Goal: Task Accomplishment & Management: Manage account settings

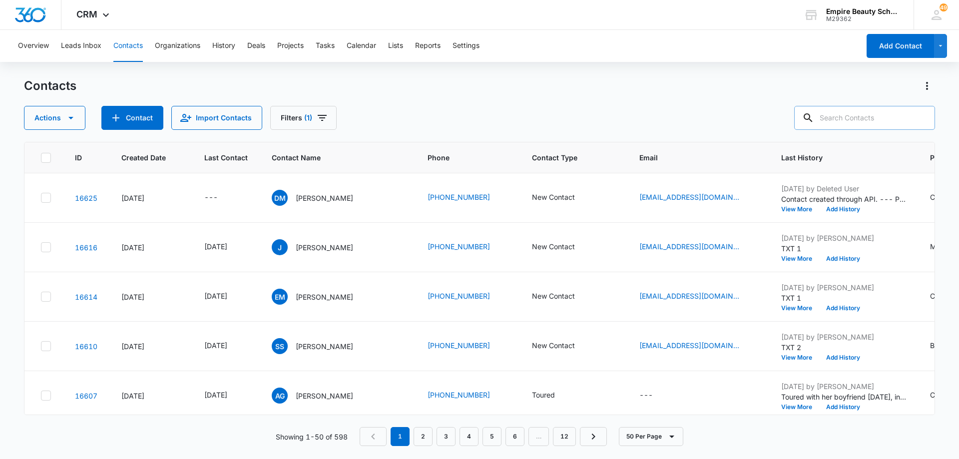
click at [862, 118] on input "text" at bounding box center [864, 118] width 141 height 24
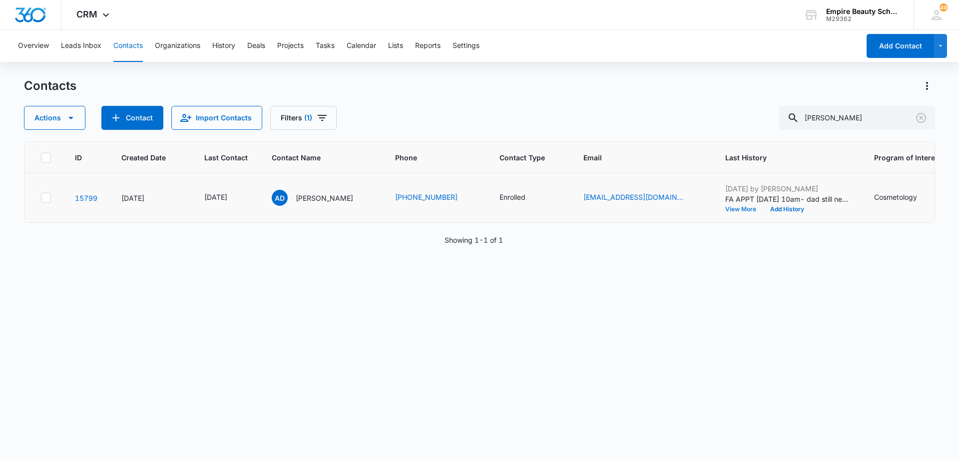
click at [725, 209] on button "View More" at bounding box center [744, 209] width 38 height 6
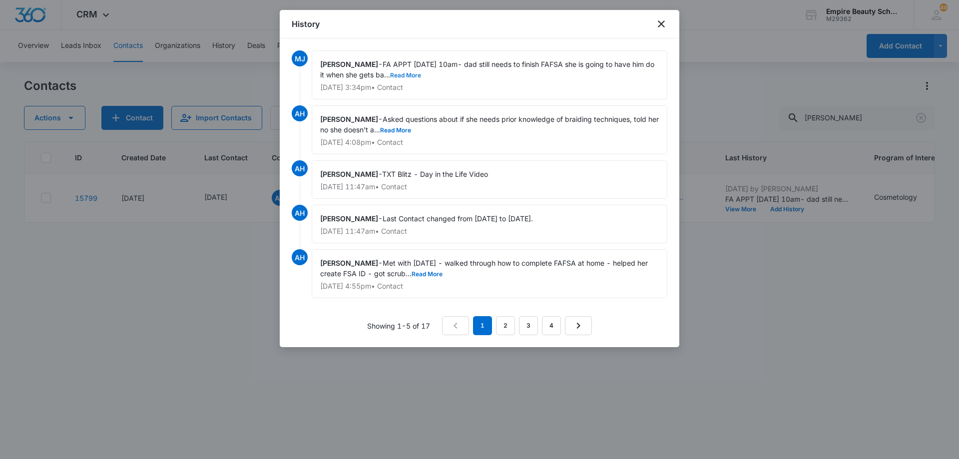
click at [402, 76] on button "Read More" at bounding box center [405, 75] width 31 height 6
click at [662, 22] on icon "close" at bounding box center [661, 23] width 7 height 7
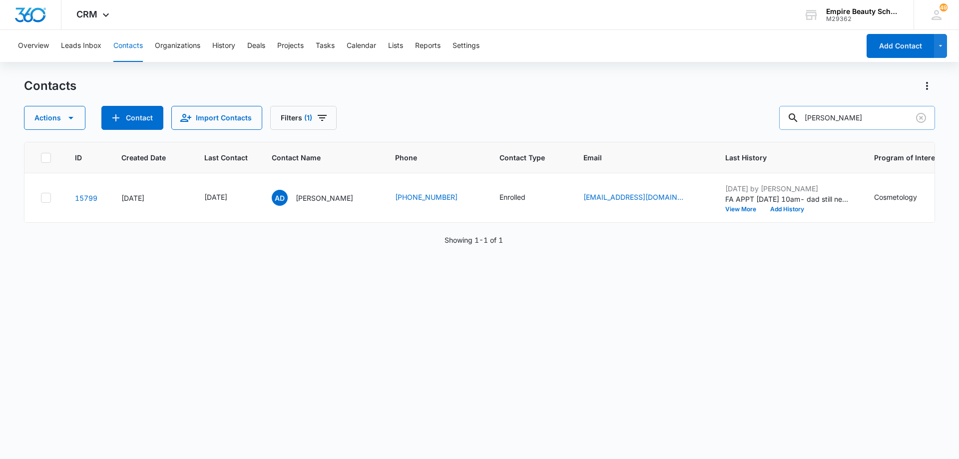
click at [877, 113] on input "alessandra" at bounding box center [857, 118] width 156 height 24
click at [876, 113] on input "alessandra" at bounding box center [857, 118] width 156 height 24
click at [878, 114] on input "olivia labbe" at bounding box center [857, 118] width 156 height 24
click at [878, 113] on input "olivia labbe" at bounding box center [857, 118] width 156 height 24
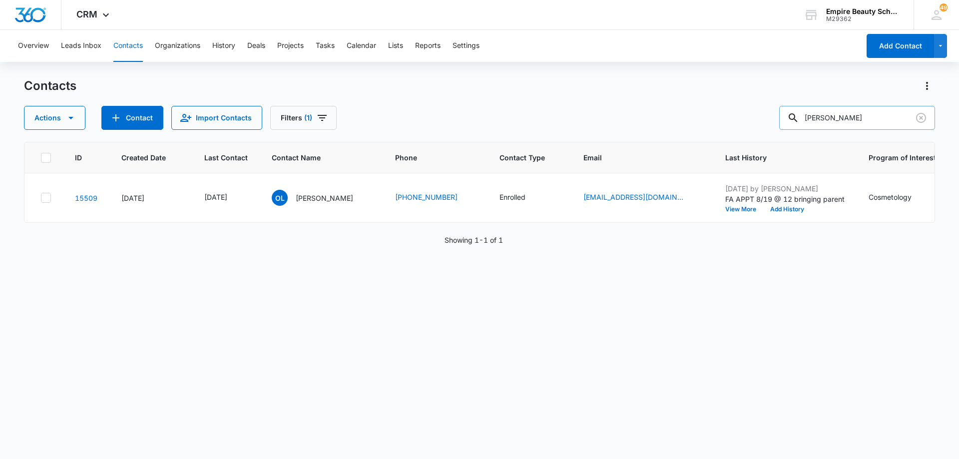
click at [878, 113] on input "olivia labbe" at bounding box center [857, 118] width 156 height 24
type input "valerie"
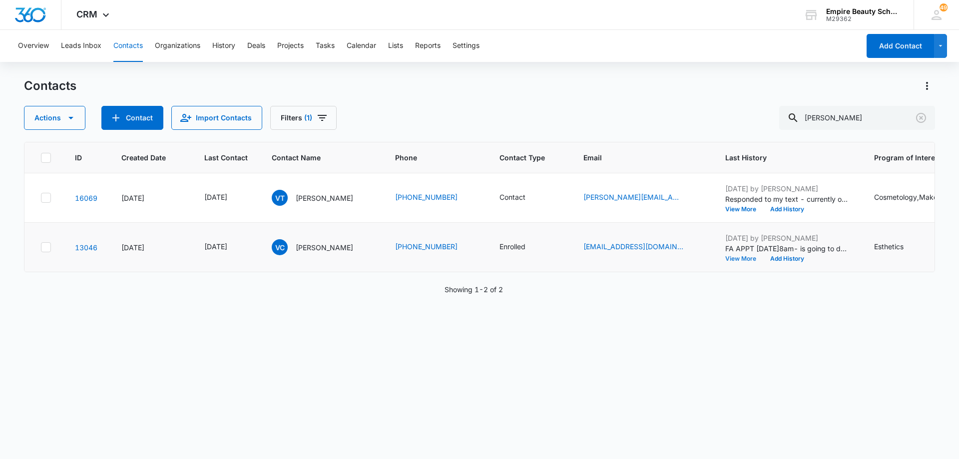
click at [740, 257] on button "View More" at bounding box center [744, 259] width 38 height 6
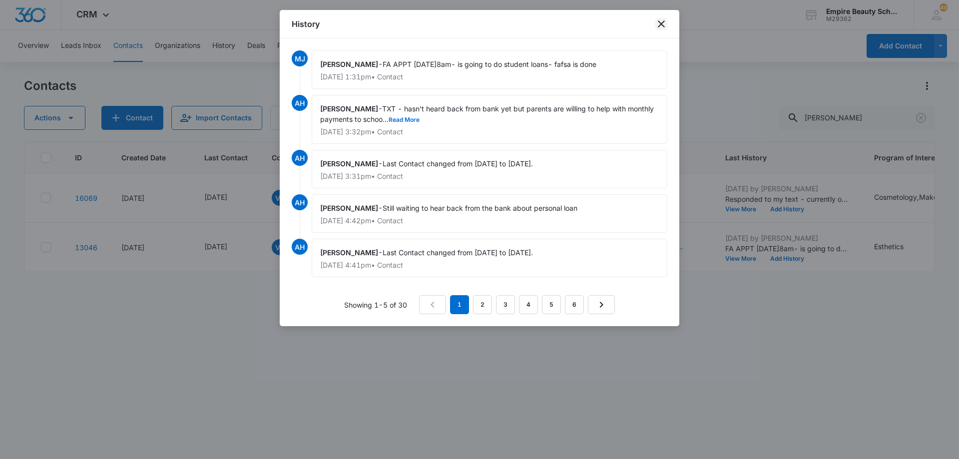
click at [661, 26] on icon "close" at bounding box center [661, 24] width 12 height 12
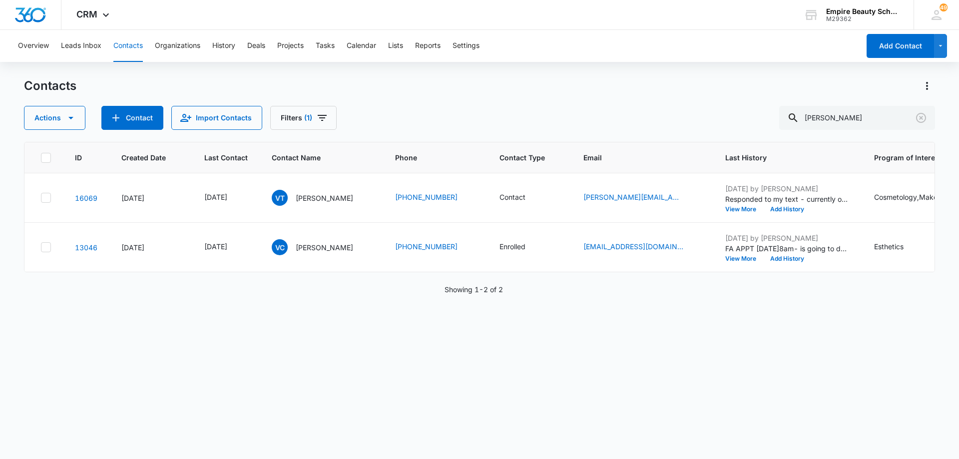
click at [679, 90] on div "Contacts" at bounding box center [479, 86] width 911 height 16
click at [924, 115] on icon "Clear" at bounding box center [921, 118] width 12 height 12
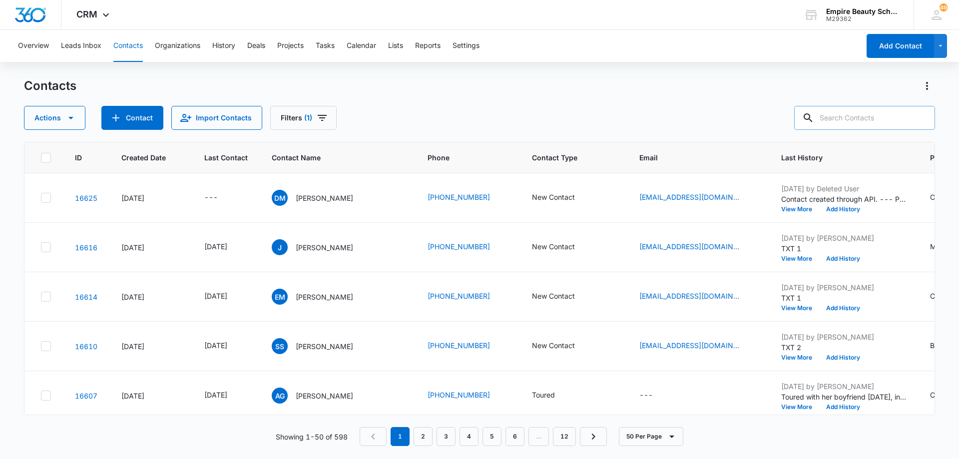
click at [632, 111] on div "Actions Contact Import Contacts Filters (1)" at bounding box center [479, 118] width 911 height 24
click at [907, 112] on input "text" at bounding box center [864, 118] width 141 height 24
type input "palace"
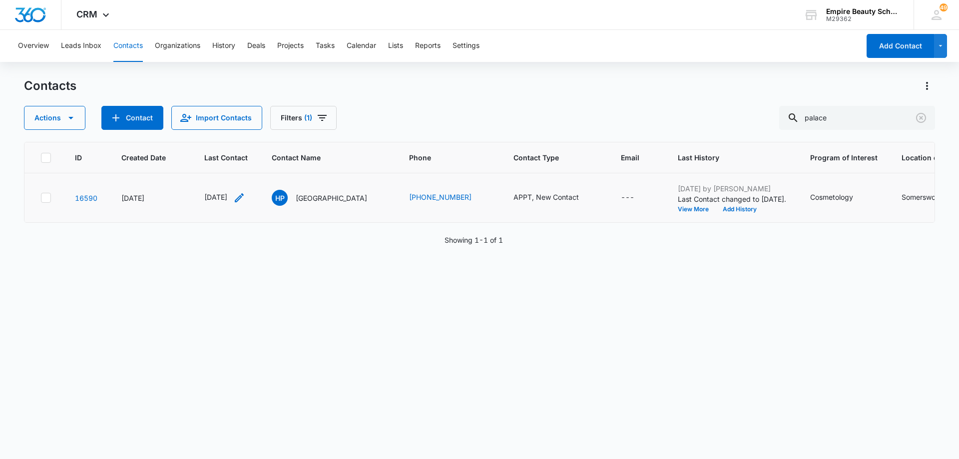
click at [245, 196] on icon "Last Contact - 1754611200 - Select to Edit Field" at bounding box center [239, 198] width 12 height 12
click at [247, 132] on input "[DATE]" at bounding box center [232, 133] width 73 height 11
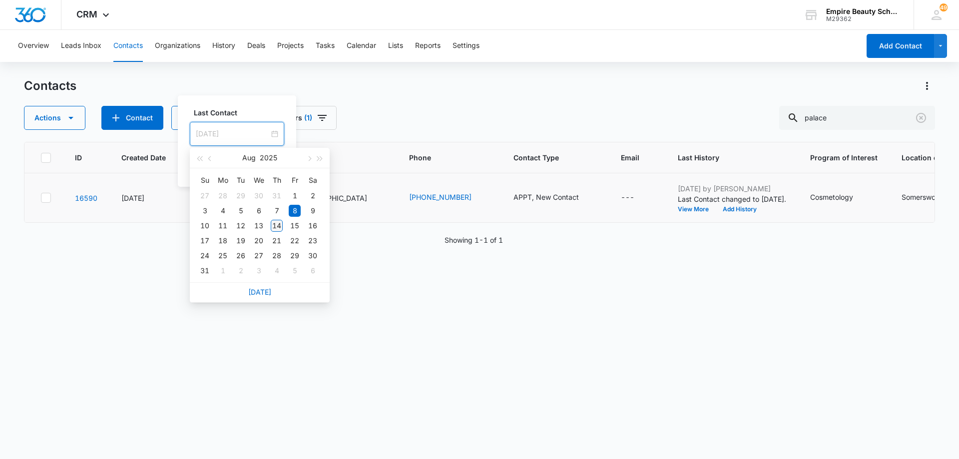
type input "[DATE]"
click at [275, 225] on div "14" at bounding box center [277, 226] width 12 height 12
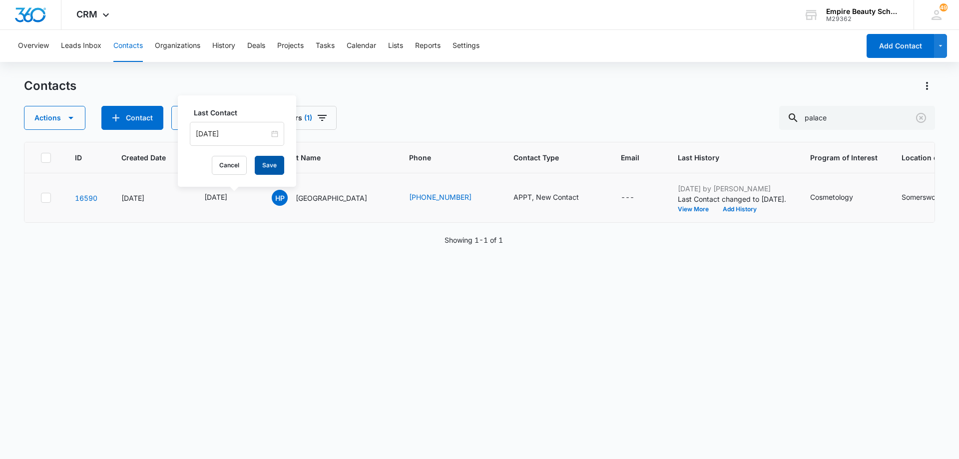
click at [274, 168] on button "Save" at bounding box center [269, 165] width 29 height 19
click at [586, 199] on icon "Contact Type - APPT, New Contact - Select to Edit Field" at bounding box center [591, 198] width 12 height 12
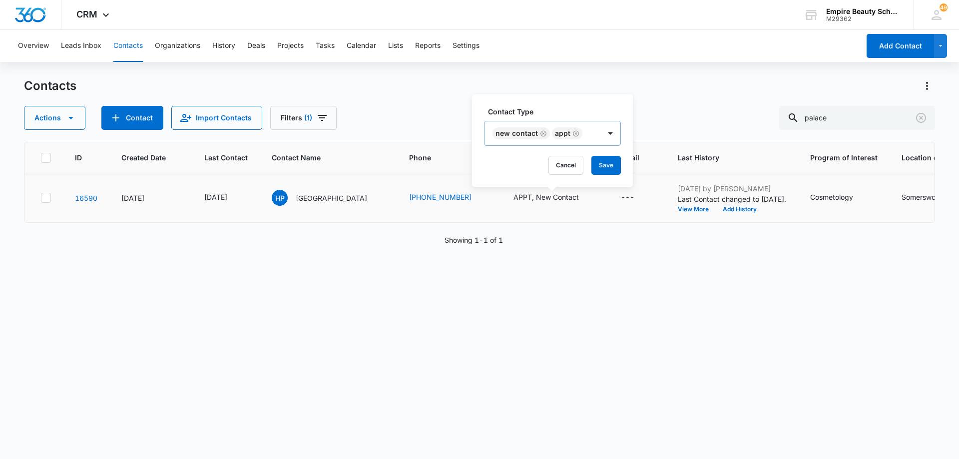
click at [543, 134] on icon "Remove New Contact" at bounding box center [543, 133] width 6 height 6
click at [545, 161] on button "Save" at bounding box center [546, 165] width 29 height 19
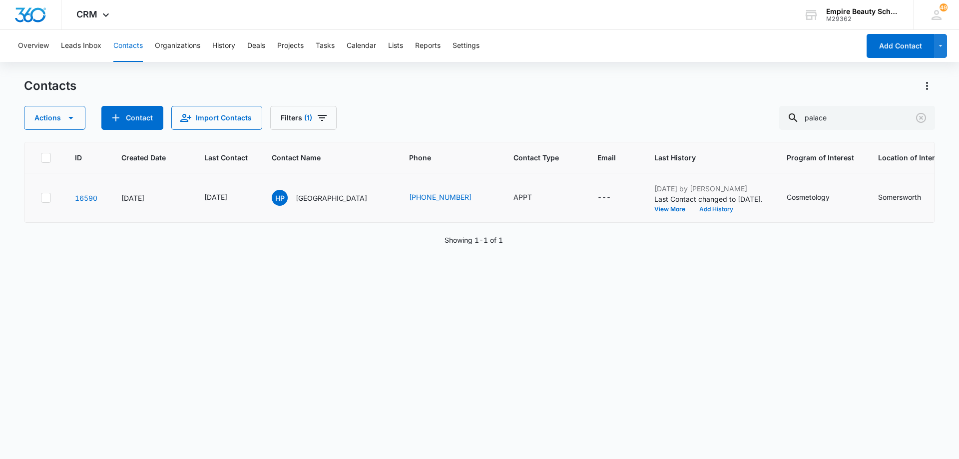
click at [721, 207] on button "Add History" at bounding box center [716, 209] width 48 height 6
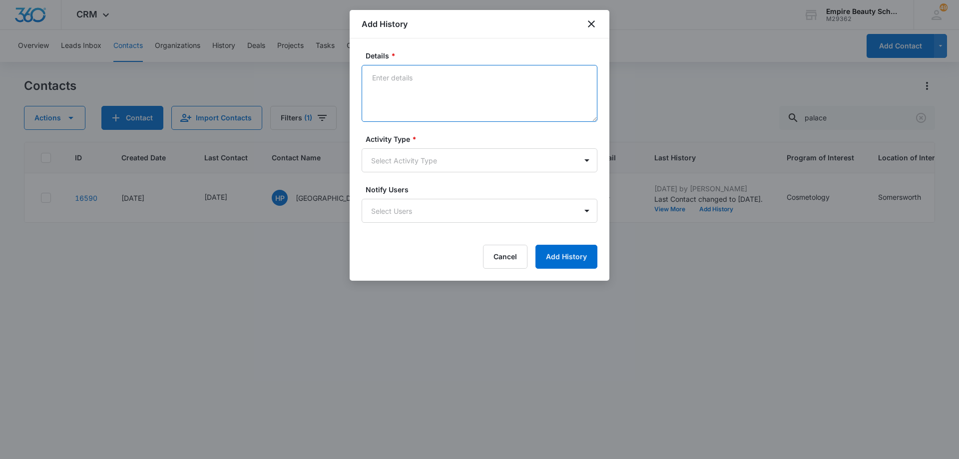
click at [466, 83] on textarea "Details *" at bounding box center [480, 93] width 236 height 57
drag, startPoint x: 527, startPoint y: 81, endPoint x: 339, endPoint y: 91, distance: 188.1
click at [339, 91] on body "CRM Apps Forms CRM Email Shop Payments POS Files Brand Settings Empire Beauty S…" at bounding box center [479, 229] width 959 height 459
type textarea "Reached out to confirm appt for [DATE]"
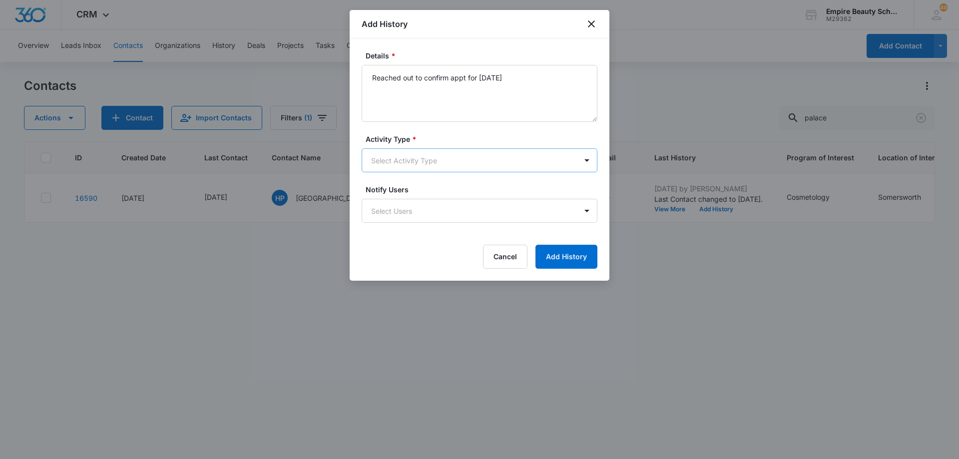
click at [410, 161] on body "CRM Apps Forms CRM Email Shop Payments POS Files Brand Settings Empire Beauty S…" at bounding box center [479, 229] width 959 height 459
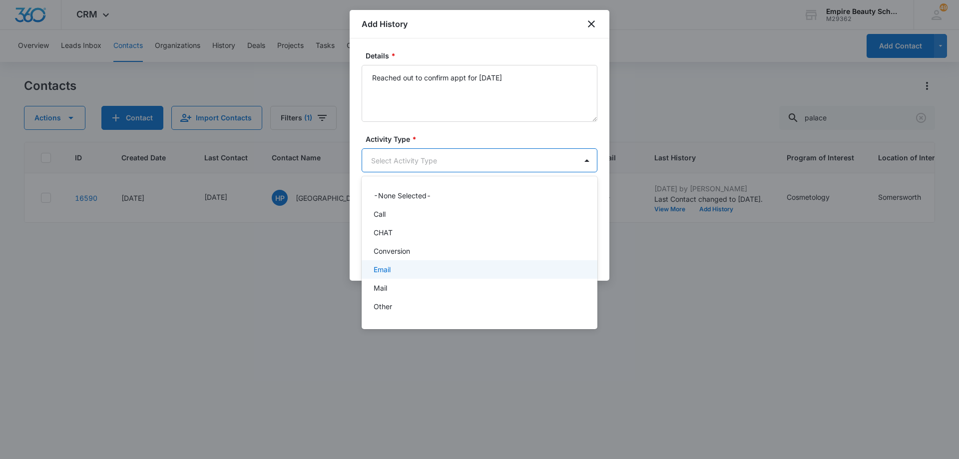
scroll to position [52, 0]
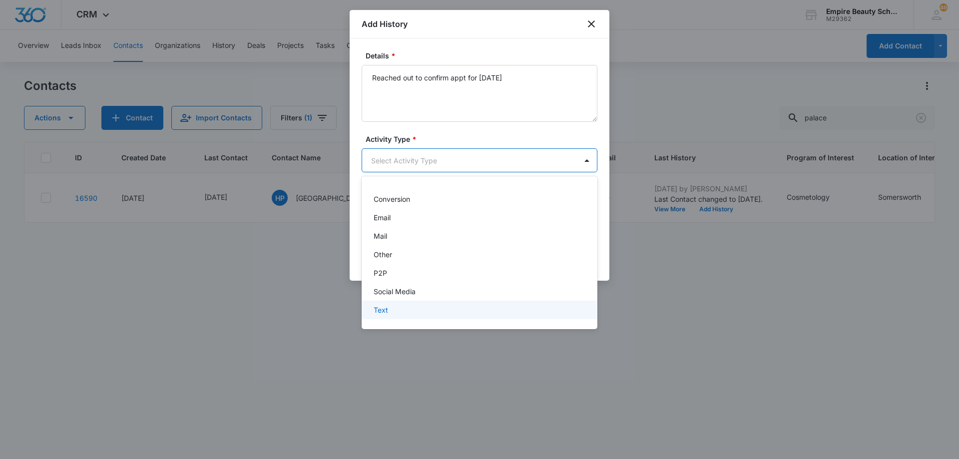
click at [453, 306] on div "Text" at bounding box center [479, 310] width 210 height 10
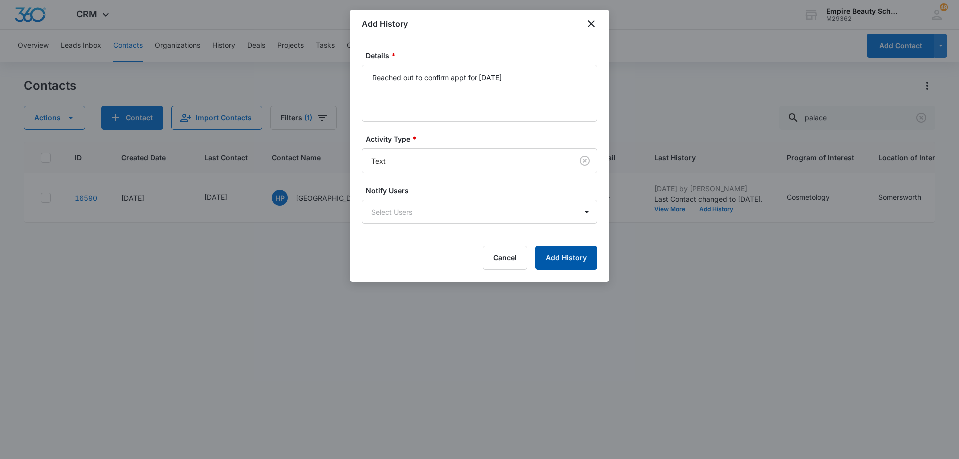
click at [560, 263] on button "Add History" at bounding box center [566, 258] width 62 height 24
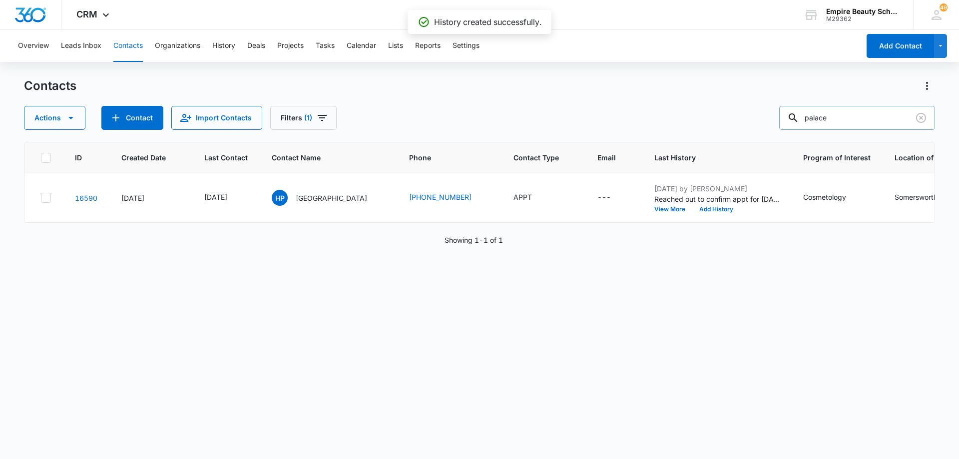
click at [861, 114] on input "palace" at bounding box center [857, 118] width 156 height 24
type input "bishop"
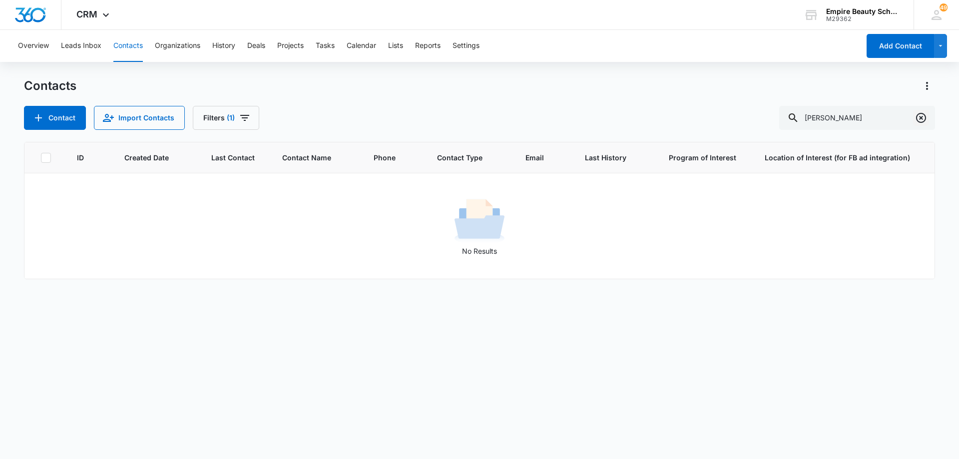
click at [921, 118] on icon "Clear" at bounding box center [921, 118] width 10 height 10
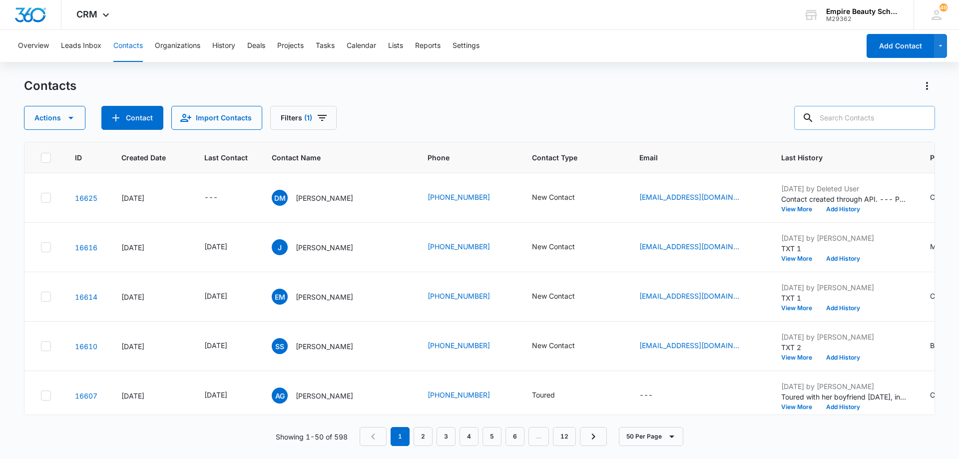
click at [873, 118] on input "text" at bounding box center [864, 118] width 141 height 24
type input "anna walke"
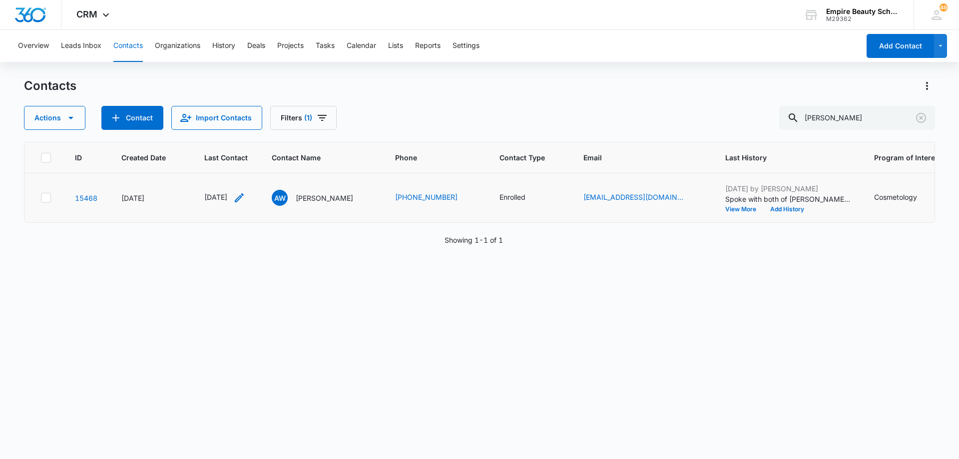
click at [245, 200] on icon "Last Contact - 1754870400 - Select to Edit Field" at bounding box center [239, 198] width 12 height 12
click at [246, 128] on input "[DATE]" at bounding box center [234, 133] width 73 height 11
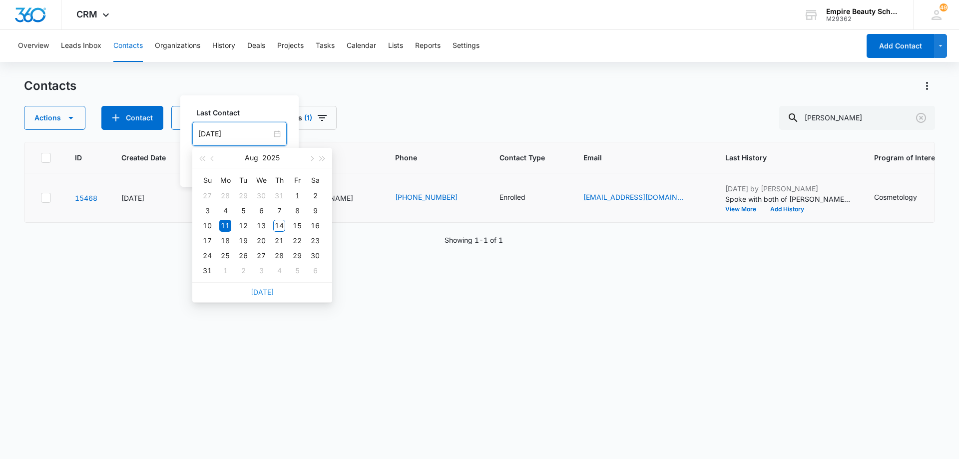
click at [267, 292] on link "Today" at bounding box center [262, 292] width 23 height 8
type input "[DATE]"
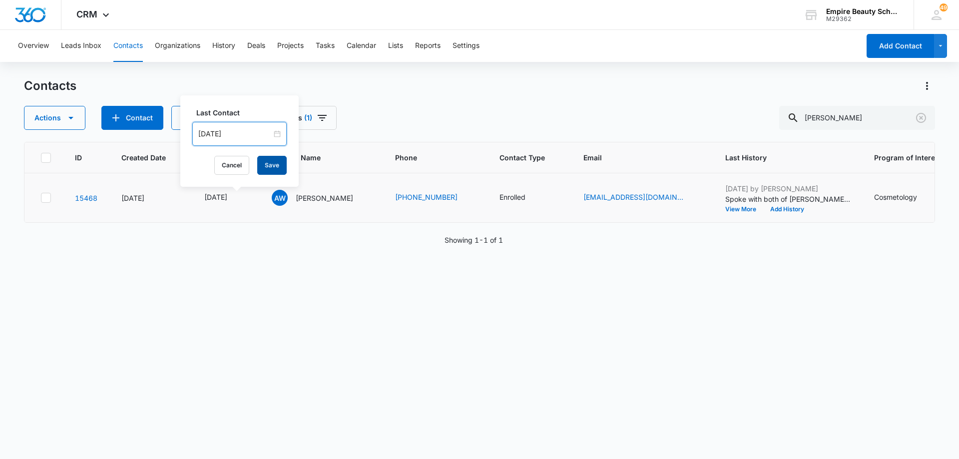
click at [274, 164] on button "Save" at bounding box center [271, 165] width 29 height 19
click at [783, 208] on button "Add History" at bounding box center [787, 209] width 48 height 6
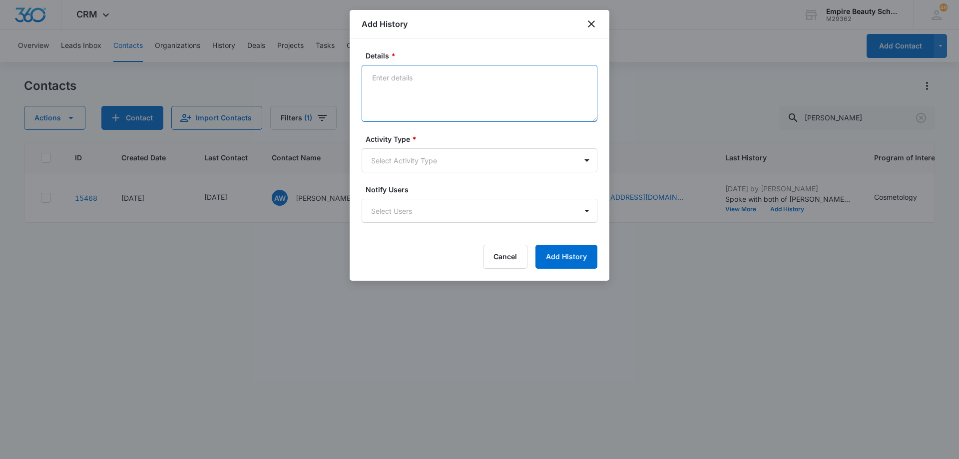
paste textarea "Reached out to confirm appt for [DATE]"
type textarea "Reached out to confirm appt for [DATE]"
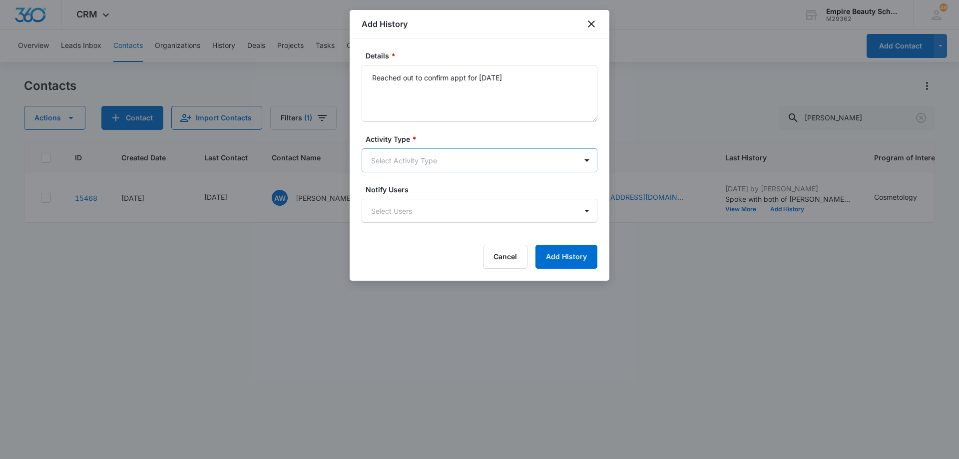
click at [425, 162] on body "CRM Apps Forms CRM Email Shop Payments POS Files Brand Settings Empire Beauty S…" at bounding box center [479, 229] width 959 height 459
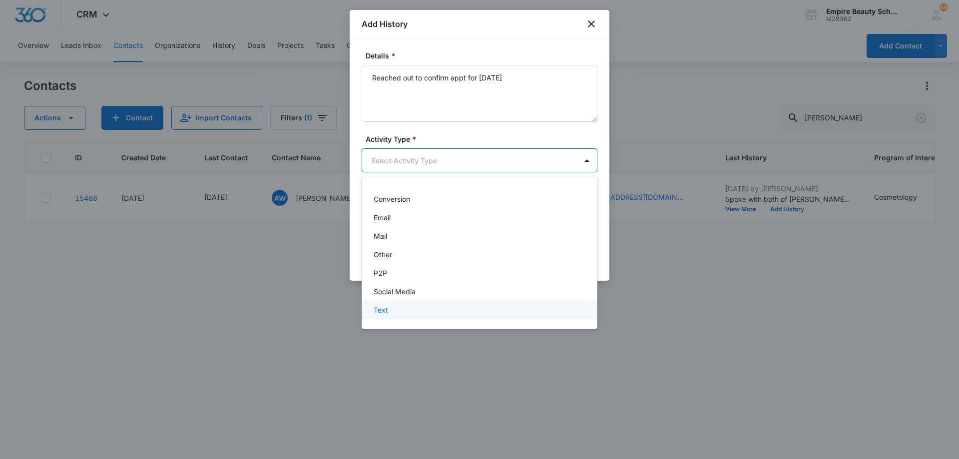
click at [445, 311] on div "Text" at bounding box center [479, 310] width 210 height 10
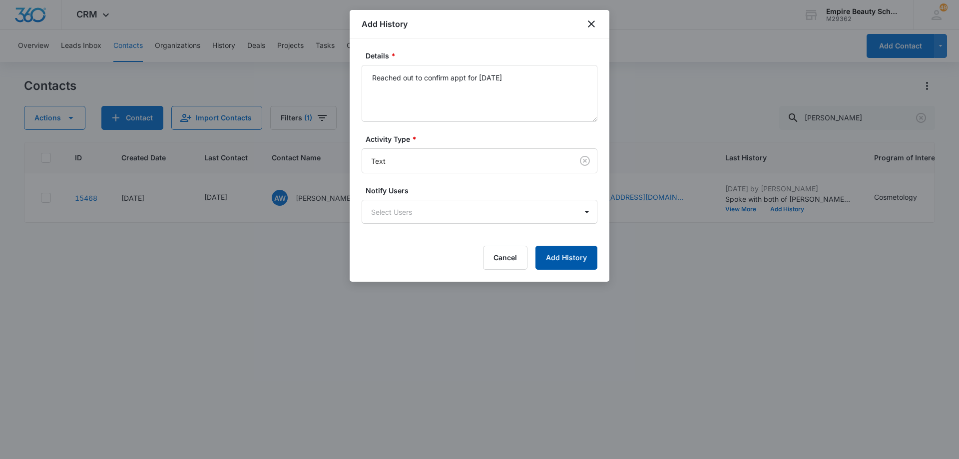
click at [566, 246] on button "Add History" at bounding box center [566, 258] width 62 height 24
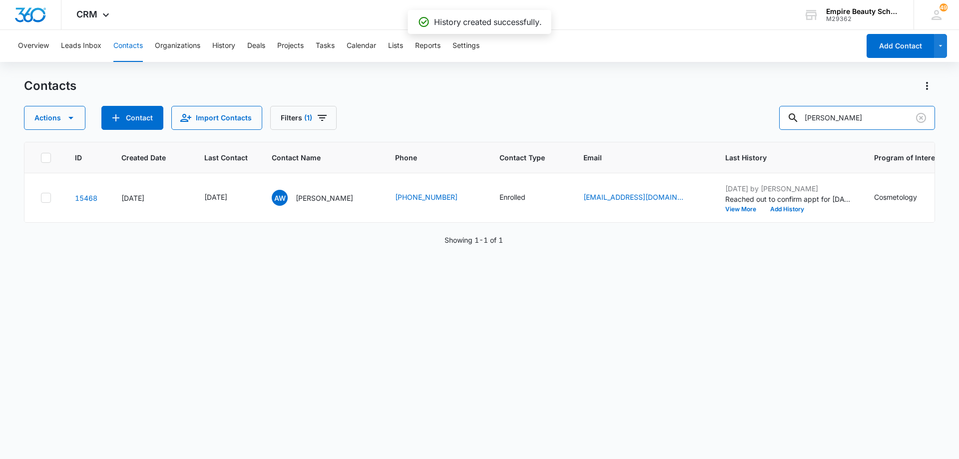
click at [873, 120] on input "anna walke" at bounding box center [857, 118] width 156 height 24
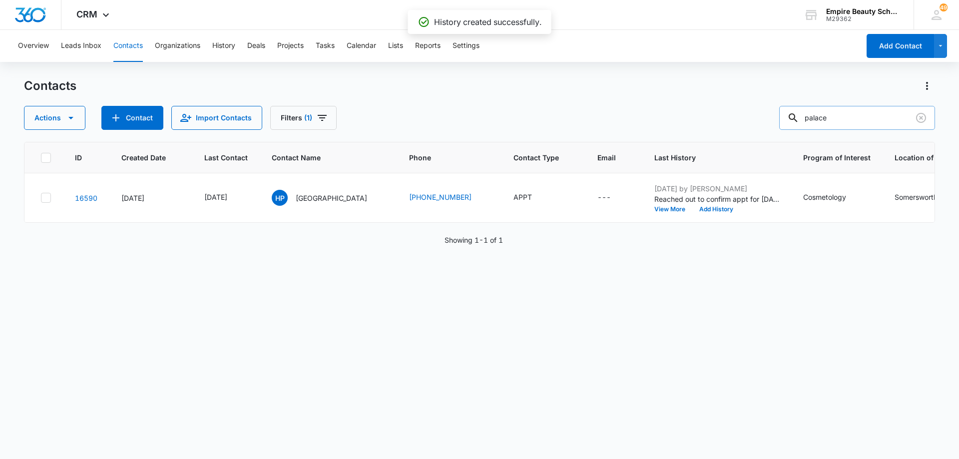
click at [873, 120] on input "palace" at bounding box center [857, 118] width 156 height 24
type input "franklin"
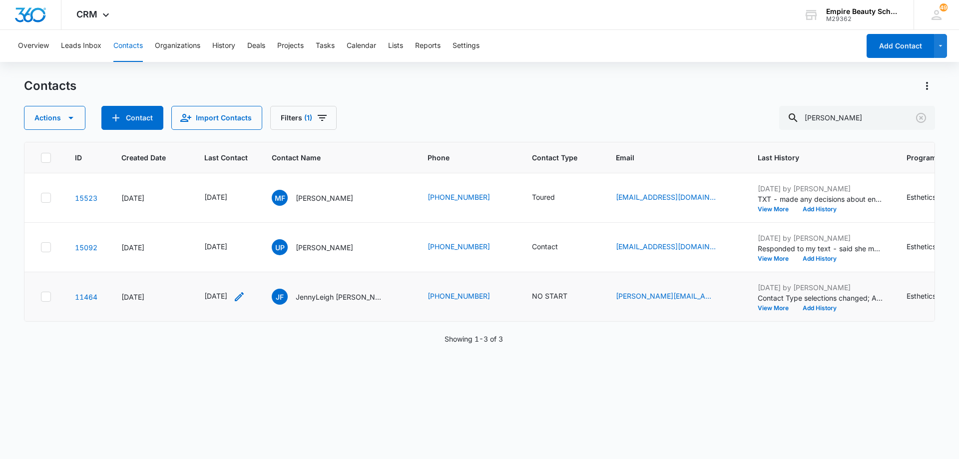
click at [245, 297] on icon "Last Contact - 1752624000 - Select to Edit Field" at bounding box center [239, 297] width 12 height 12
click at [250, 231] on input "[DATE]" at bounding box center [232, 232] width 73 height 11
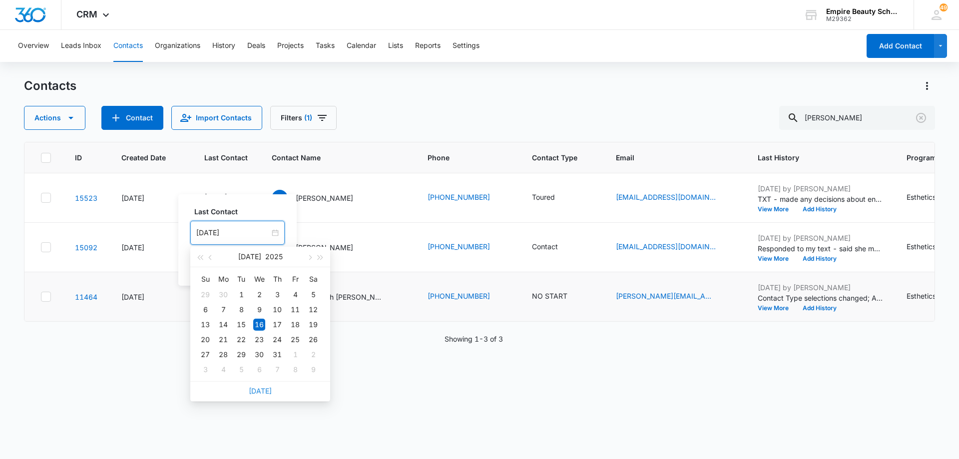
click at [263, 391] on link "Today" at bounding box center [260, 391] width 23 height 8
type input "[DATE]"
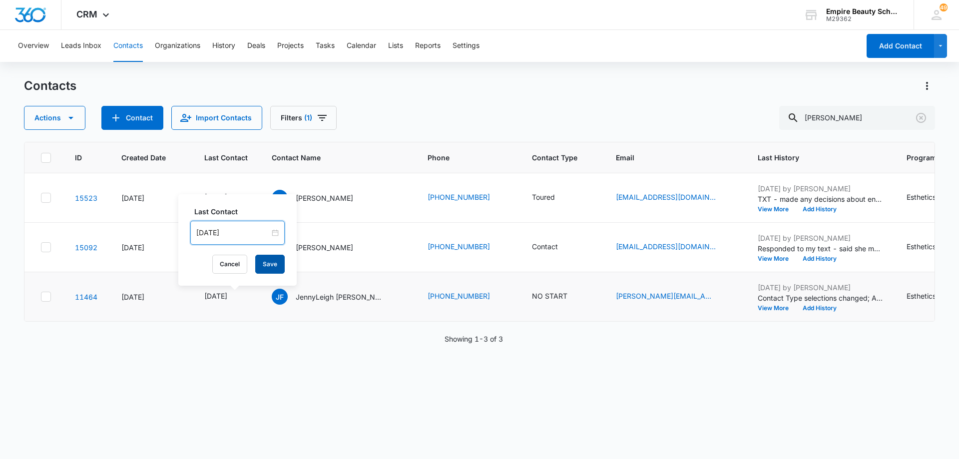
click at [270, 266] on button "Save" at bounding box center [269, 264] width 29 height 19
click at [816, 308] on button "Add History" at bounding box center [820, 308] width 48 height 6
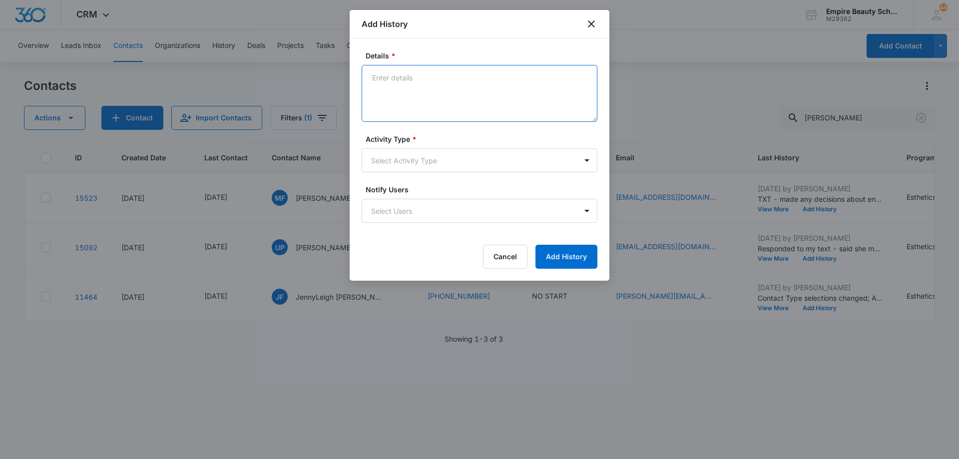
click at [467, 79] on textarea "Details *" at bounding box center [480, 93] width 236 height 57
paste textarea "Reached out to confirm appt for [DATE]"
type textarea "Reached out to confirm appt for [DATE]"
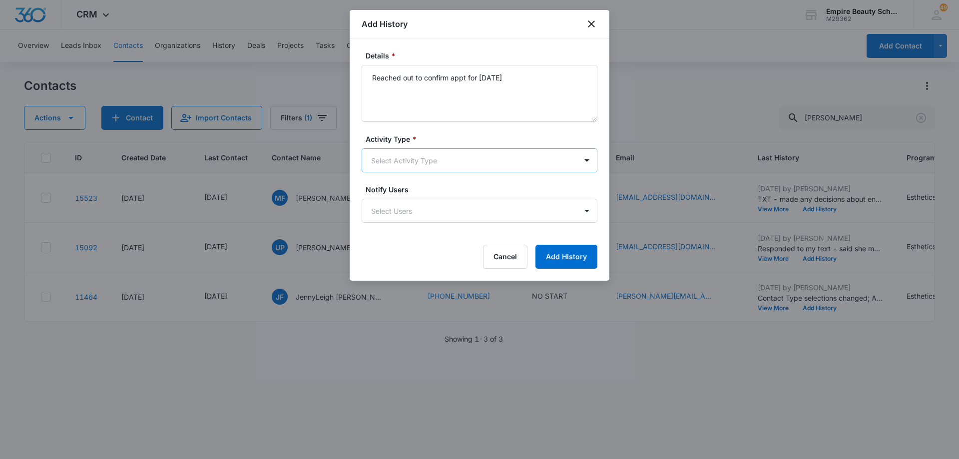
click at [438, 160] on body "CRM Apps Forms CRM Email Shop Payments POS Files Brand Settings Empire Beauty S…" at bounding box center [479, 229] width 959 height 459
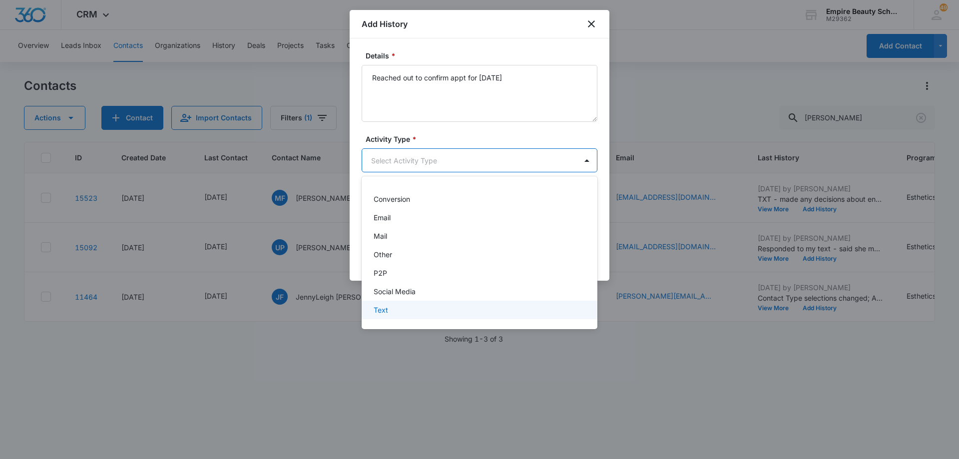
click at [445, 306] on div "Text" at bounding box center [479, 310] width 210 height 10
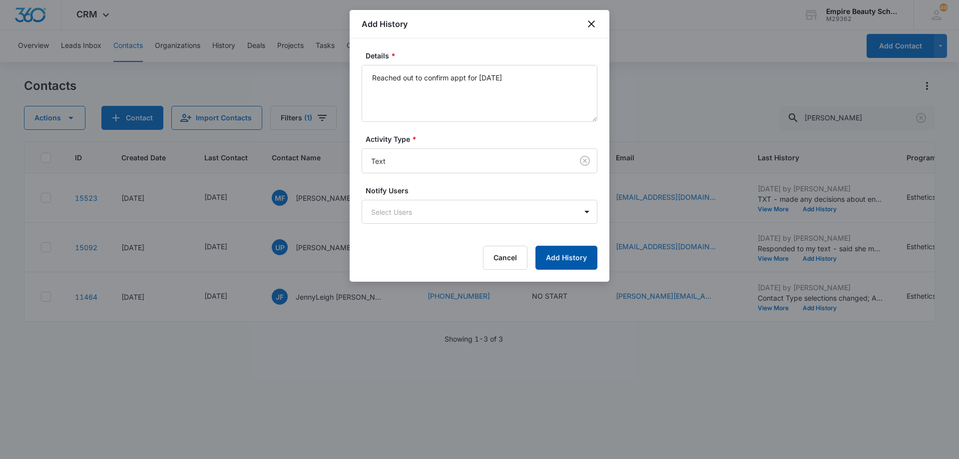
click at [553, 252] on button "Add History" at bounding box center [566, 258] width 62 height 24
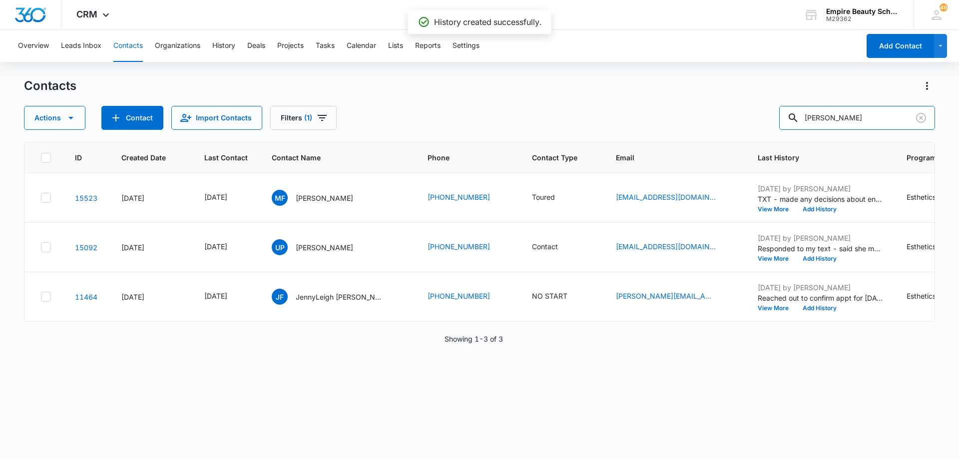
click at [859, 118] on input "franklin" at bounding box center [857, 118] width 156 height 24
type input "summer"
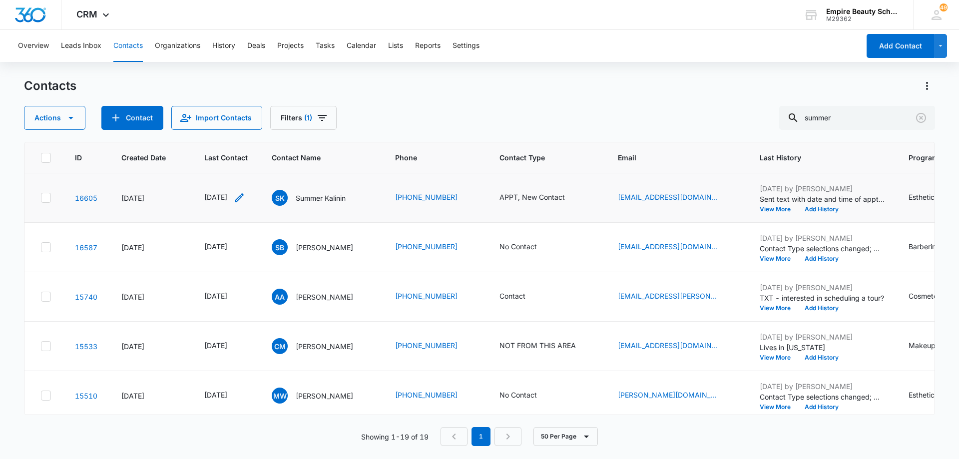
click at [244, 199] on icon "Last Contact - 1754870400 - Select to Edit Field" at bounding box center [239, 197] width 9 height 9
click at [245, 133] on input "[DATE]" at bounding box center [234, 133] width 73 height 11
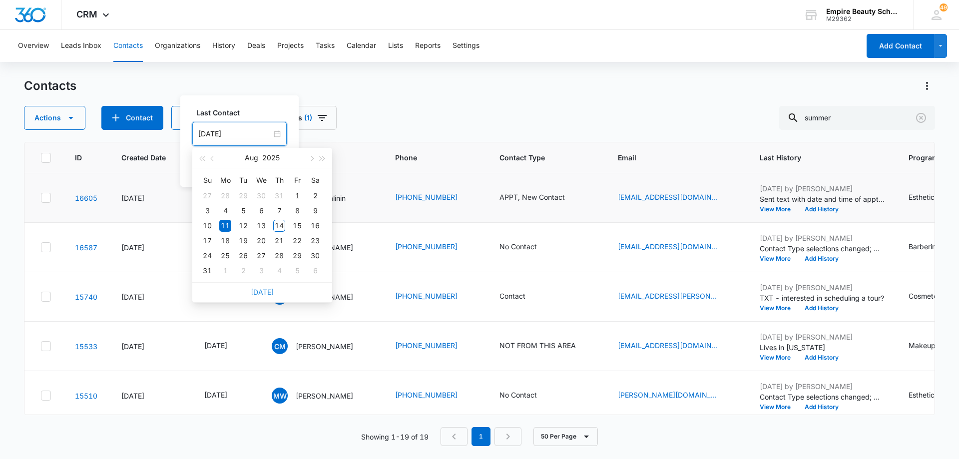
click at [262, 292] on link "Today" at bounding box center [262, 292] width 23 height 8
type input "[DATE]"
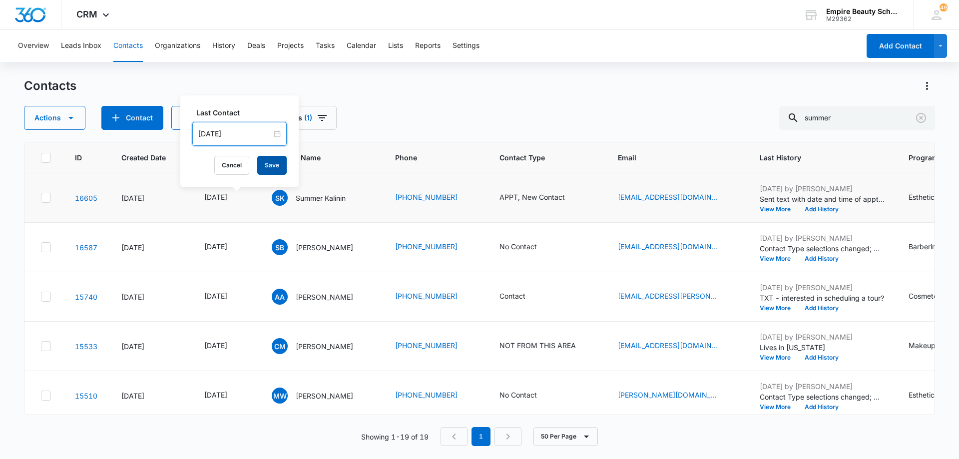
click at [266, 162] on button "Save" at bounding box center [271, 165] width 29 height 19
click at [844, 211] on button "Add History" at bounding box center [822, 209] width 48 height 6
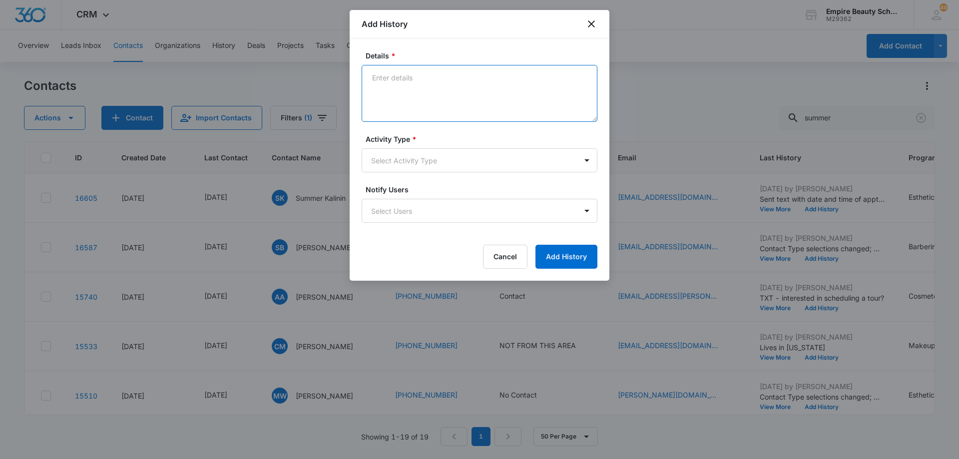
click at [433, 84] on textarea "Details *" at bounding box center [480, 93] width 236 height 57
paste textarea "Reached out to confirm appt for [DATE]"
type textarea "Reached out to confirm appt for [DATE]"
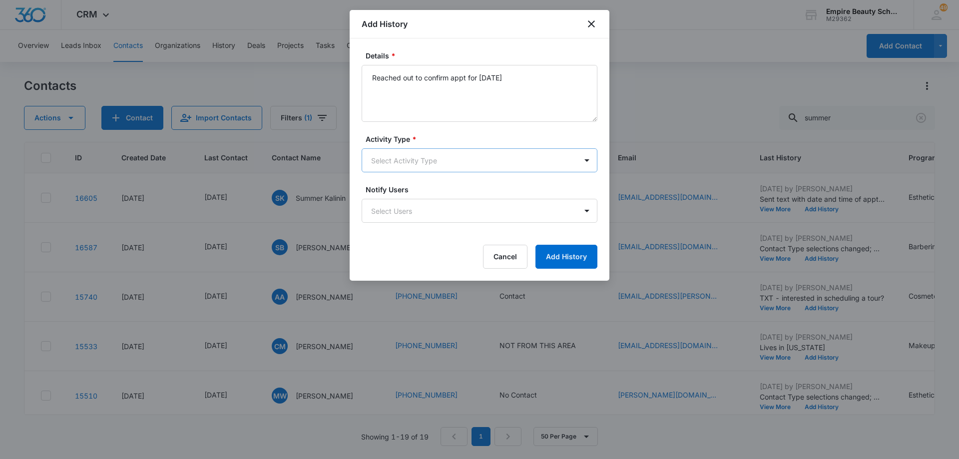
click at [426, 165] on body "CRM Apps Forms CRM Email Shop Payments POS Files Brand Settings Empire Beauty S…" at bounding box center [479, 229] width 959 height 459
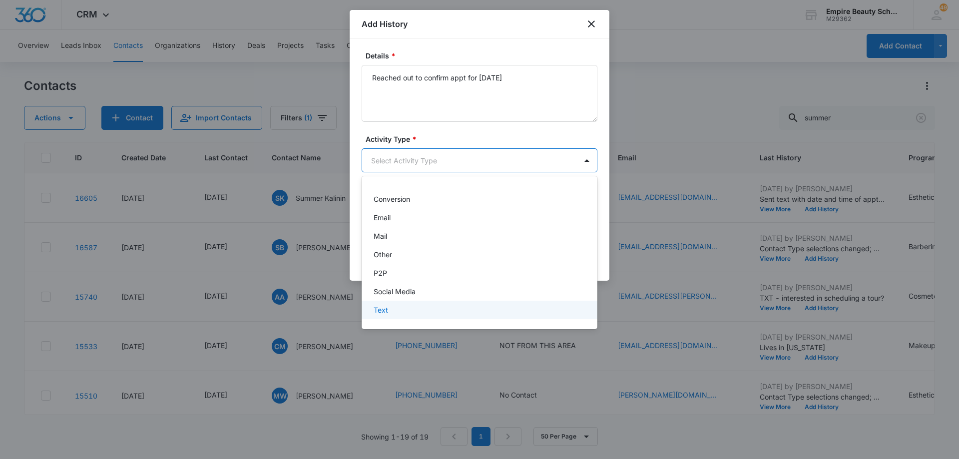
click at [432, 304] on div "Text" at bounding box center [480, 310] width 236 height 18
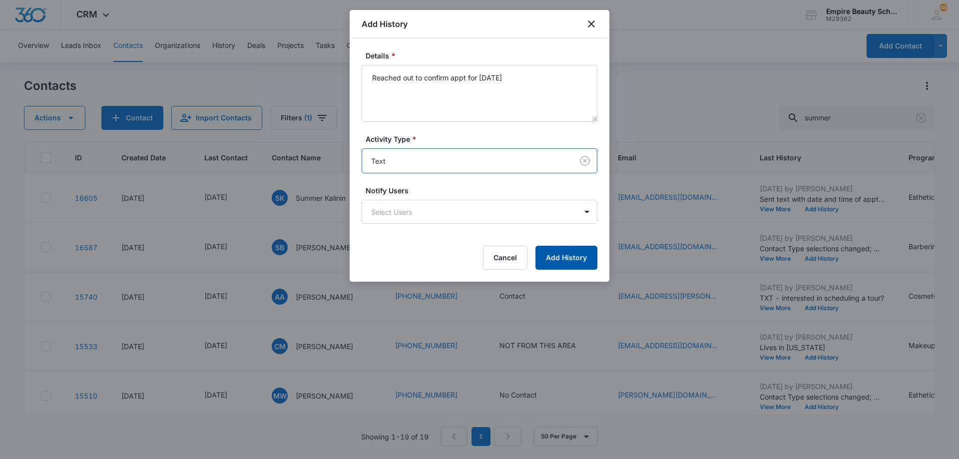
click at [558, 252] on button "Add History" at bounding box center [566, 258] width 62 height 24
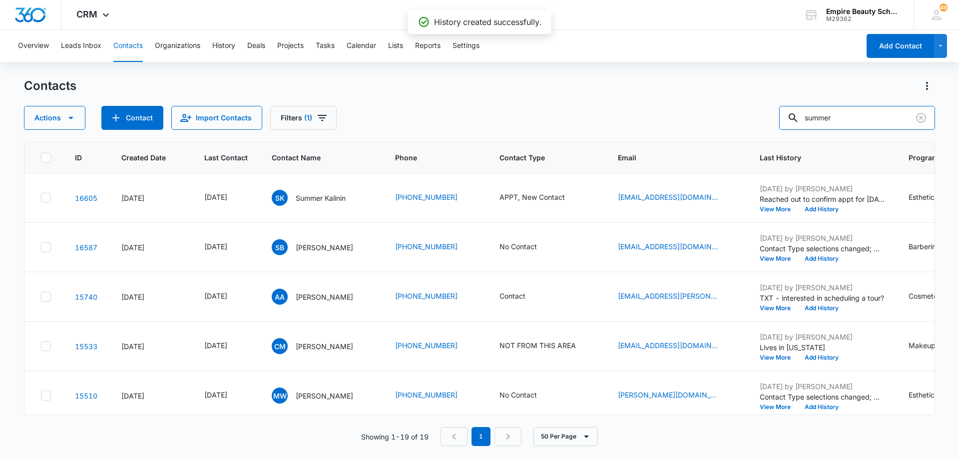
click at [862, 119] on input "summer" at bounding box center [857, 118] width 156 height 24
type input "alexis"
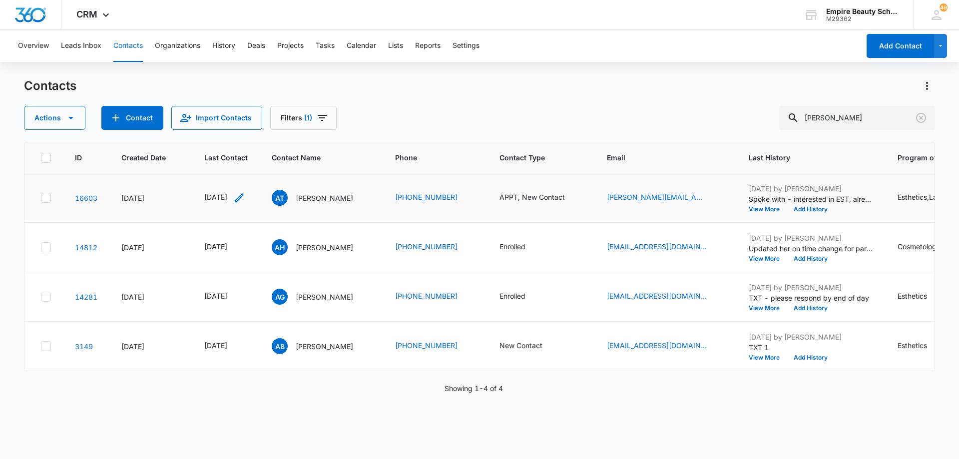
click at [245, 198] on icon "Last Contact - 1754870400 - Select to Edit Field" at bounding box center [239, 198] width 12 height 12
click at [242, 135] on input "[DATE]" at bounding box center [234, 133] width 73 height 11
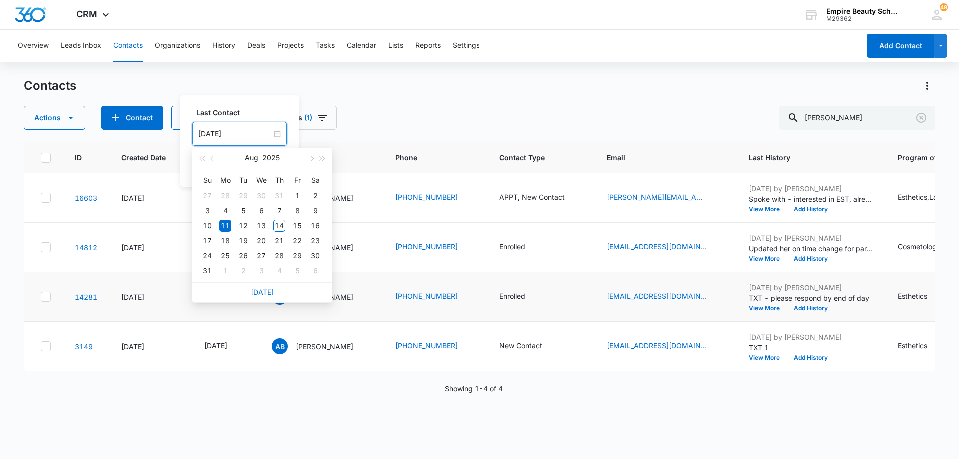
click at [264, 293] on link "Today" at bounding box center [262, 292] width 23 height 8
type input "[DATE]"
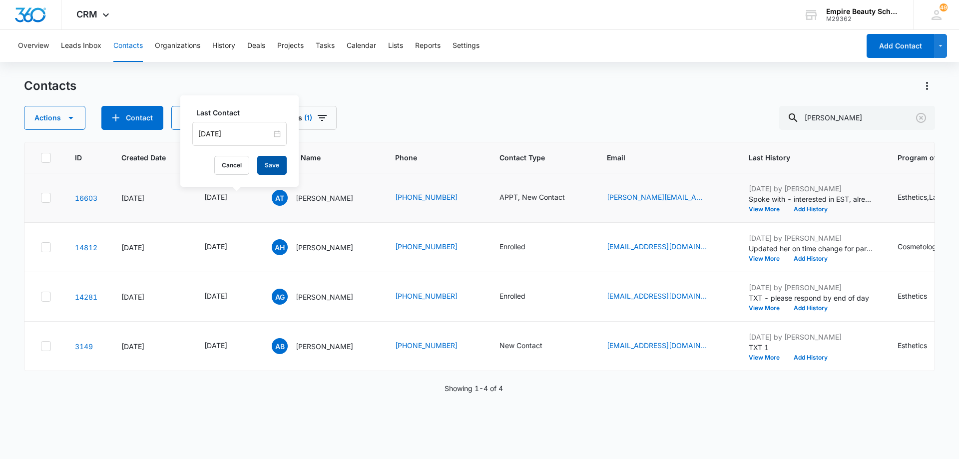
click at [268, 162] on button "Save" at bounding box center [271, 165] width 29 height 19
click at [814, 210] on button "Add History" at bounding box center [811, 209] width 48 height 6
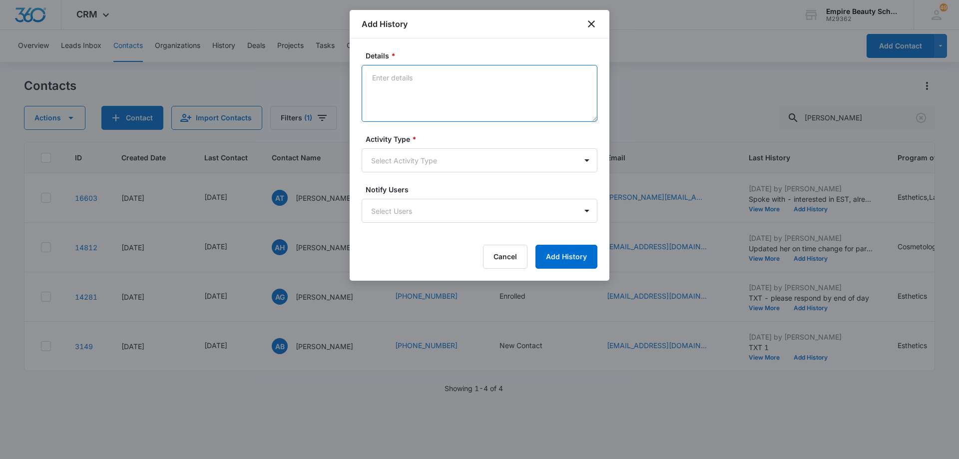
click at [435, 74] on textarea "Details *" at bounding box center [480, 93] width 236 height 57
paste textarea "Reached out to confirm appt for [DATE]"
type textarea "Reached out to confirm appt for [DATE]"
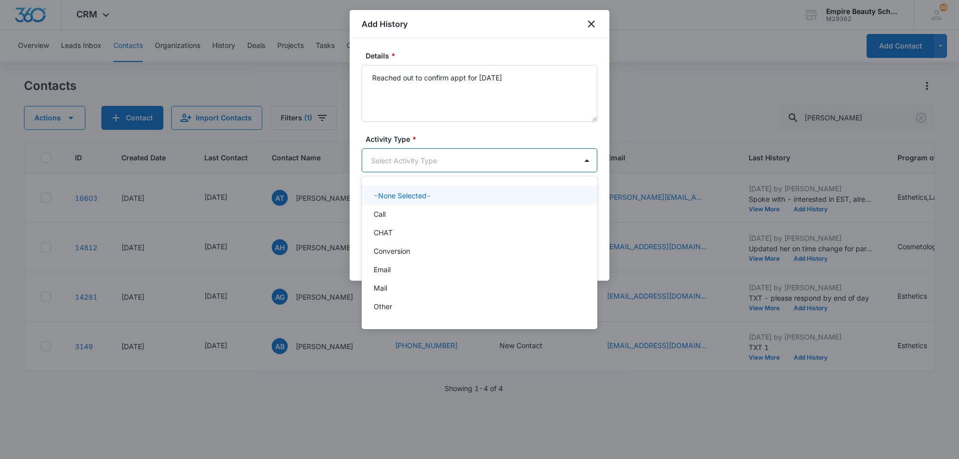
click at [442, 163] on body "CRM Apps Forms CRM Email Shop Payments POS Files Brand Settings Empire Beauty S…" at bounding box center [479, 229] width 959 height 459
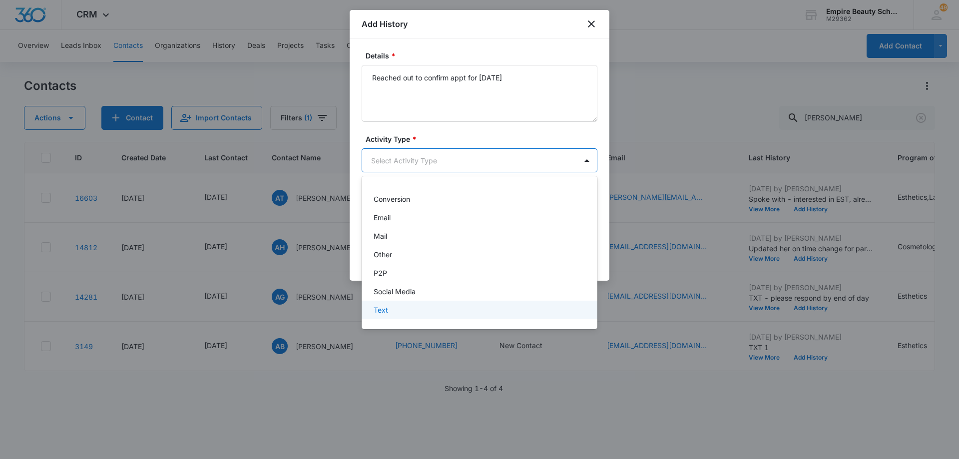
click at [444, 310] on div "Text" at bounding box center [479, 310] width 210 height 10
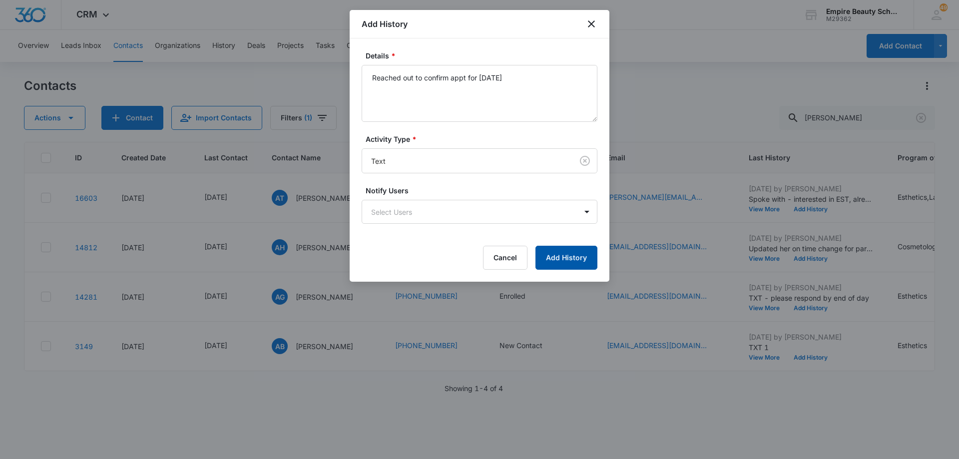
click at [570, 256] on button "Add History" at bounding box center [566, 258] width 62 height 24
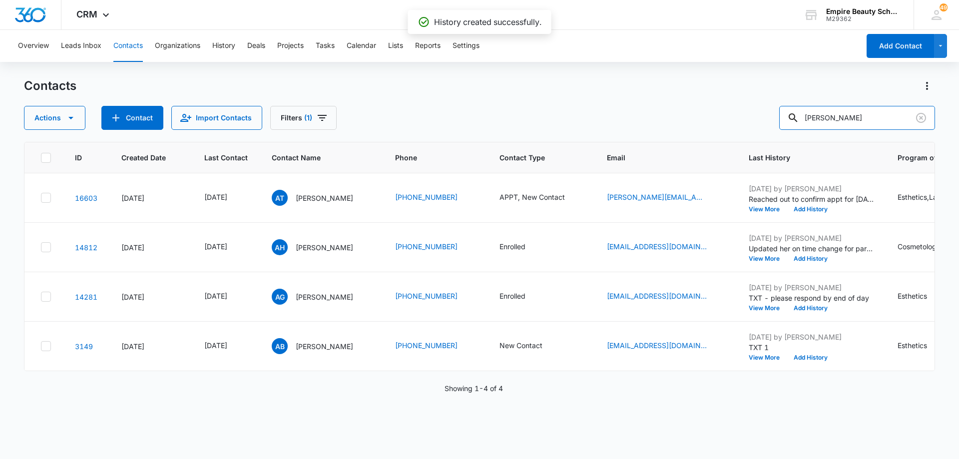
click at [853, 118] on input "alexis" at bounding box center [857, 118] width 156 height 24
type input "kalina"
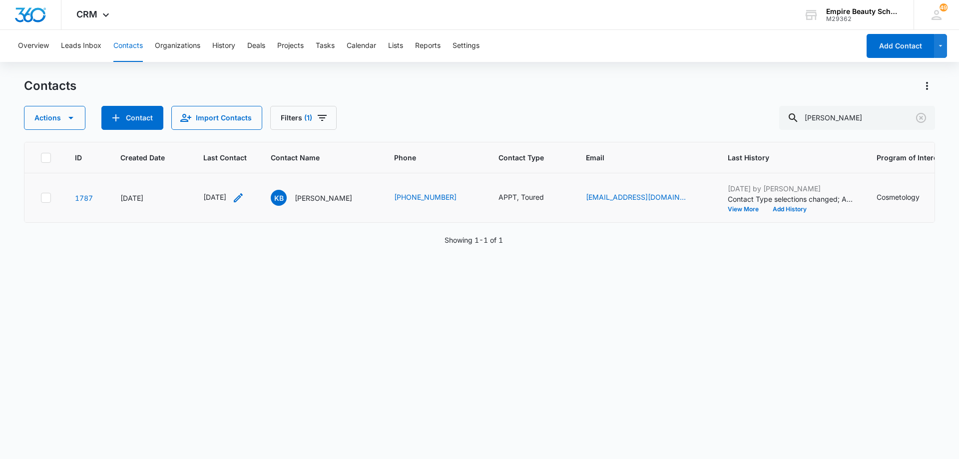
click at [244, 198] on icon "Last Contact - 1754956800 - Select to Edit Field" at bounding box center [238, 198] width 12 height 12
click at [247, 133] on input "[DATE]" at bounding box center [233, 133] width 73 height 11
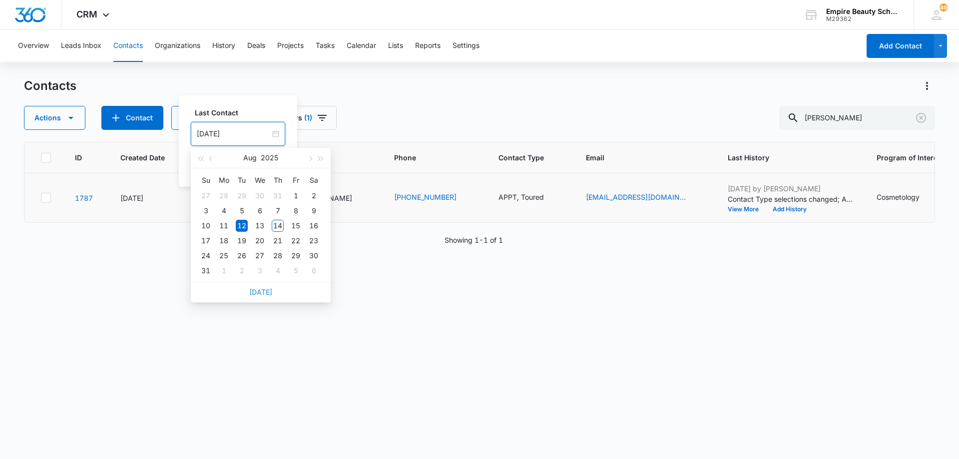
click at [269, 292] on link "Today" at bounding box center [260, 292] width 23 height 8
type input "[DATE]"
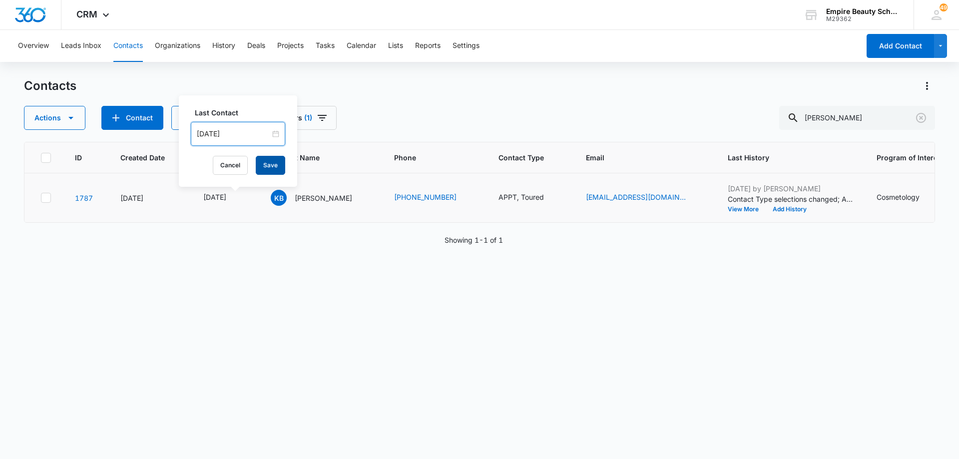
click at [262, 166] on button "Save" at bounding box center [270, 165] width 29 height 19
click at [766, 210] on button "Add History" at bounding box center [790, 209] width 48 height 6
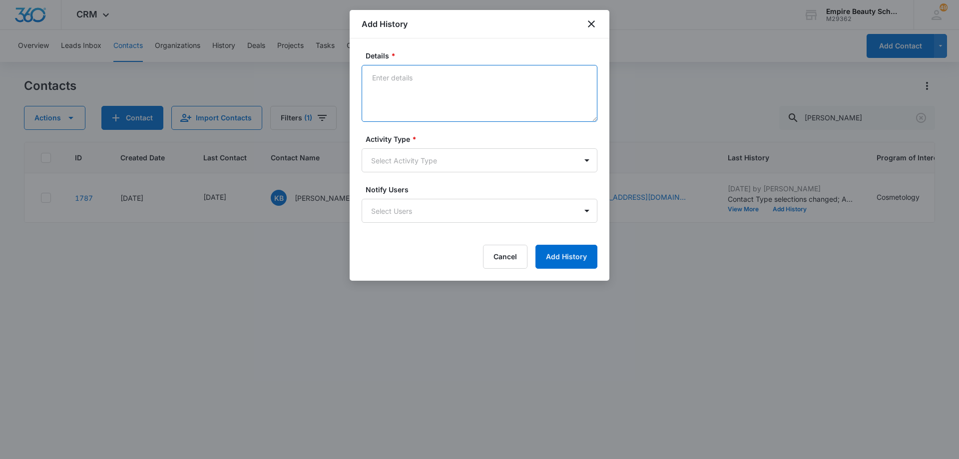
click at [457, 78] on textarea "Details *" at bounding box center [480, 93] width 236 height 57
paste textarea "Reached out to confirm appt for [DATE]"
type textarea "Reached out to confirm appt for [DATE]"
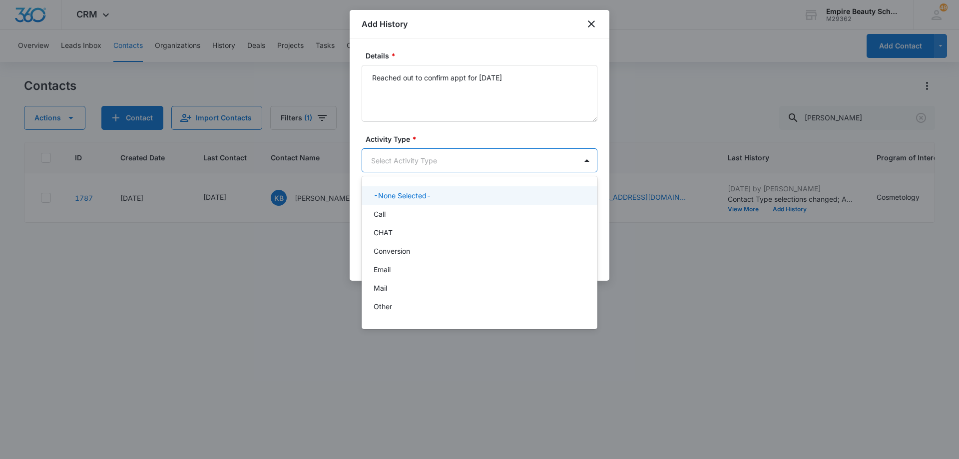
click at [427, 161] on body "CRM Apps Forms CRM Email Shop Payments POS Files Brand Settings Empire Beauty S…" at bounding box center [479, 229] width 959 height 459
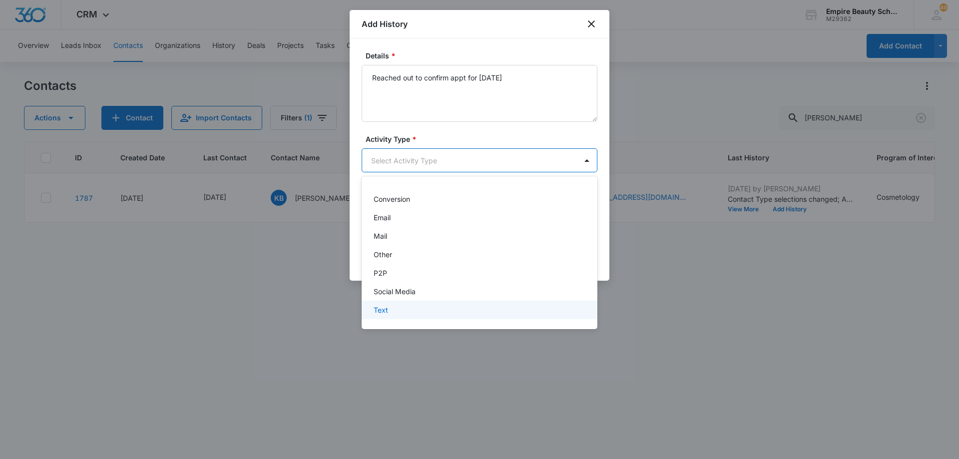
click at [443, 308] on div "Text" at bounding box center [479, 310] width 210 height 10
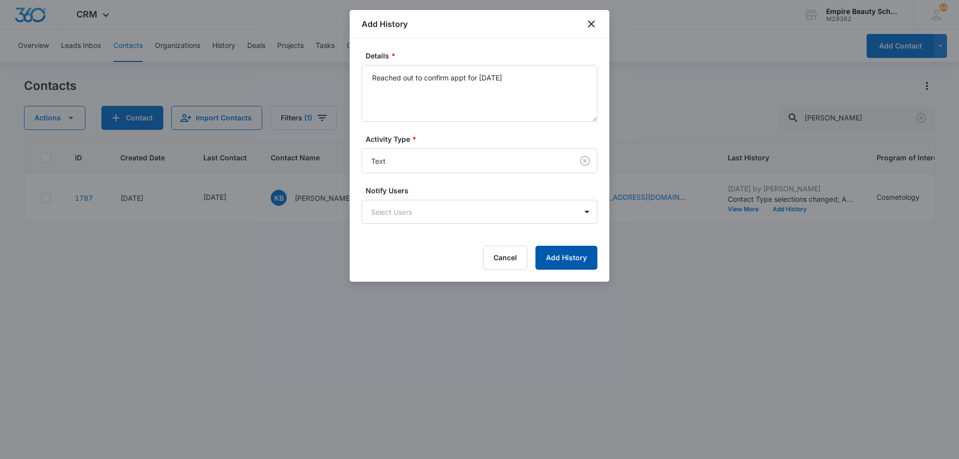
click at [565, 250] on button "Add History" at bounding box center [566, 258] width 62 height 24
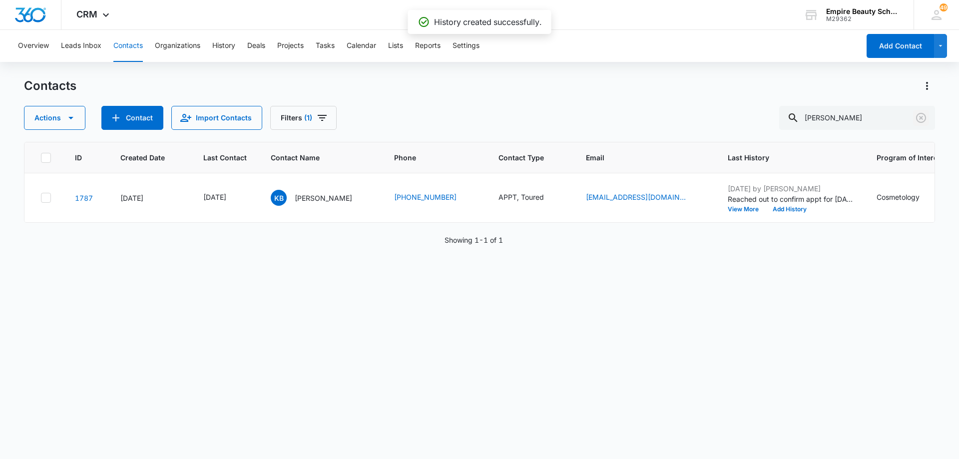
click at [922, 116] on icon "Clear" at bounding box center [921, 118] width 12 height 12
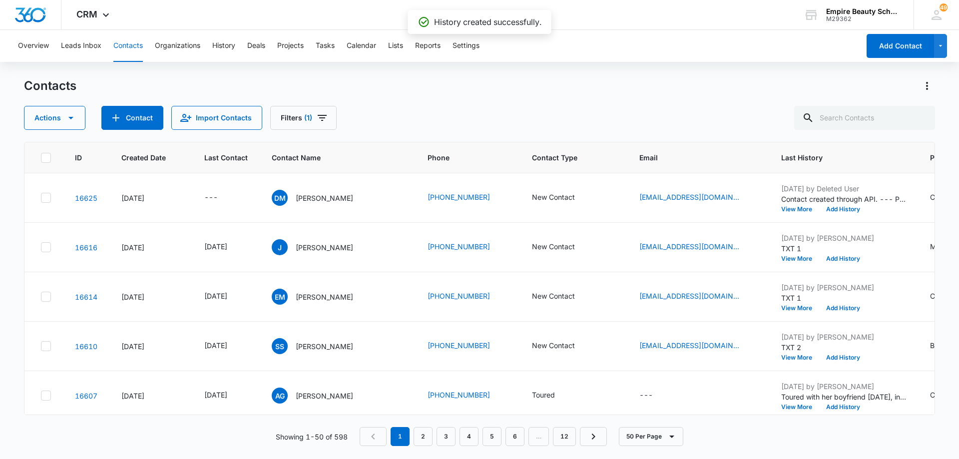
click at [448, 99] on div "Contacts Actions Contact Import Contacts Filters (1)" at bounding box center [479, 104] width 911 height 52
click at [836, 114] on input "text" at bounding box center [864, 118] width 141 height 24
type input "kelsey"
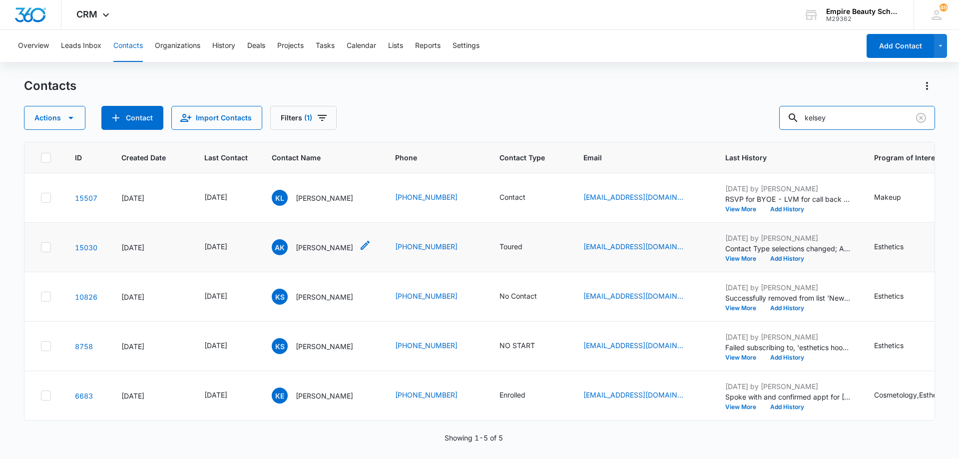
scroll to position [4, 0]
click at [244, 395] on icon "Last Contact - 1755043200 - Select to Edit Field" at bounding box center [239, 395] width 9 height 9
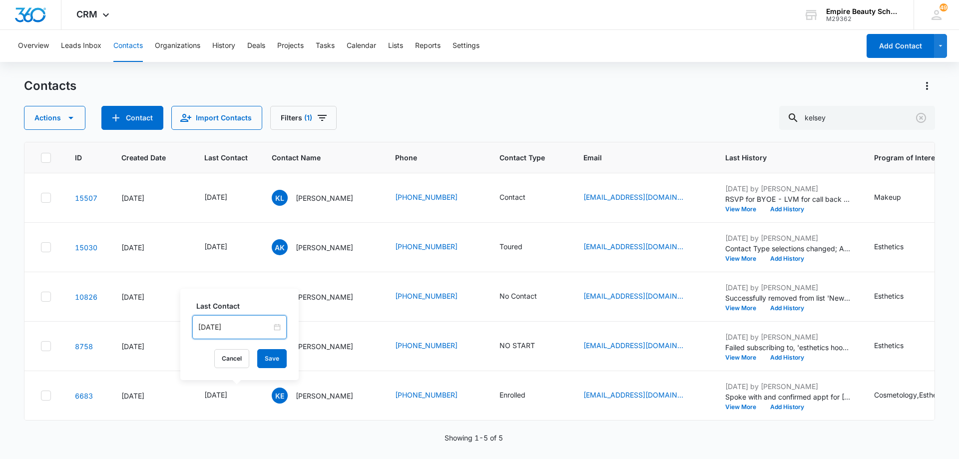
click at [249, 324] on input "[DATE]" at bounding box center [234, 327] width 73 height 11
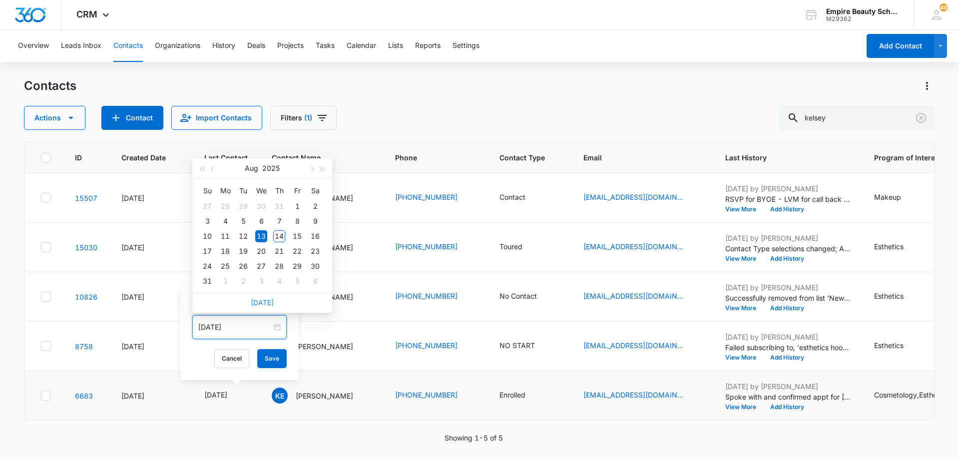
click at [265, 302] on link "Today" at bounding box center [262, 302] width 23 height 8
type input "[DATE]"
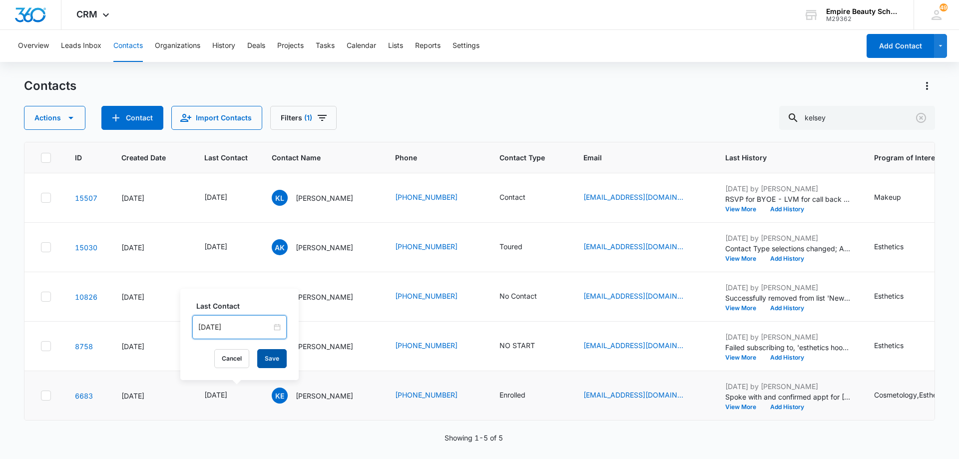
click at [269, 361] on button "Save" at bounding box center [271, 358] width 29 height 19
click at [805, 404] on button "Add History" at bounding box center [787, 407] width 48 height 6
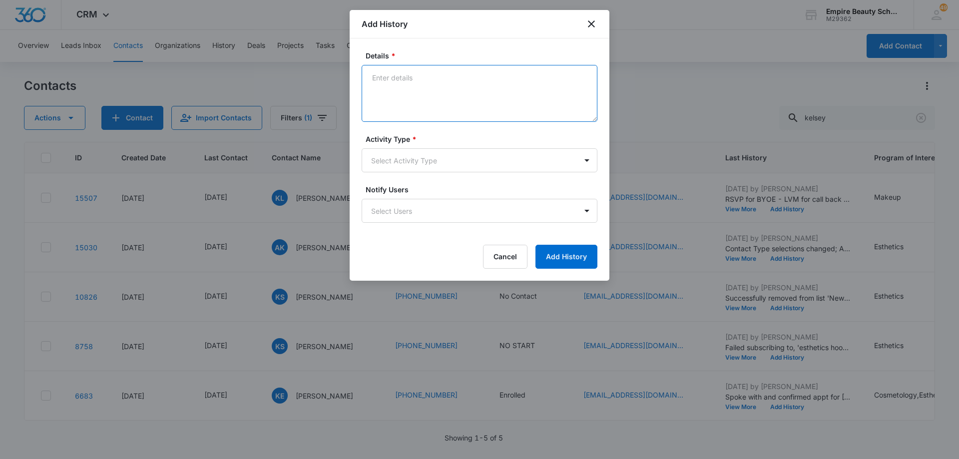
click at [434, 88] on textarea "Details *" at bounding box center [480, 93] width 236 height 57
type textarea "Completed TFP - FA packaged"
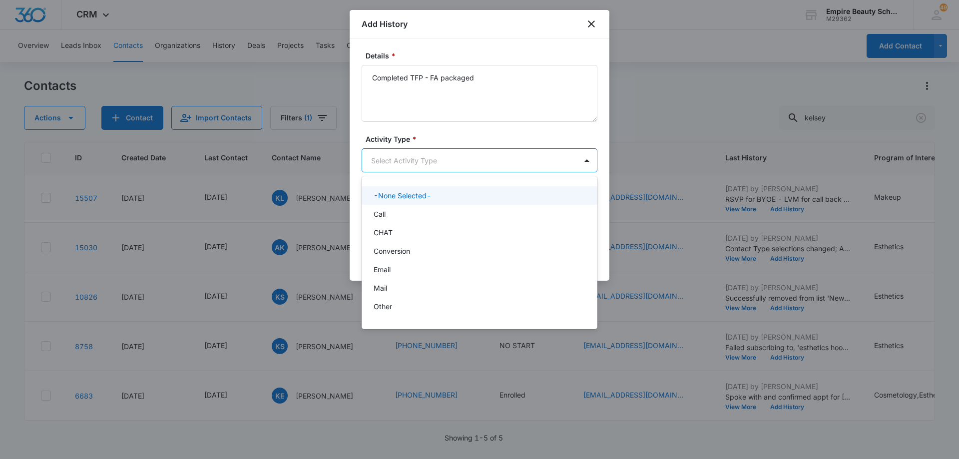
click at [429, 165] on body "CRM Apps Forms CRM Email Shop Payments POS Files Brand Settings Empire Beauty S…" at bounding box center [479, 229] width 959 height 459
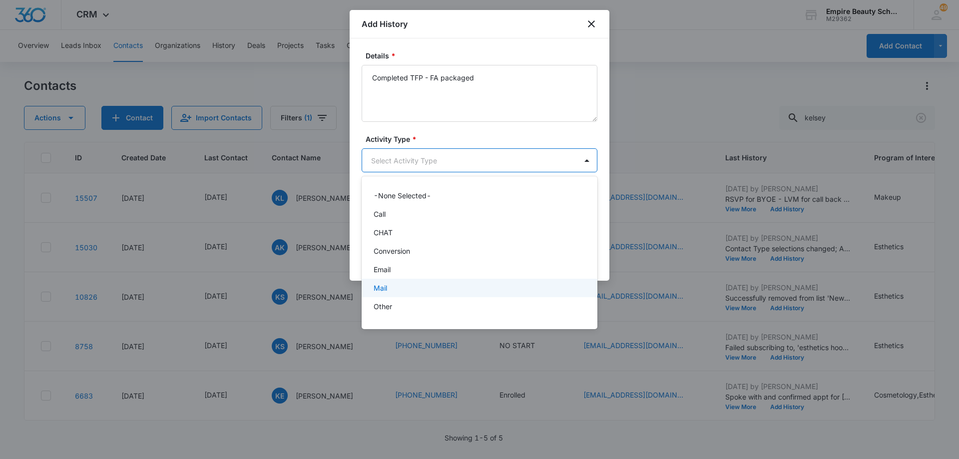
scroll to position [52, 0]
click at [439, 276] on div "P2P" at bounding box center [479, 273] width 210 height 10
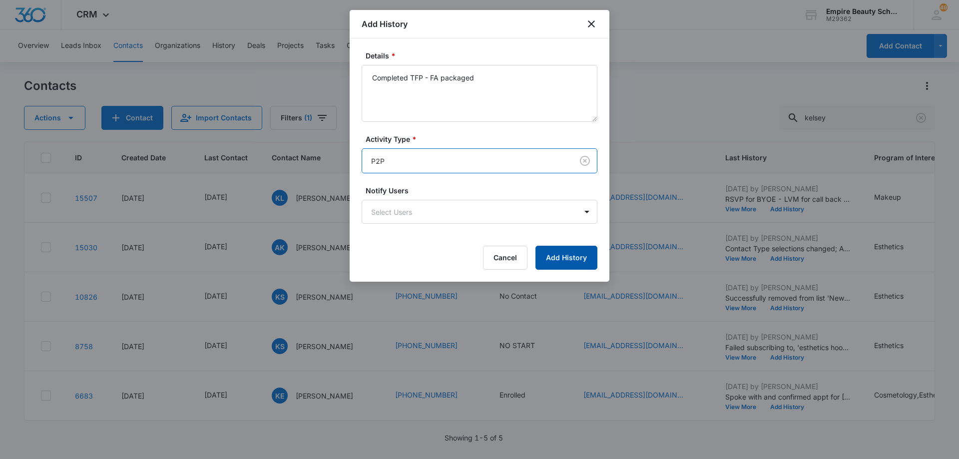
click at [566, 261] on button "Add History" at bounding box center [566, 258] width 62 height 24
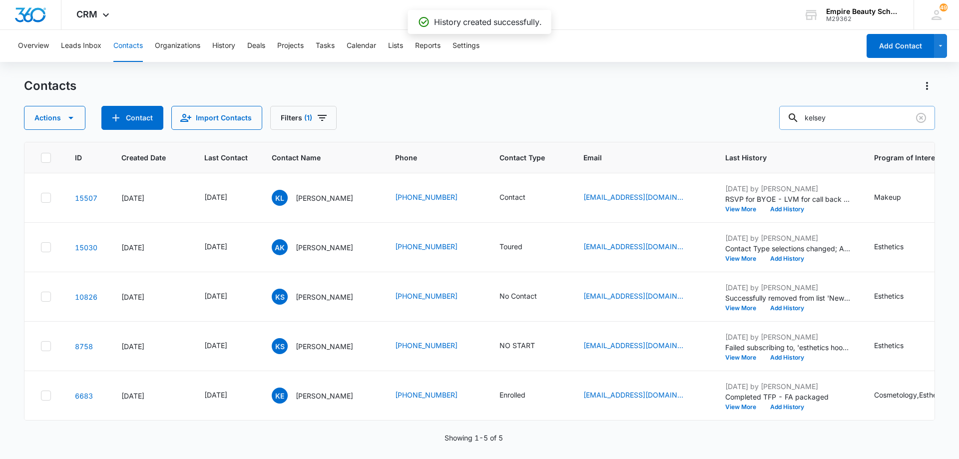
click at [853, 119] on input "kelsey" at bounding box center [857, 118] width 156 height 24
click at [852, 119] on input "kelsey" at bounding box center [857, 118] width 156 height 24
type input "k"
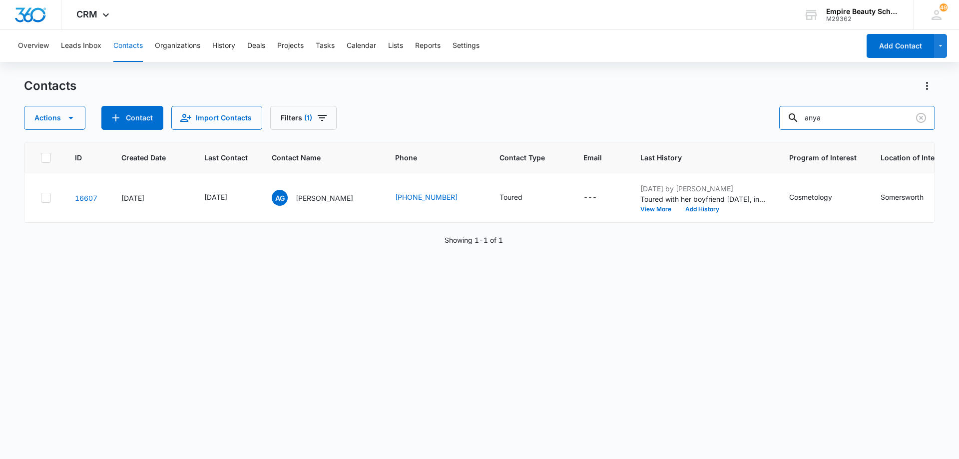
scroll to position [0, 0]
click at [845, 116] on input "anya" at bounding box center [857, 118] width 156 height 24
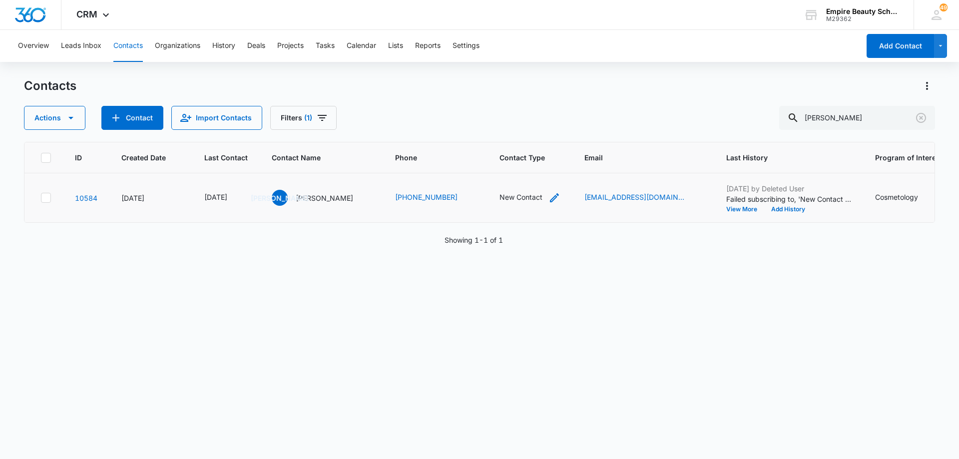
click at [552, 198] on icon "Contact Type - New Contact - Select to Edit Field" at bounding box center [554, 197] width 9 height 9
click at [535, 135] on icon "Remove New Contact" at bounding box center [537, 133] width 7 height 7
click at [548, 132] on div at bounding box center [555, 134] width 16 height 16
click at [524, 193] on div "Enrolled" at bounding box center [521, 198] width 87 height 18
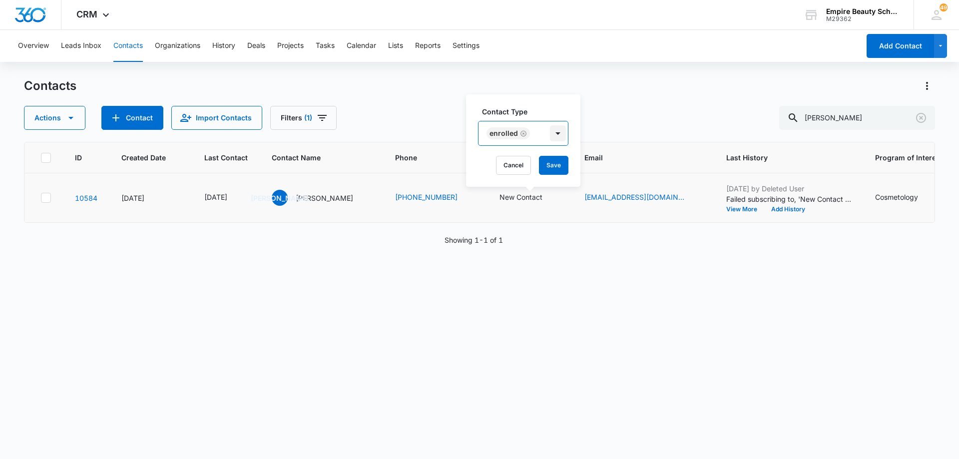
click at [552, 134] on div at bounding box center [558, 133] width 16 height 16
click at [556, 162] on button "Save" at bounding box center [553, 165] width 29 height 19
click at [730, 208] on button "View More" at bounding box center [744, 209] width 38 height 6
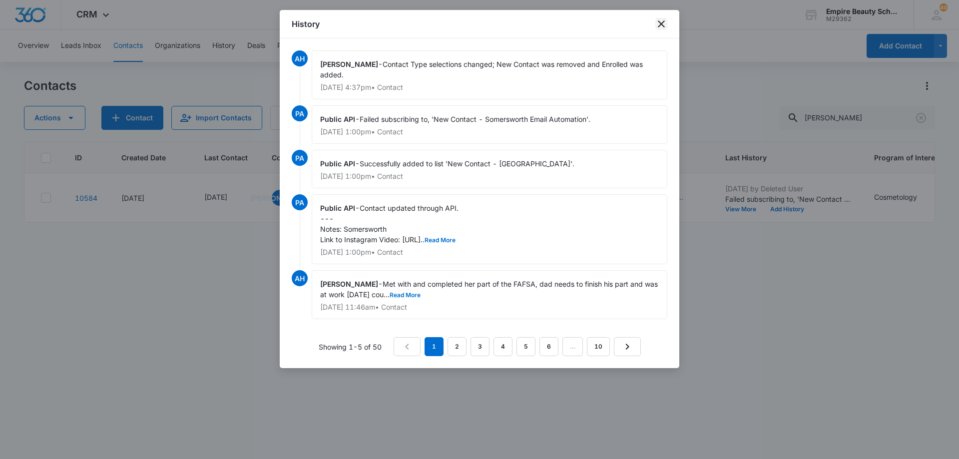
click at [660, 24] on icon "close" at bounding box center [661, 24] width 12 height 12
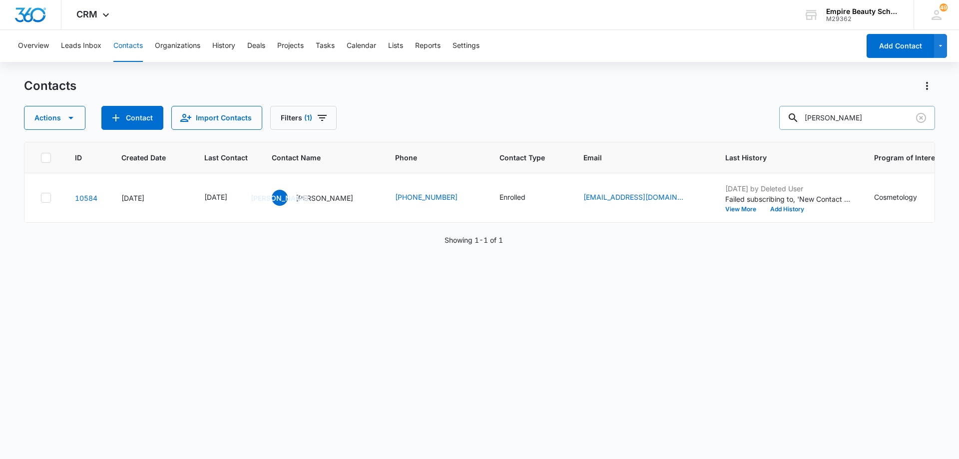
click at [850, 117] on input "juliana" at bounding box center [857, 118] width 156 height 24
type input "julius"
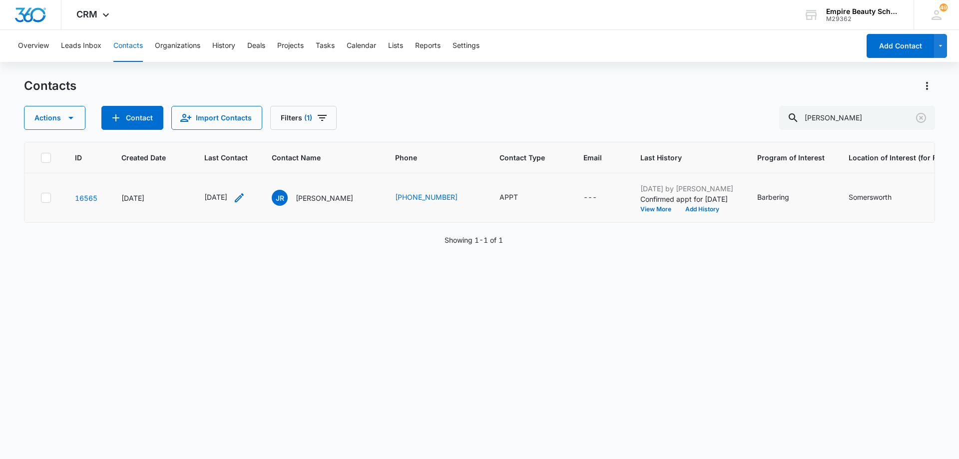
click at [245, 197] on icon "Last Contact - 1755043200 - Select to Edit Field" at bounding box center [239, 198] width 12 height 12
click at [247, 132] on input "[DATE]" at bounding box center [234, 133] width 73 height 11
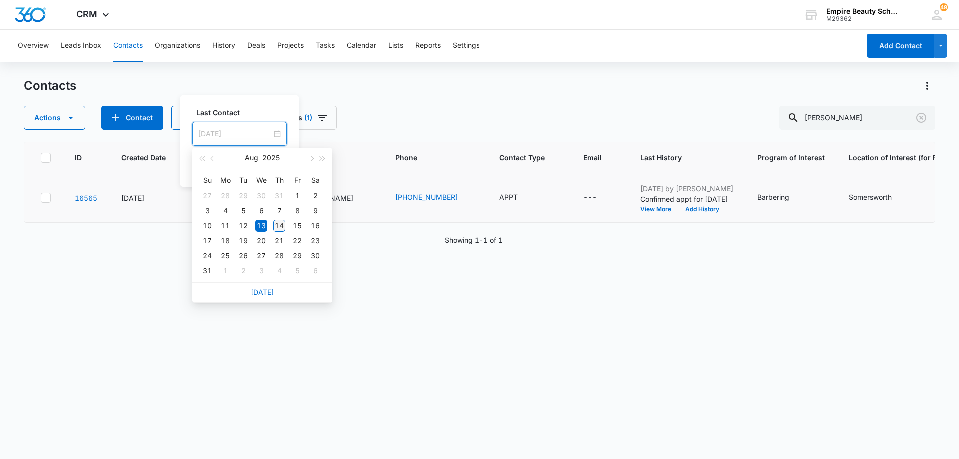
type input "[DATE]"
click at [280, 223] on div "14" at bounding box center [279, 226] width 12 height 12
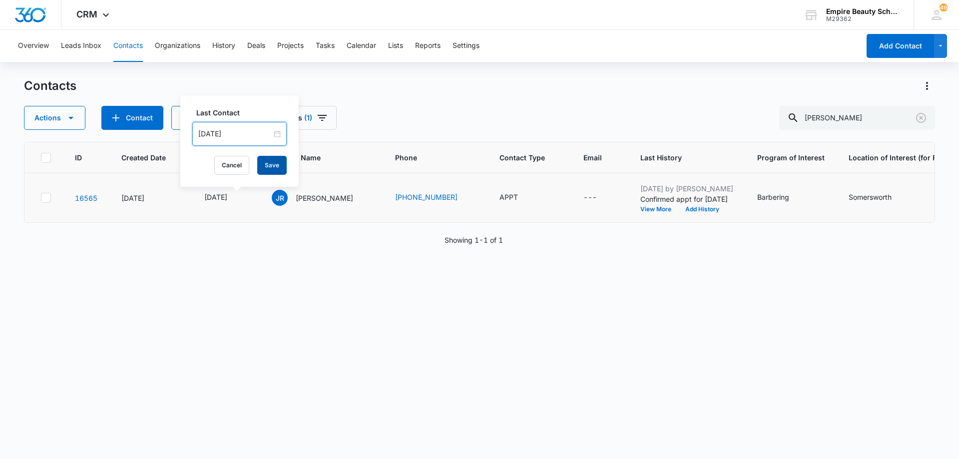
click at [272, 158] on button "Save" at bounding box center [271, 165] width 29 height 19
click at [707, 209] on button "Add History" at bounding box center [702, 209] width 48 height 6
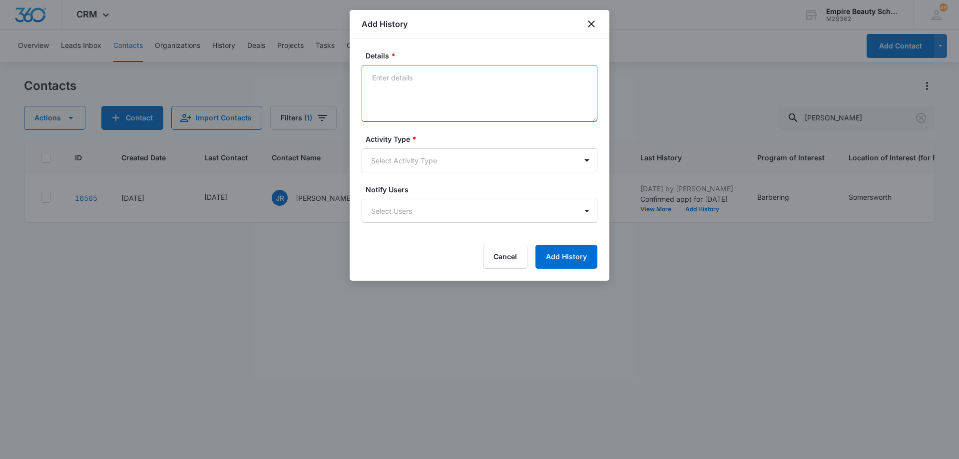
click at [479, 86] on textarea "Details *" at bounding box center [480, 93] width 236 height 57
type textarea "ENROLLED Dec BARB 2025- getting docs for student file and creating FAFSA accoun…"
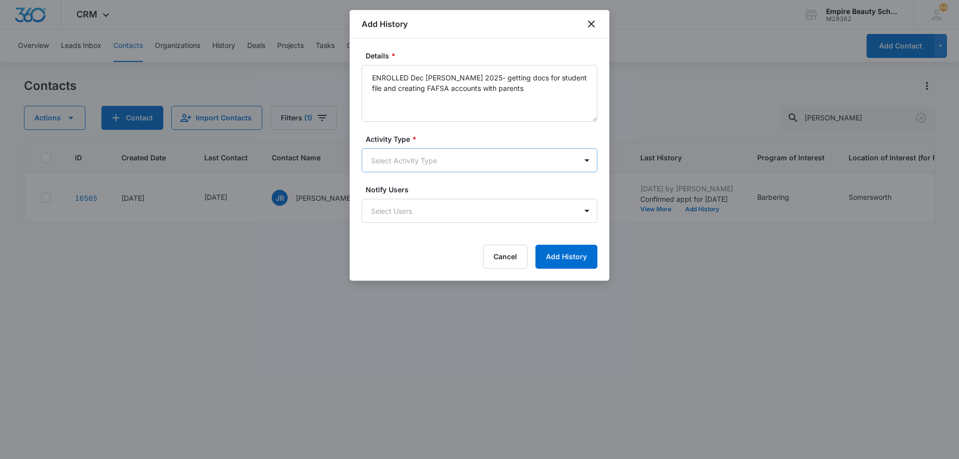
click at [445, 163] on body "CRM Apps Forms CRM Email Shop Payments POS Files Brand Settings Empire Beauty S…" at bounding box center [479, 229] width 959 height 459
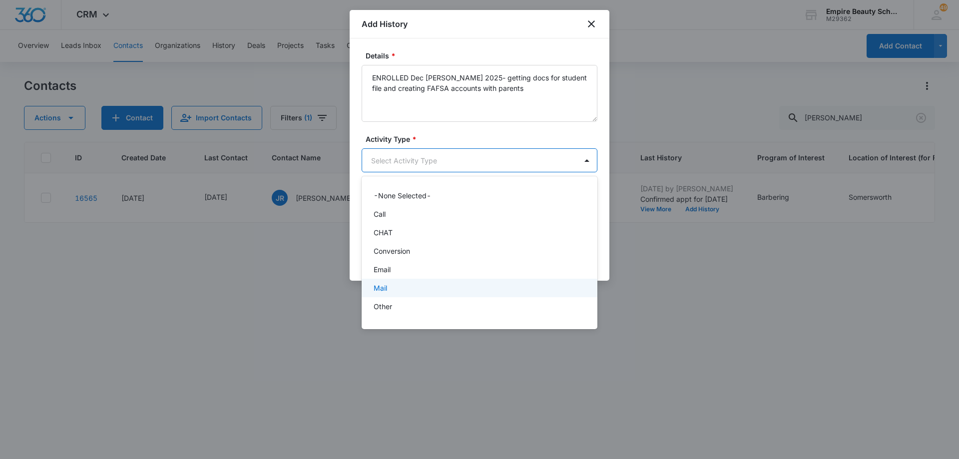
scroll to position [52, 0]
click at [440, 271] on div "P2P" at bounding box center [479, 273] width 210 height 10
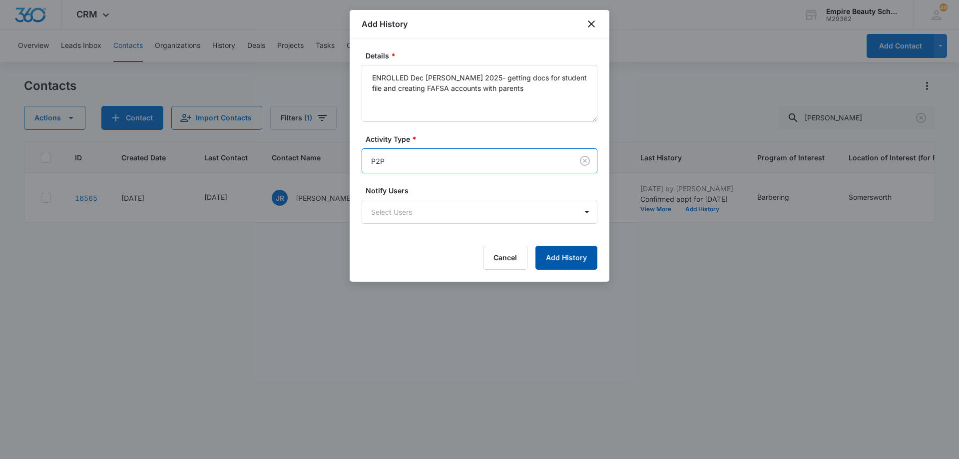
click at [555, 259] on button "Add History" at bounding box center [566, 258] width 62 height 24
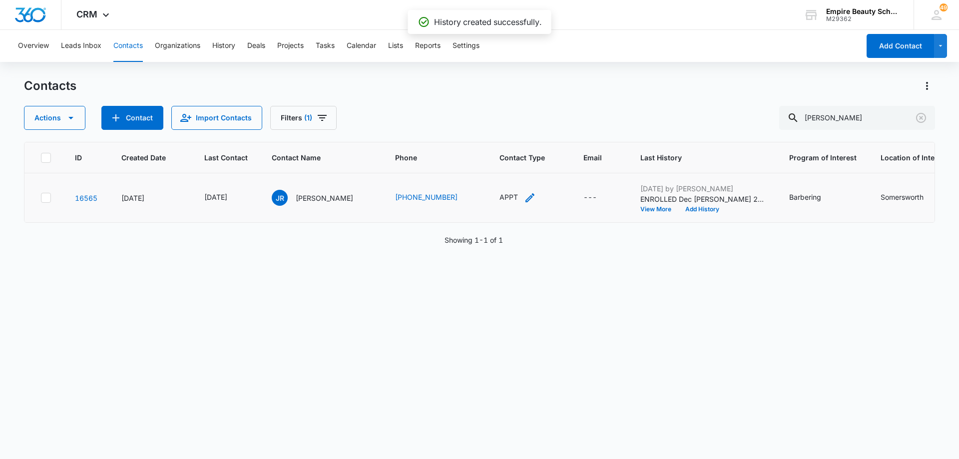
click at [527, 197] on icon "Contact Type - APPT - Select to Edit Field" at bounding box center [530, 198] width 12 height 12
click at [510, 133] on icon "Remove APPT" at bounding box center [511, 133] width 6 height 6
click at [520, 134] on div at bounding box center [510, 134] width 44 height 12
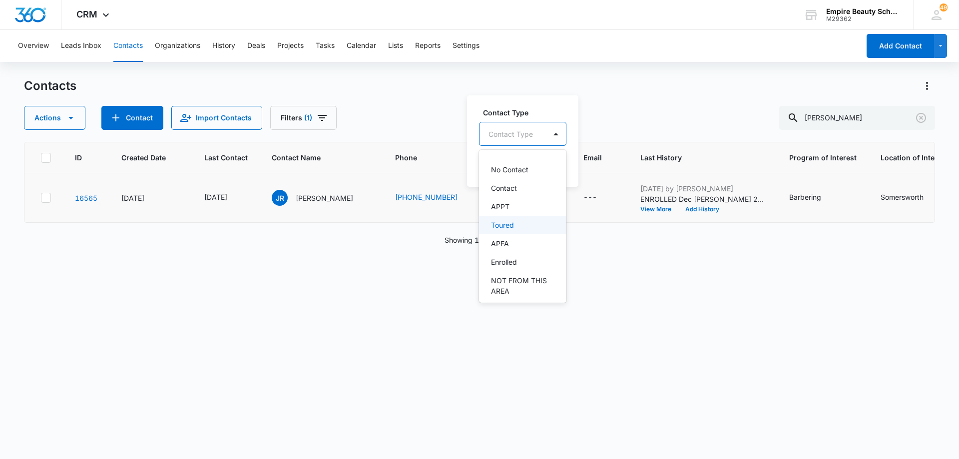
scroll to position [50, 0]
click at [515, 246] on p "Enrolled" at bounding box center [504, 248] width 26 height 10
click at [562, 130] on div at bounding box center [559, 133] width 16 height 16
click at [555, 160] on button "Save" at bounding box center [554, 165] width 29 height 19
click at [839, 119] on input "julius" at bounding box center [857, 118] width 156 height 24
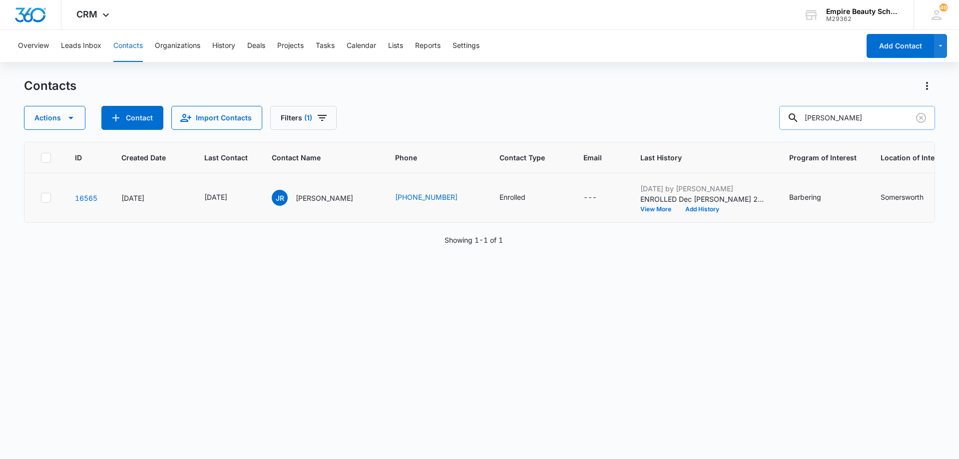
click at [840, 119] on input "julius" at bounding box center [857, 118] width 156 height 24
type input "johanna"
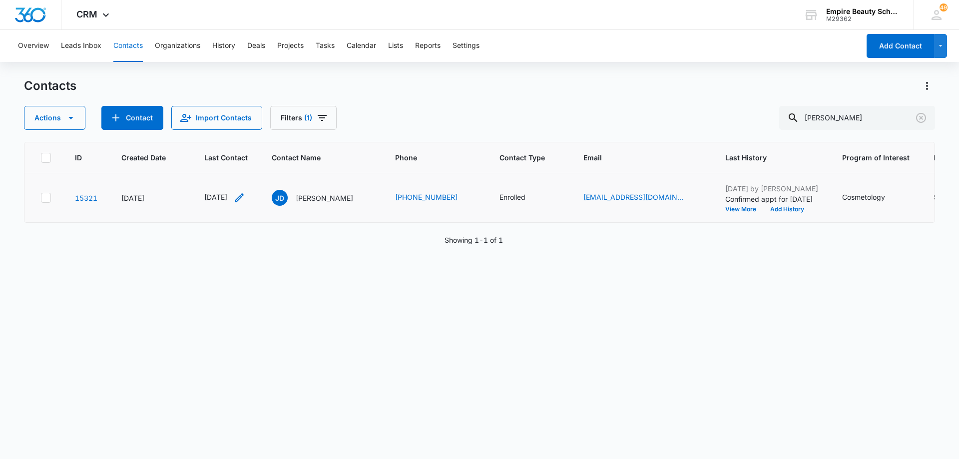
click at [245, 199] on icon "Last Contact - 1755043200 - Select to Edit Field" at bounding box center [239, 198] width 12 height 12
click at [253, 136] on input "[DATE]" at bounding box center [234, 133] width 73 height 11
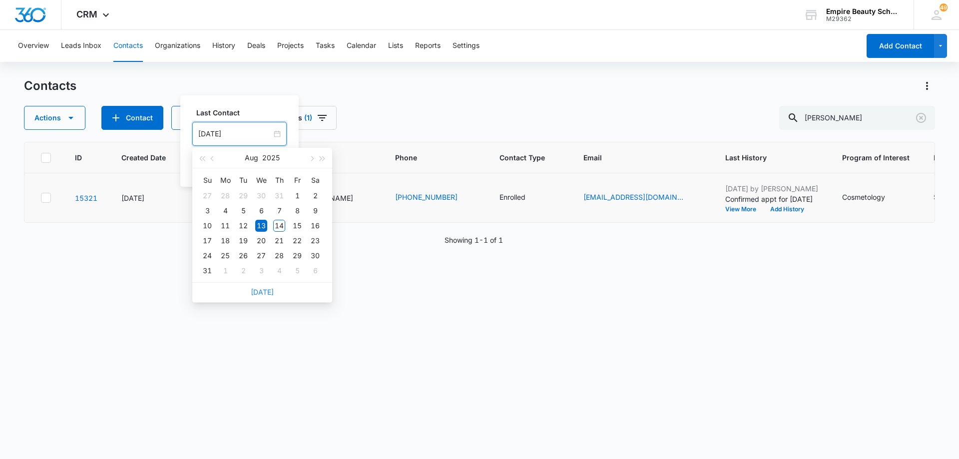
click at [270, 292] on link "Today" at bounding box center [262, 292] width 23 height 8
type input "[DATE]"
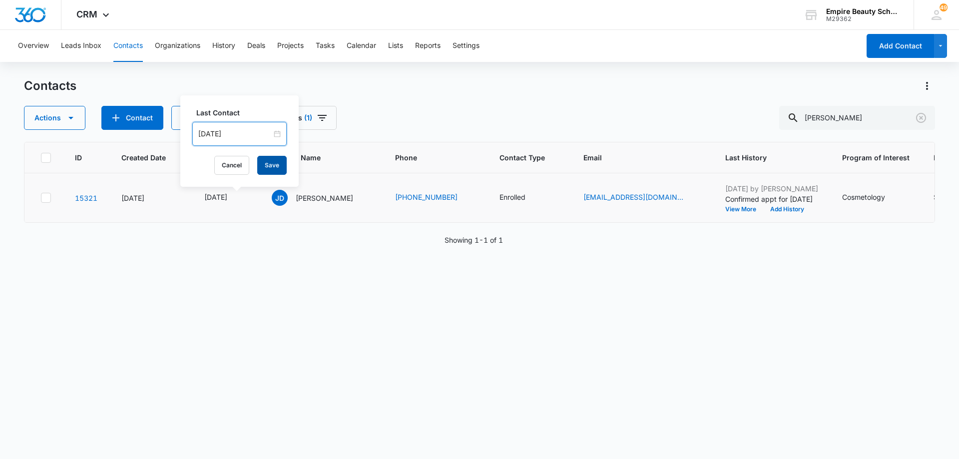
click at [268, 161] on button "Save" at bounding box center [271, 165] width 29 height 19
click at [803, 208] on button "Add History" at bounding box center [787, 209] width 48 height 6
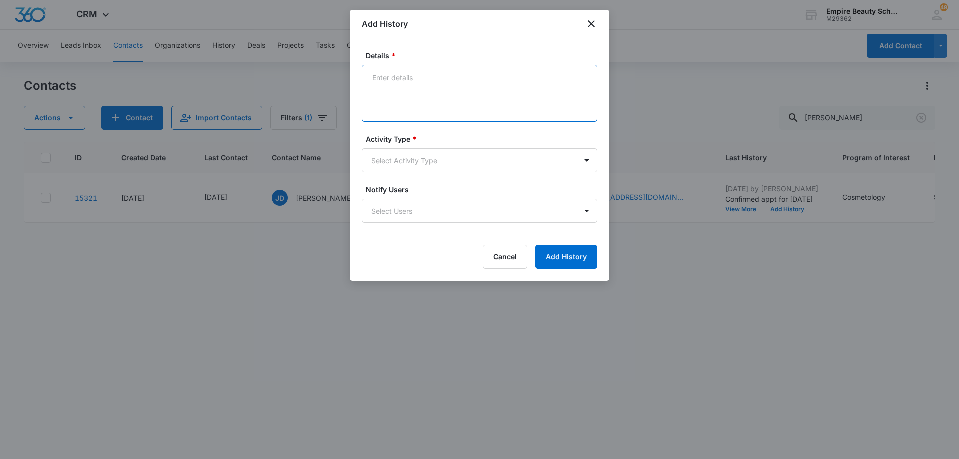
click at [500, 94] on textarea "Details *" at bounding box center [480, 93] width 236 height 57
type textarea "Completed FAFSA today, dad needed to finish his part, she is going to let me kn…"
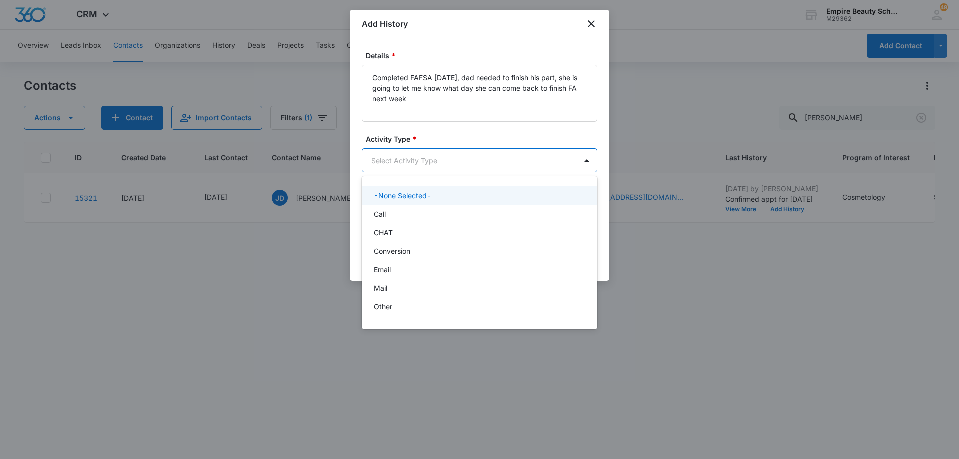
click at [487, 163] on body "CRM Apps Forms CRM Email Shop Payments POS Files Brand Settings Empire Beauty S…" at bounding box center [479, 229] width 959 height 459
click at [442, 271] on div "P2P" at bounding box center [479, 273] width 210 height 10
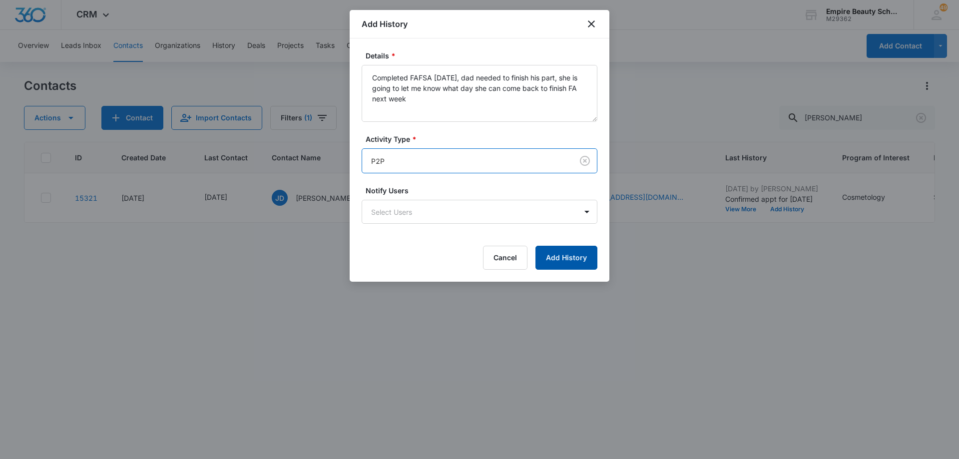
click at [560, 262] on button "Add History" at bounding box center [566, 258] width 62 height 24
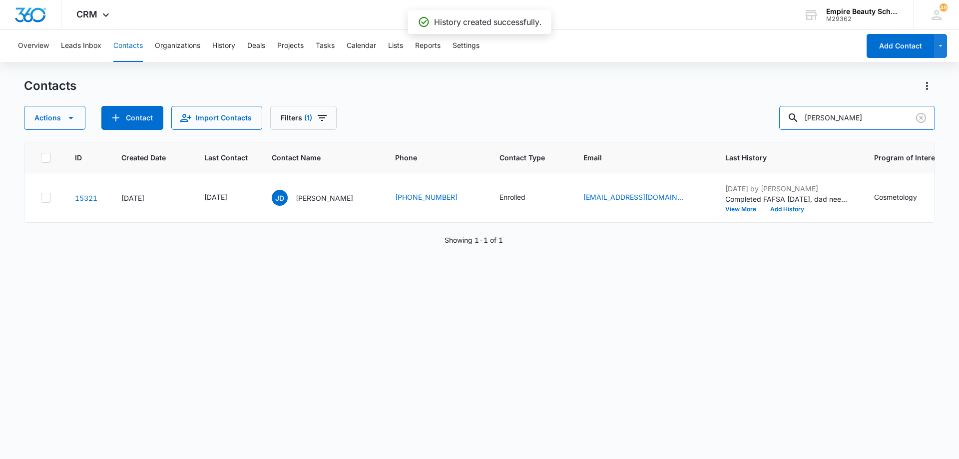
click at [857, 118] on input "johanna" at bounding box center [857, 118] width 156 height 24
type input "doucette"
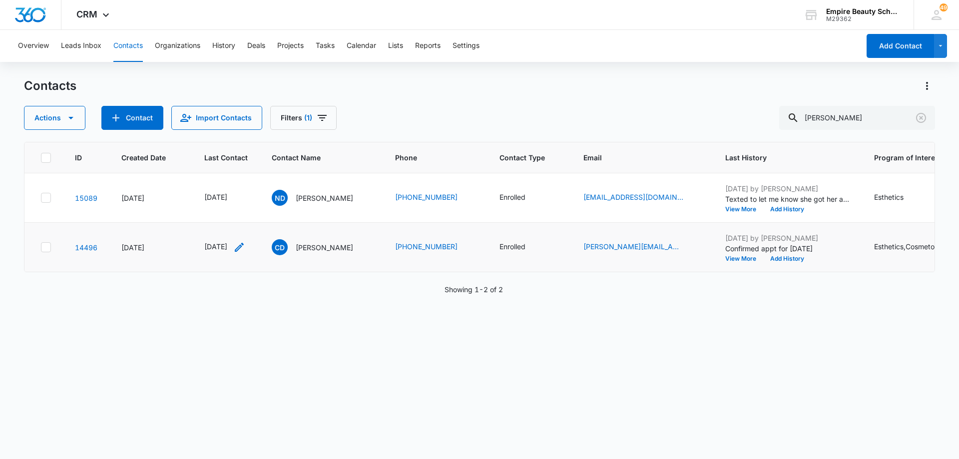
click at [245, 248] on icon "Last Contact - 1755043200 - Select to Edit Field" at bounding box center [239, 247] width 12 height 12
click at [245, 187] on input "[DATE]" at bounding box center [234, 183] width 73 height 11
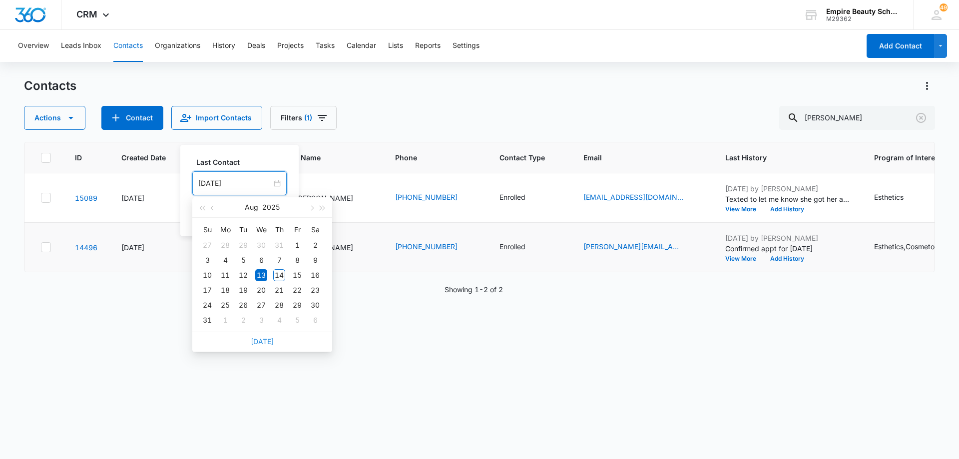
click at [267, 343] on link "Today" at bounding box center [262, 341] width 23 height 8
type input "[DATE]"
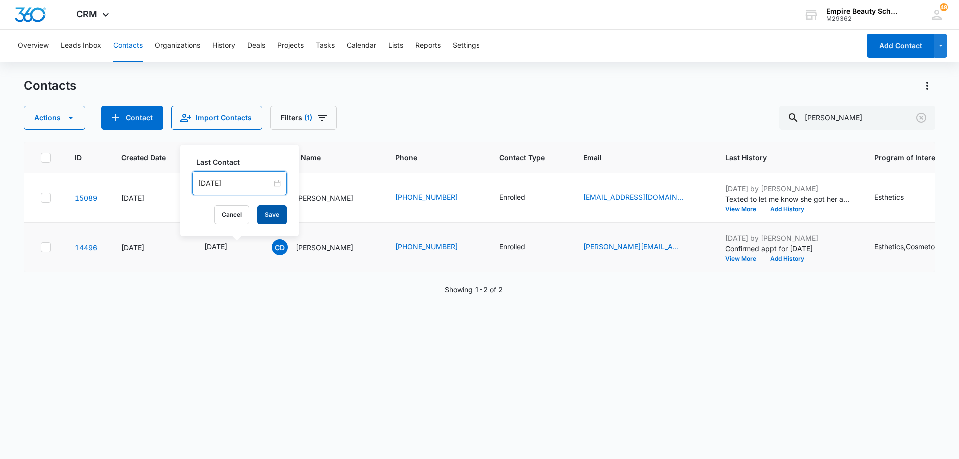
click at [265, 213] on button "Save" at bounding box center [271, 214] width 29 height 19
click at [807, 256] on button "Add History" at bounding box center [787, 259] width 48 height 6
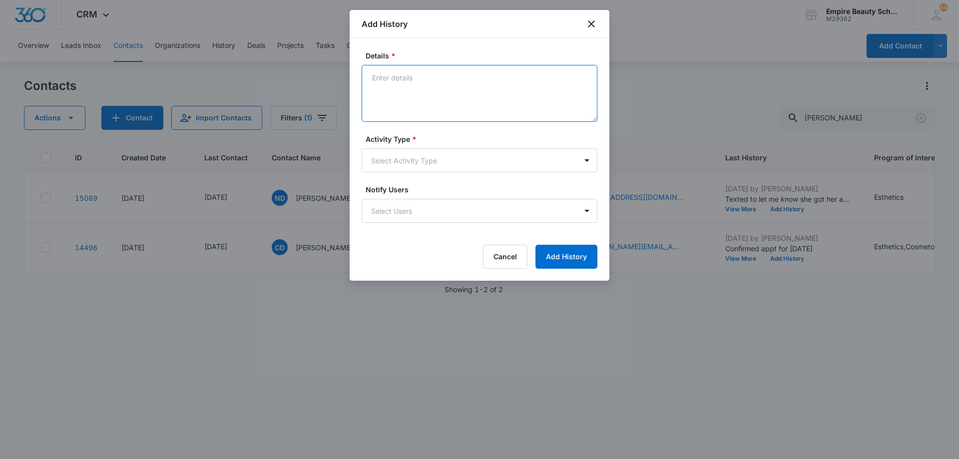
click at [483, 83] on textarea "Details *" at bounding box center [480, 93] width 236 height 57
type textarea "FA partially completed, needed to make FAFSA corrections because dad filled it …"
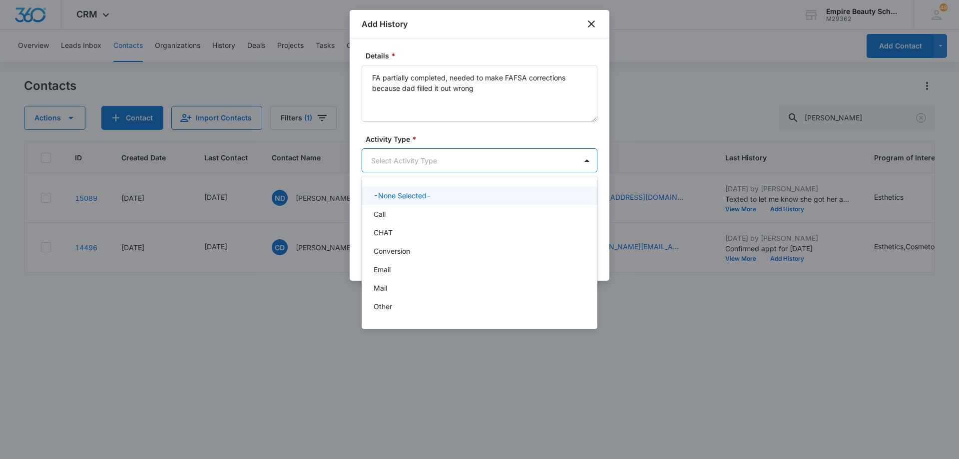
click at [479, 155] on body "CRM Apps Forms CRM Email Shop Payments POS Files Brand Settings Empire Beauty S…" at bounding box center [479, 229] width 959 height 459
click at [464, 269] on div "P2P" at bounding box center [479, 273] width 210 height 10
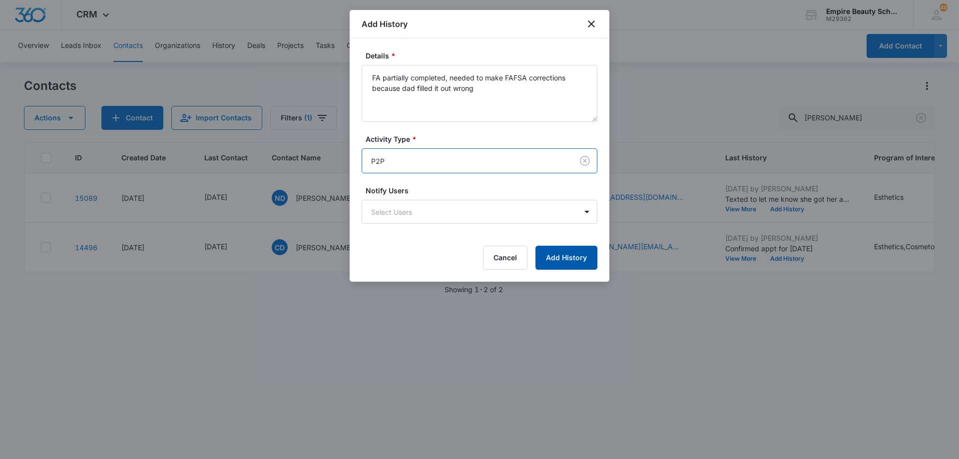
click at [546, 259] on button "Add History" at bounding box center [566, 258] width 62 height 24
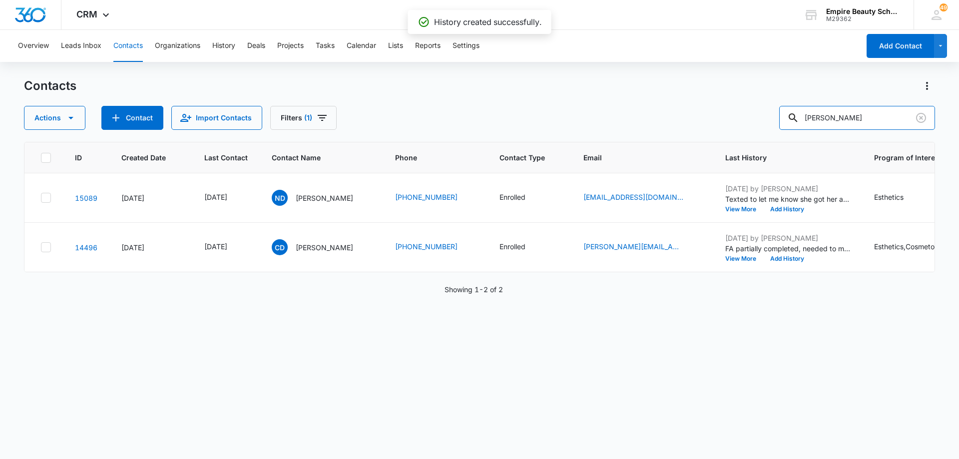
click at [877, 117] on input "doucette" at bounding box center [857, 118] width 156 height 24
type input "tavehi"
click at [244, 197] on icon "Last Contact - 1754870400 - Select to Edit Field" at bounding box center [239, 197] width 9 height 9
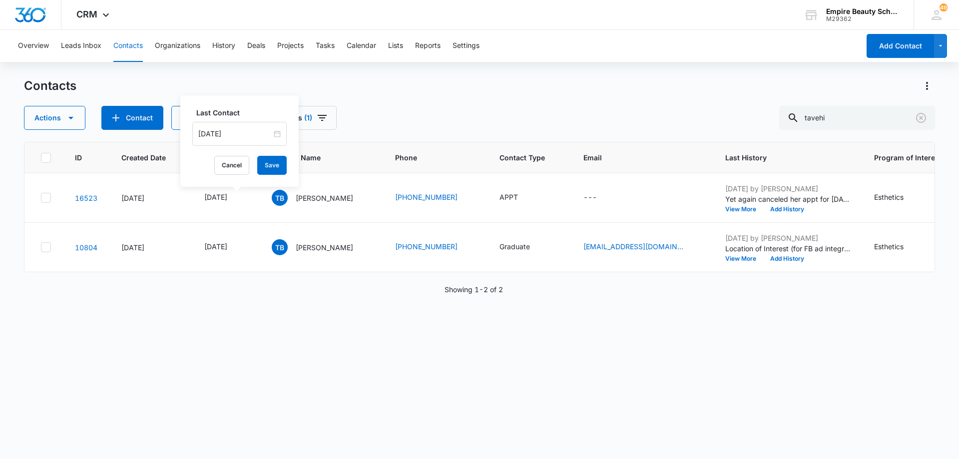
click at [258, 134] on input "[DATE]" at bounding box center [234, 133] width 73 height 11
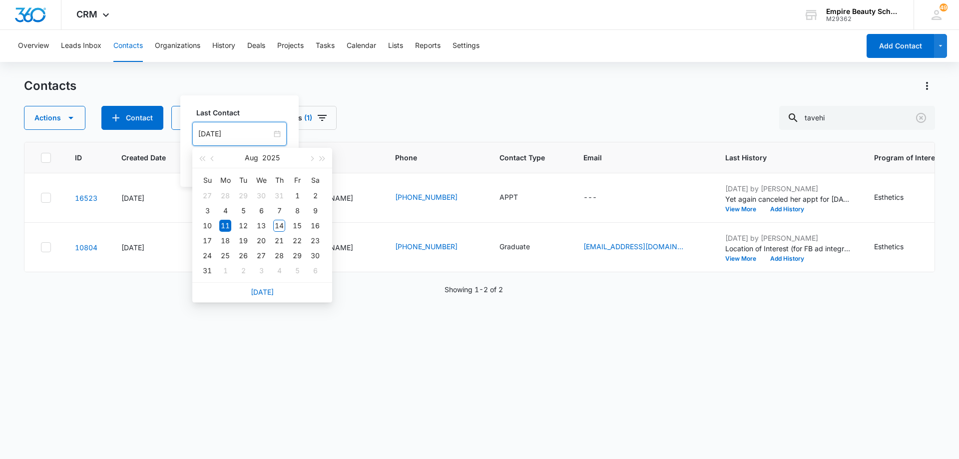
click at [263, 292] on link "Today" at bounding box center [262, 292] width 23 height 8
type input "[DATE]"
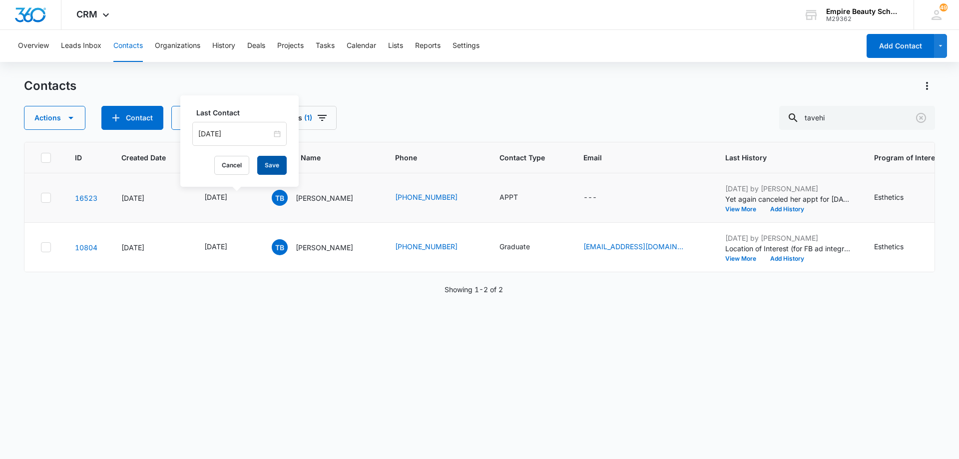
click at [275, 170] on button "Save" at bounding box center [271, 165] width 29 height 19
click at [536, 197] on icon "Contact Type - APPT - Select to Edit Field" at bounding box center [530, 198] width 12 height 12
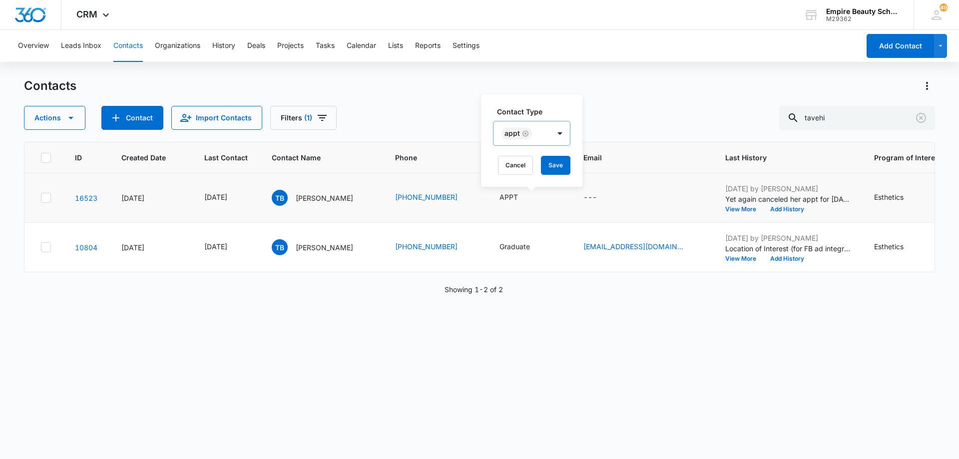
drag, startPoint x: 525, startPoint y: 133, endPoint x: 549, endPoint y: 134, distance: 24.5
click at [525, 133] on icon "Remove APPT" at bounding box center [525, 133] width 6 height 6
click at [551, 134] on div "Contact Type" at bounding box center [526, 134] width 66 height 22
click at [539, 207] on div "Toured" at bounding box center [535, 211] width 61 height 10
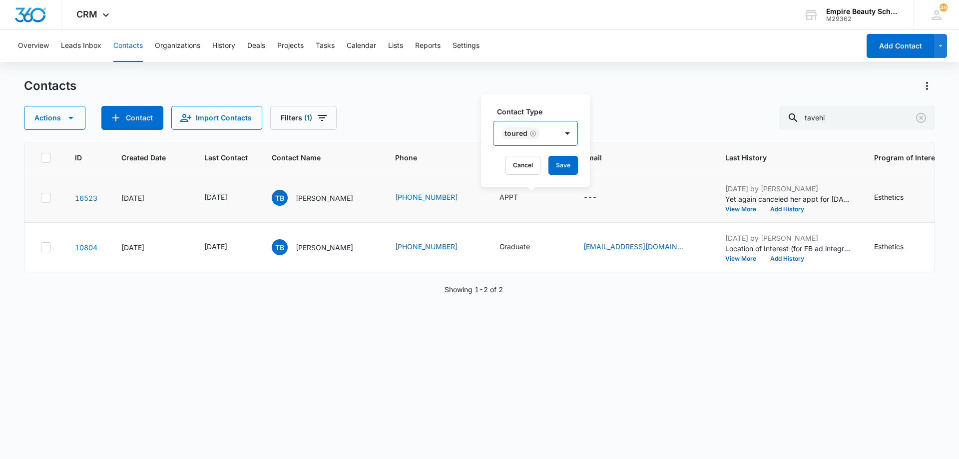
click at [568, 143] on div at bounding box center [567, 133] width 20 height 24
click at [568, 167] on button "Save" at bounding box center [562, 165] width 29 height 19
click at [763, 209] on button "Add History" at bounding box center [787, 209] width 48 height 6
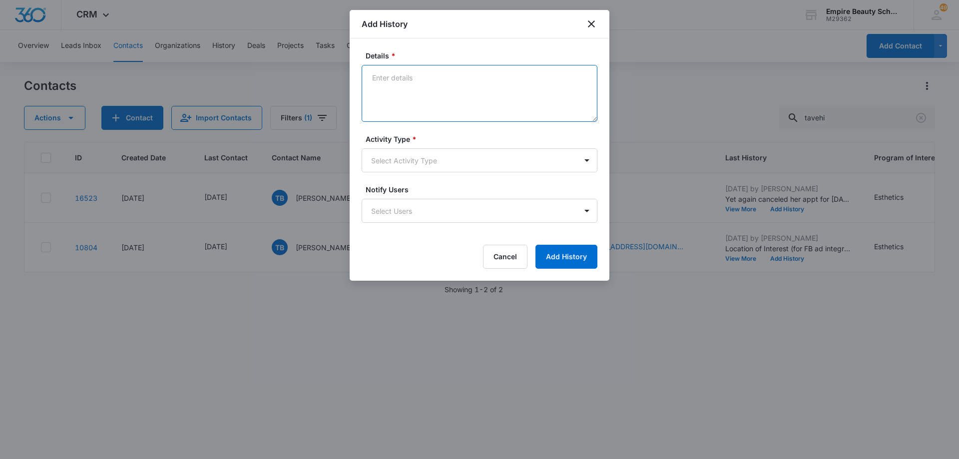
click at [442, 91] on textarea "Details *" at bounding box center [480, 93] width 236 height 57
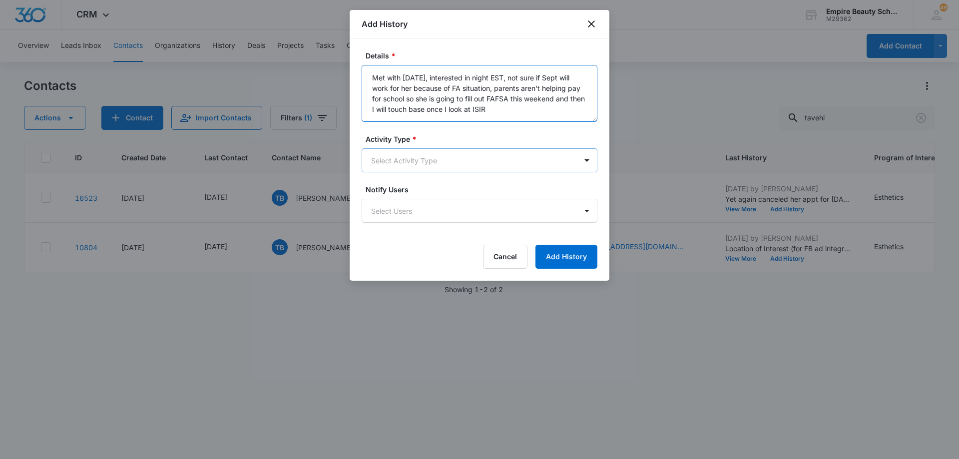
type textarea "Met with today, interested in night EST, not sure if Sept will work for her bec…"
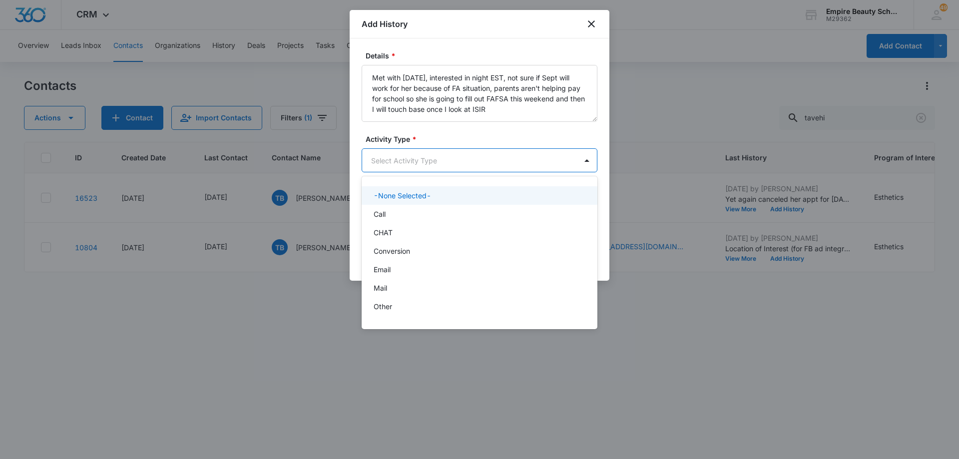
click at [441, 168] on body "CRM Apps Forms CRM Email Shop Payments POS Files Brand Settings Empire Beauty S…" at bounding box center [479, 229] width 959 height 459
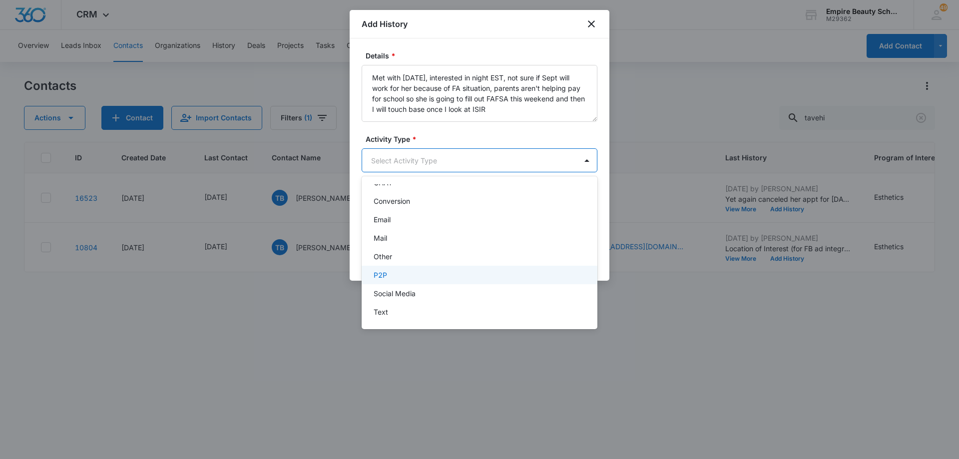
click at [442, 275] on div "P2P" at bounding box center [479, 275] width 210 height 10
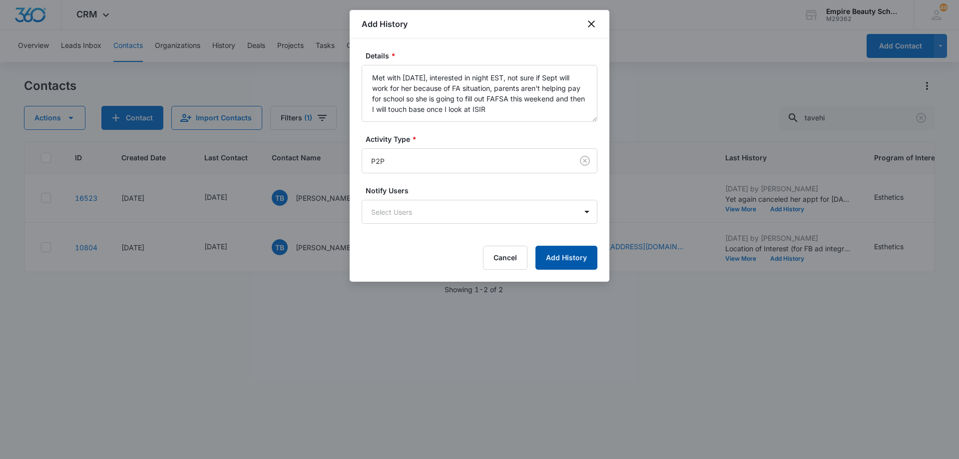
click at [556, 254] on button "Add History" at bounding box center [566, 258] width 62 height 24
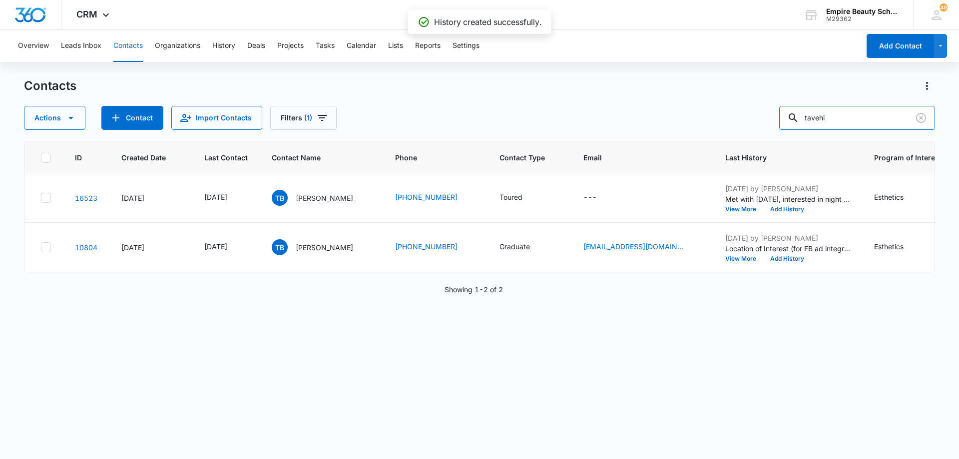
click at [852, 117] on input "tavehi" at bounding box center [857, 118] width 156 height 24
type input "john"
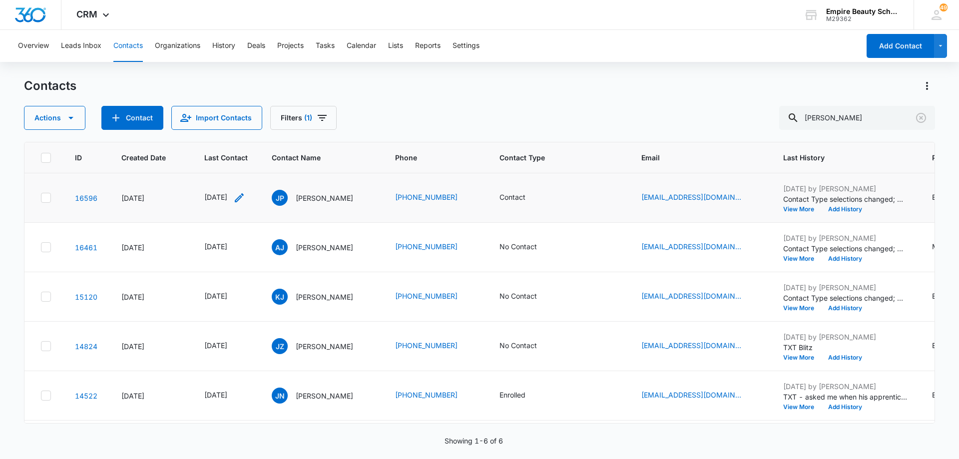
click at [244, 197] on icon "Last Contact - 1754870400 - Select to Edit Field" at bounding box center [239, 197] width 9 height 9
click at [243, 134] on input "[DATE]" at bounding box center [234, 133] width 73 height 11
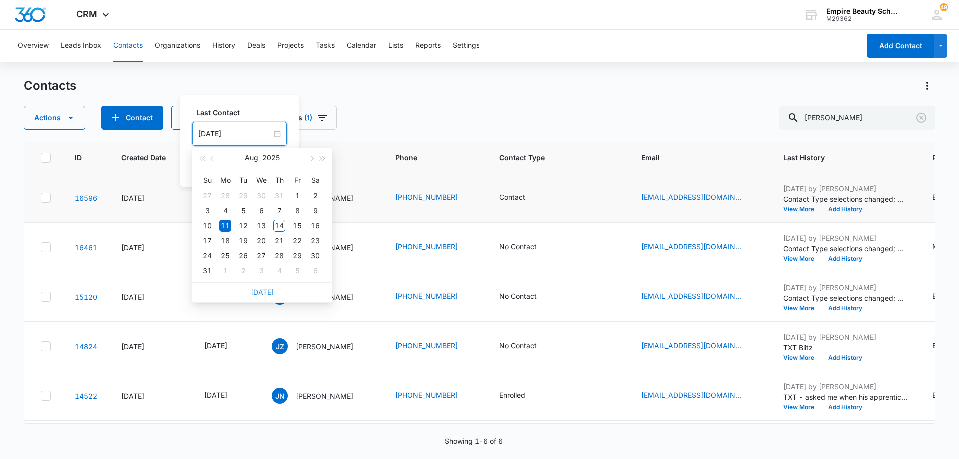
click at [261, 292] on link "Today" at bounding box center [262, 292] width 23 height 8
type input "[DATE]"
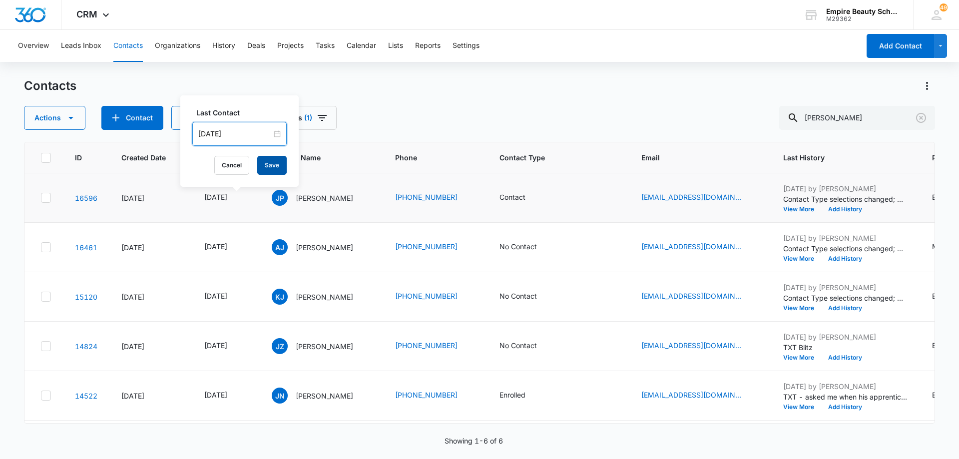
click at [272, 167] on button "Save" at bounding box center [271, 165] width 29 height 19
click at [864, 208] on button "Add History" at bounding box center [845, 209] width 48 height 6
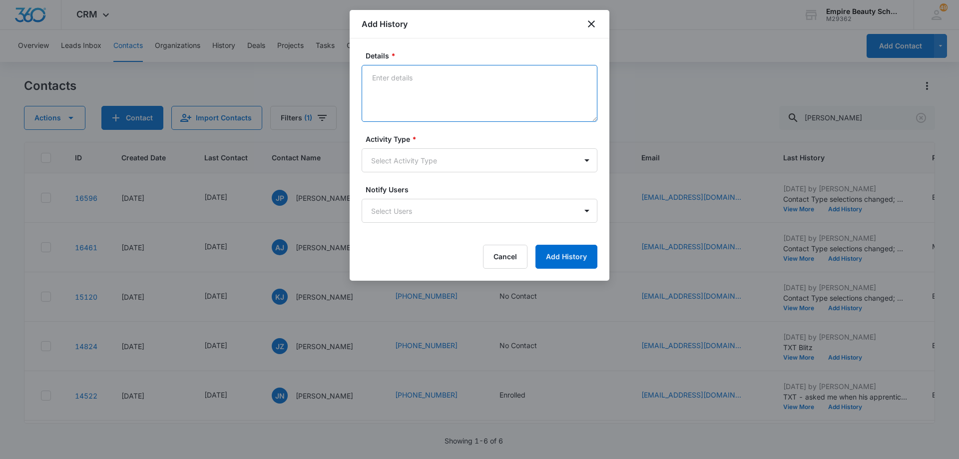
click at [516, 80] on textarea "Details *" at bounding box center [480, 93] width 236 height 57
type textarea "LVM for call back"
click at [463, 166] on body "CRM Apps Forms CRM Email Shop Payments POS Files Brand Settings Empire Beauty S…" at bounding box center [479, 229] width 959 height 459
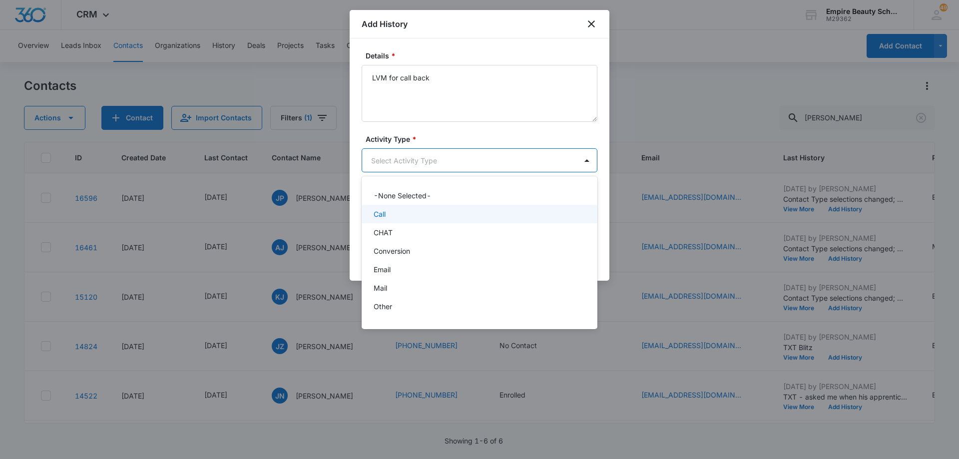
click at [439, 216] on div "Call" at bounding box center [479, 214] width 210 height 10
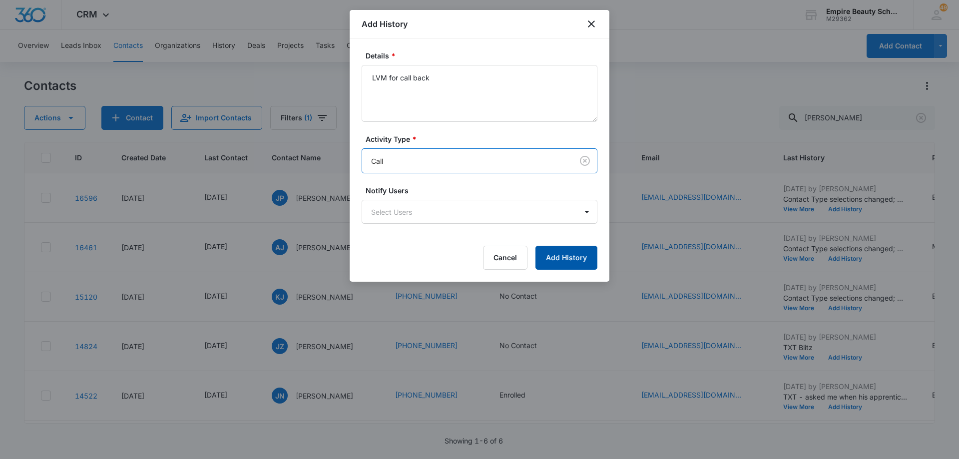
click at [552, 252] on button "Add History" at bounding box center [566, 258] width 62 height 24
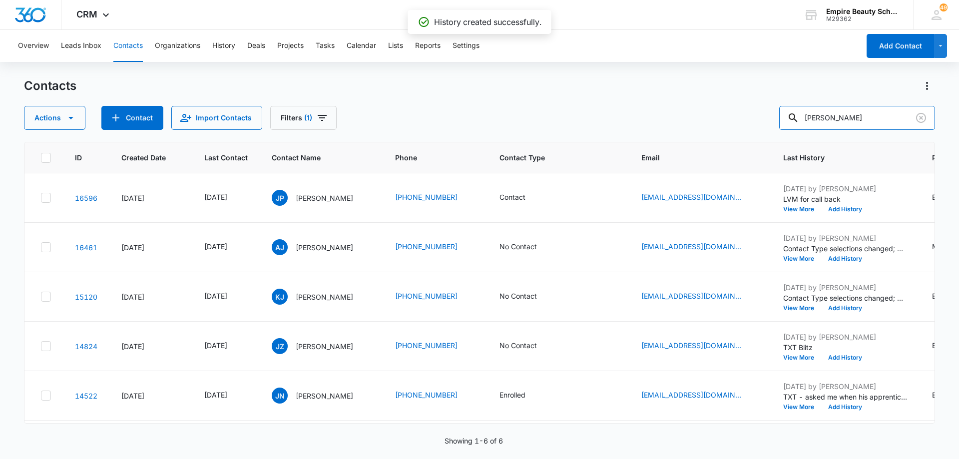
click at [861, 119] on input "john" at bounding box center [857, 118] width 156 height 24
type input "christina"
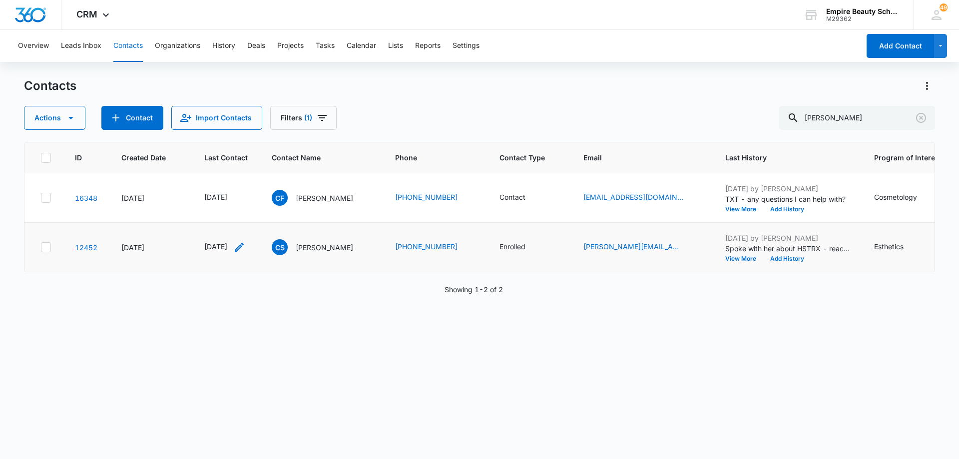
click at [245, 248] on icon "Last Contact - 1755043200 - Select to Edit Field" at bounding box center [239, 247] width 12 height 12
click at [224, 220] on button "Cancel" at bounding box center [231, 214] width 35 height 19
click at [924, 117] on icon "Clear" at bounding box center [921, 118] width 12 height 12
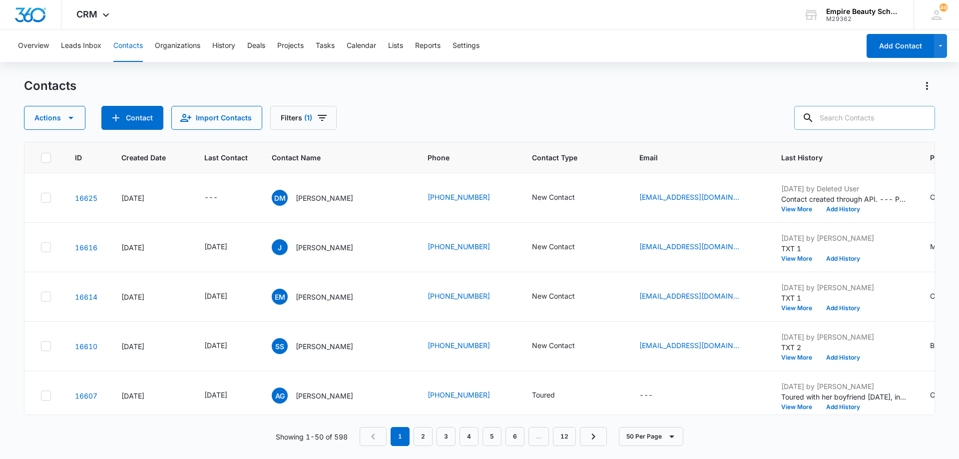
click at [864, 115] on input "text" at bounding box center [864, 118] width 141 height 24
type input "anastasia"
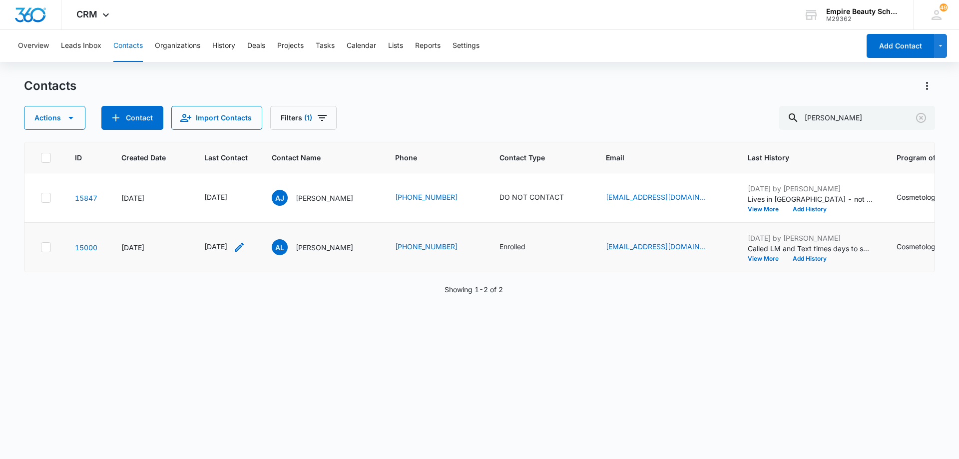
click at [245, 244] on icon "Last Contact - 1753920000 - Select to Edit Field" at bounding box center [239, 247] width 12 height 12
click at [243, 180] on input "[DATE]" at bounding box center [232, 183] width 73 height 11
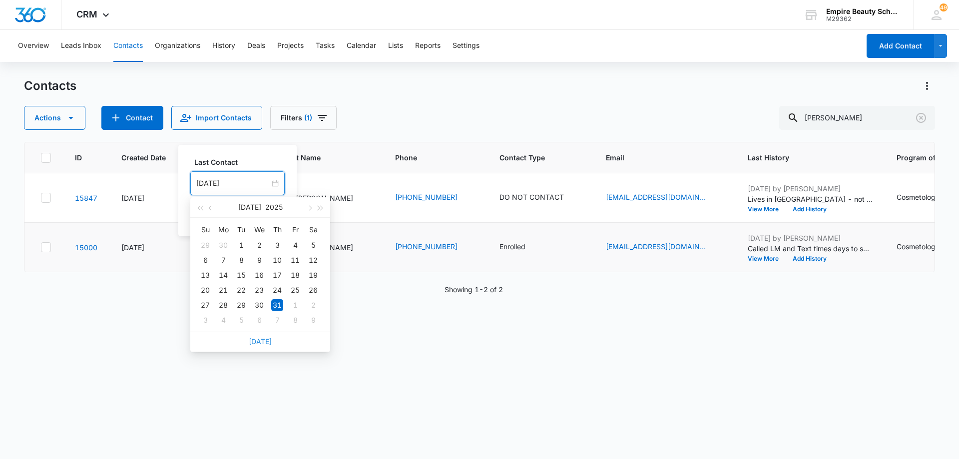
click at [260, 340] on link "Today" at bounding box center [260, 341] width 23 height 8
type input "[DATE]"
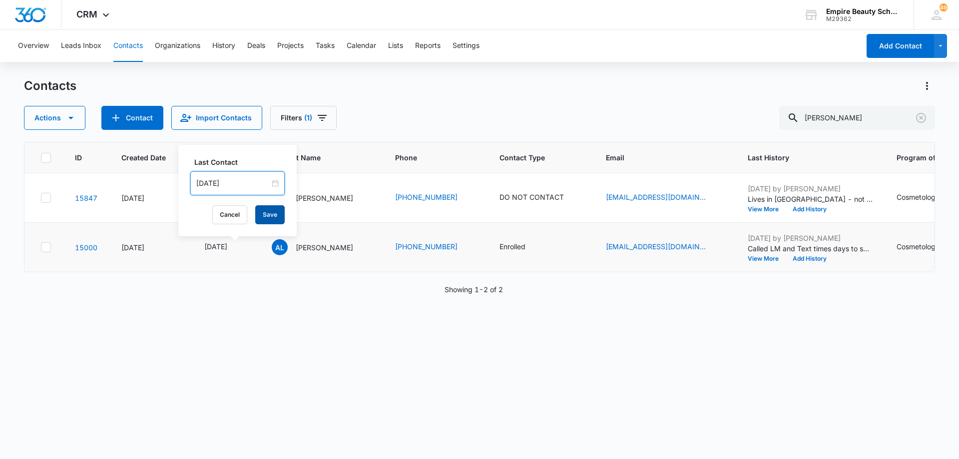
click at [263, 214] on button "Save" at bounding box center [269, 214] width 29 height 19
click at [829, 258] on button "Add History" at bounding box center [810, 259] width 48 height 6
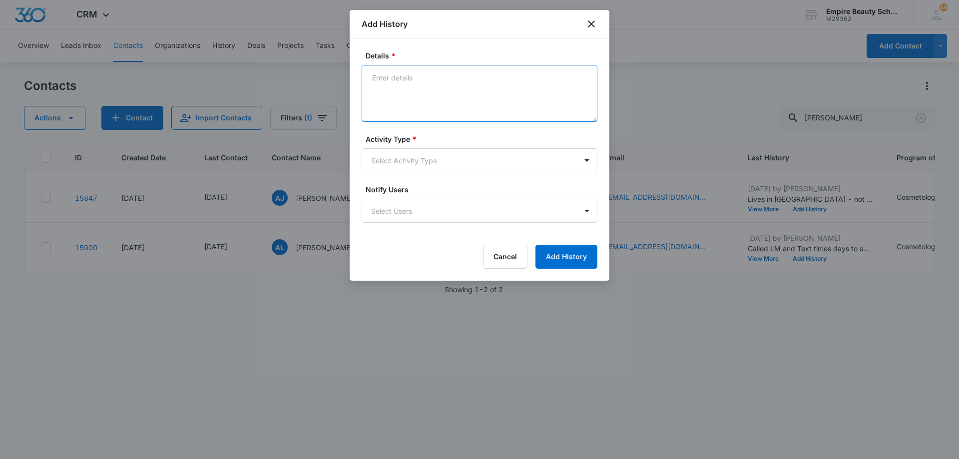
click at [514, 82] on textarea "Details *" at bounding box center [480, 93] width 236 height 57
type textarea "Spoke with and scheduled FA appt 8/18 @ 12pm"
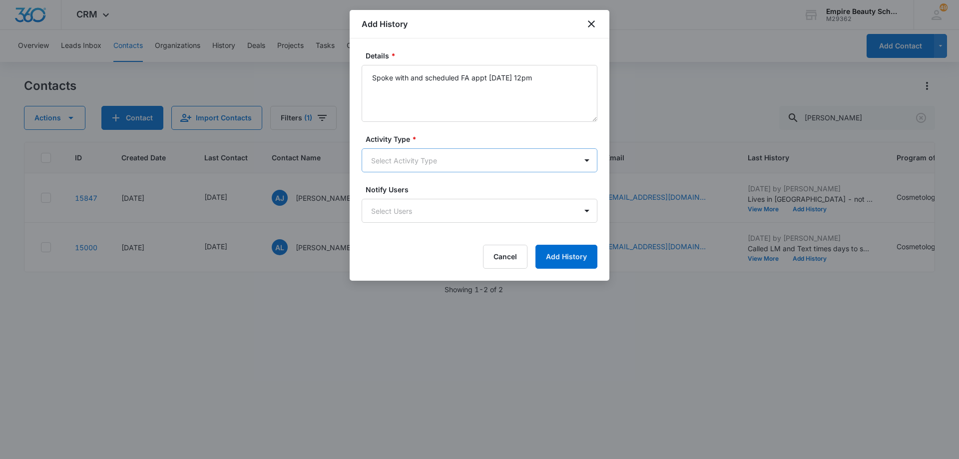
click at [463, 162] on body "CRM Apps Forms CRM Email Shop Payments POS Files Brand Settings Empire Beauty S…" at bounding box center [479, 229] width 959 height 459
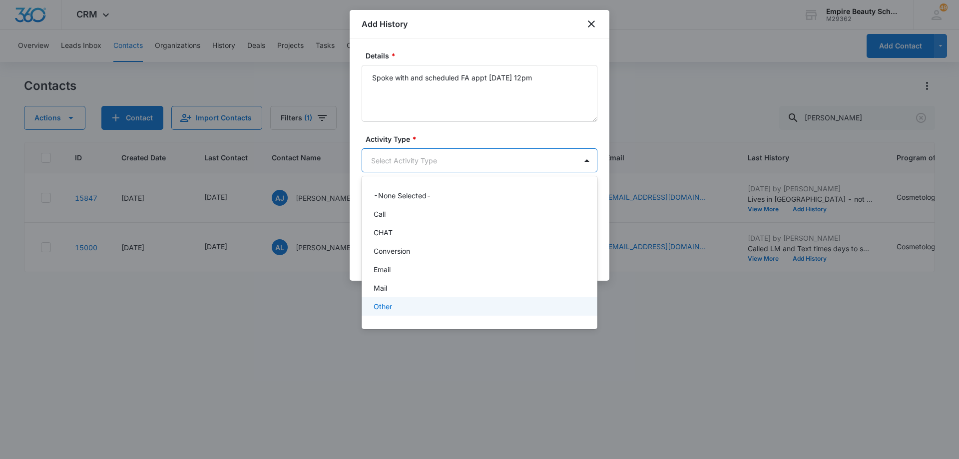
scroll to position [52, 0]
click at [453, 308] on div "Text" at bounding box center [479, 310] width 210 height 10
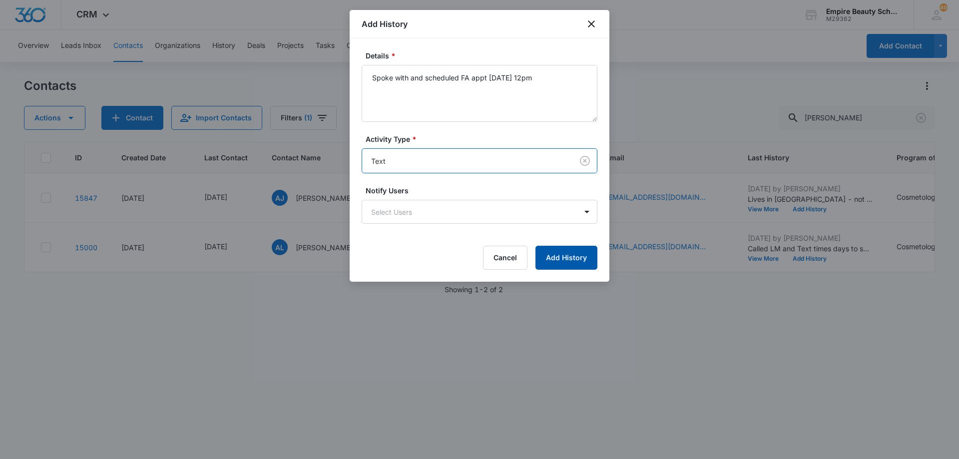
click at [575, 255] on button "Add History" at bounding box center [566, 258] width 62 height 24
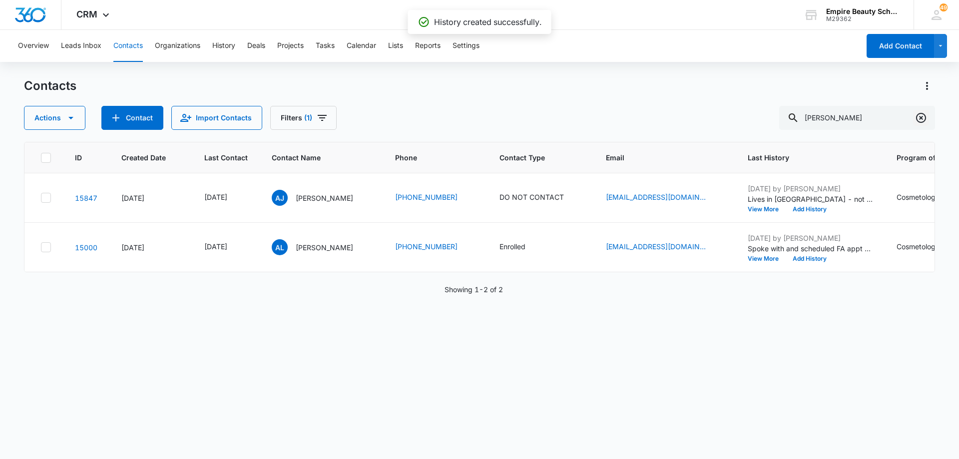
click at [925, 119] on icon "Clear" at bounding box center [921, 118] width 12 height 12
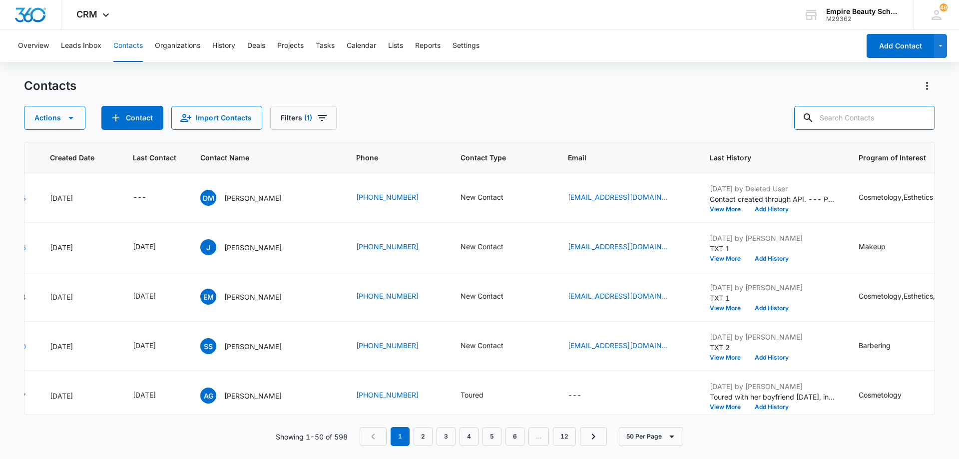
scroll to position [0, 88]
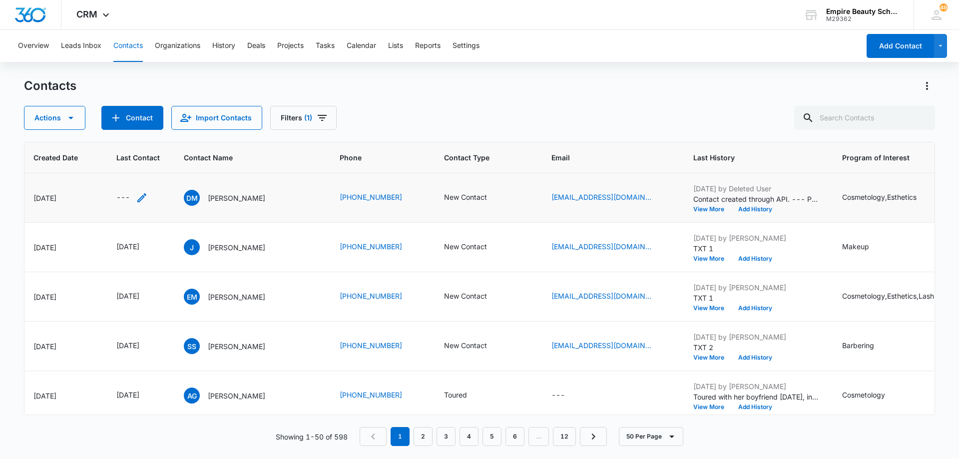
click at [145, 197] on icon "Last Contact - - Select to Edit Field" at bounding box center [142, 198] width 12 height 12
click at [142, 142] on div at bounding box center [135, 134] width 94 height 24
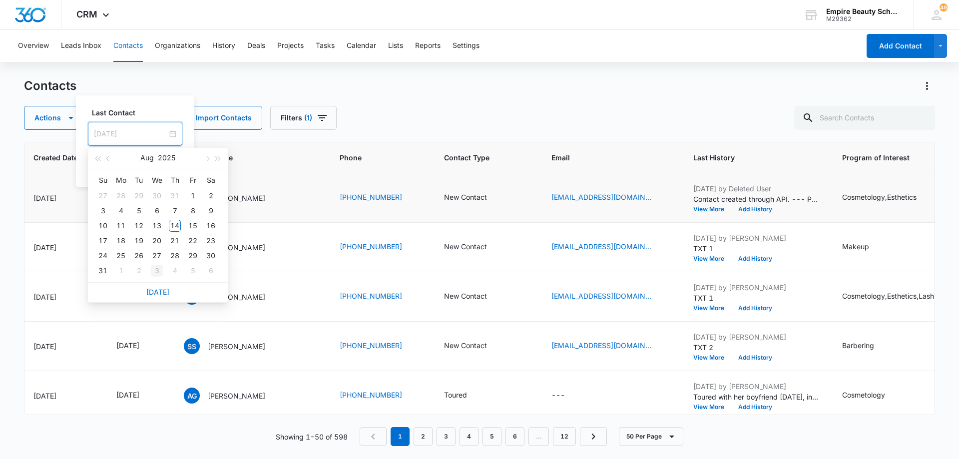
type input "Sep 3, 2025"
drag, startPoint x: 152, startPoint y: 289, endPoint x: 152, endPoint y: 280, distance: 9.0
click at [152, 289] on link "Today" at bounding box center [157, 292] width 23 height 8
type input "[DATE]"
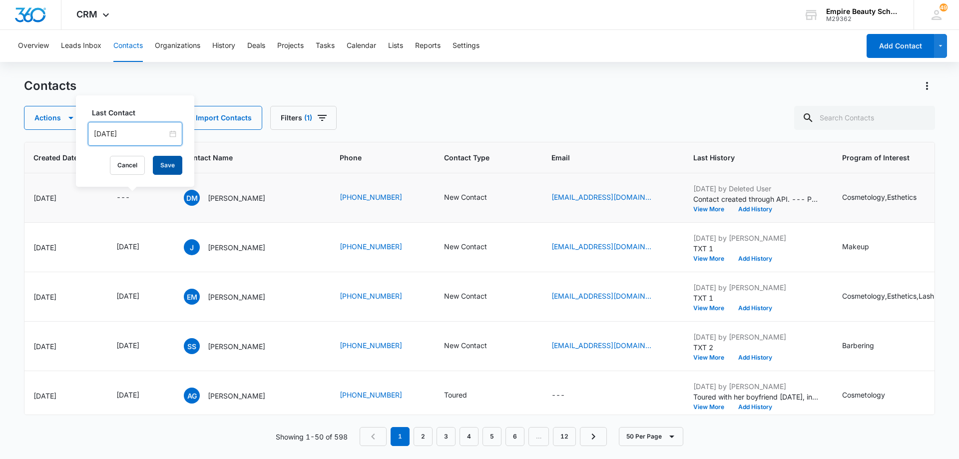
click at [153, 165] on button "Save" at bounding box center [167, 165] width 29 height 19
click at [756, 207] on button "Add History" at bounding box center [755, 209] width 48 height 6
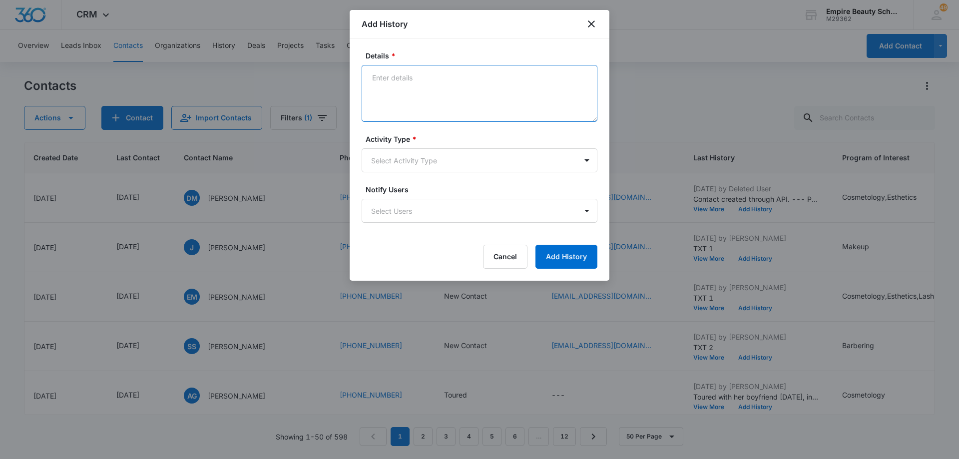
click at [449, 79] on textarea "Details *" at bounding box center [480, 93] width 236 height 57
type textarea "LVM 1"
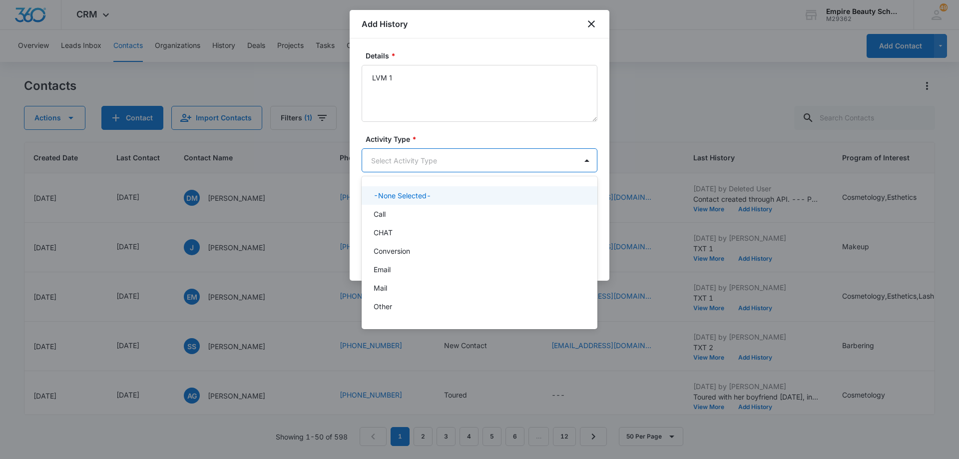
click at [428, 167] on body "CRM Apps Forms CRM Email Shop Payments POS Files Brand Settings Empire Beauty S…" at bounding box center [479, 229] width 959 height 459
click at [427, 211] on div "Call" at bounding box center [479, 214] width 210 height 10
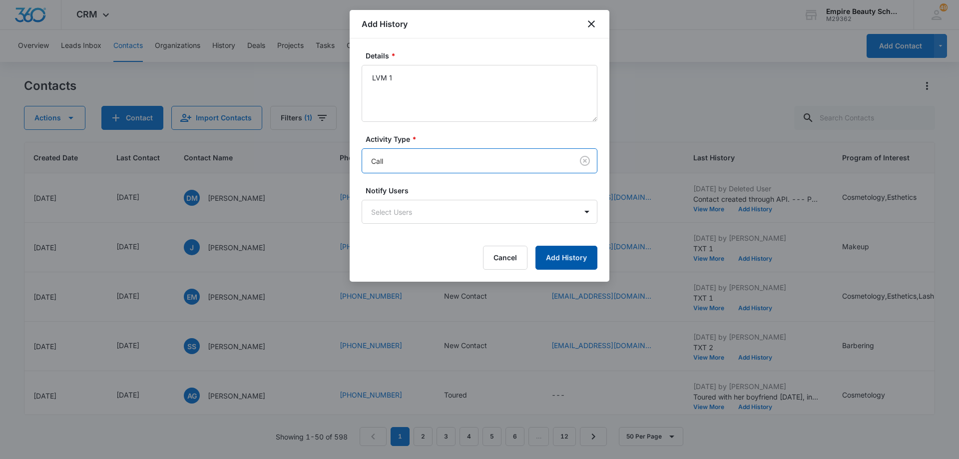
click at [549, 255] on button "Add History" at bounding box center [566, 258] width 62 height 24
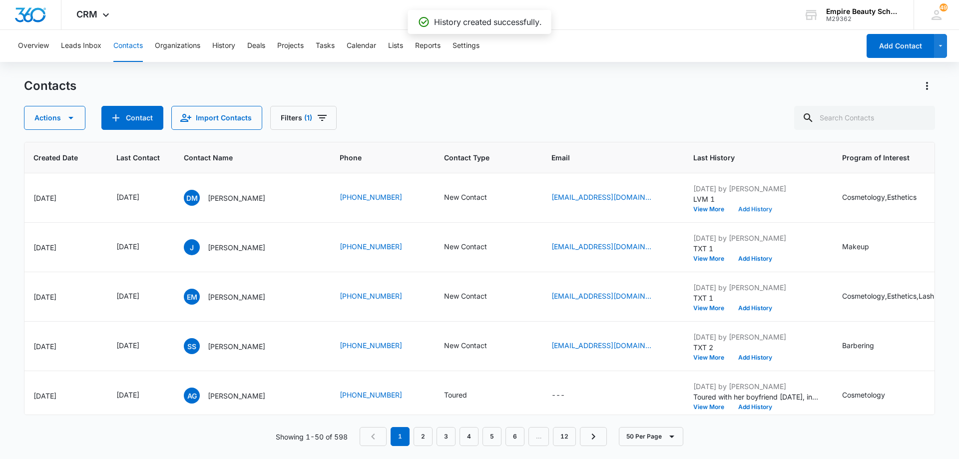
click at [747, 207] on button "Add History" at bounding box center [755, 209] width 48 height 6
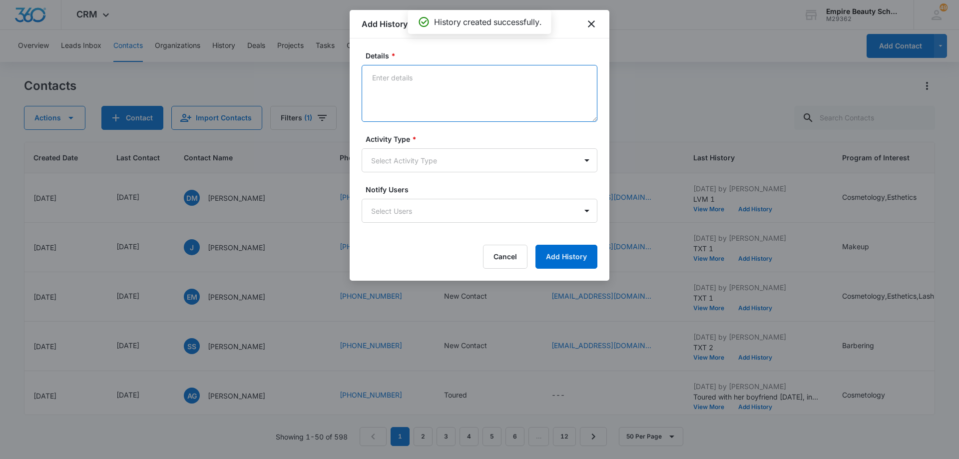
click at [416, 86] on textarea "Details *" at bounding box center [480, 93] width 236 height 57
type textarea "EM 1"
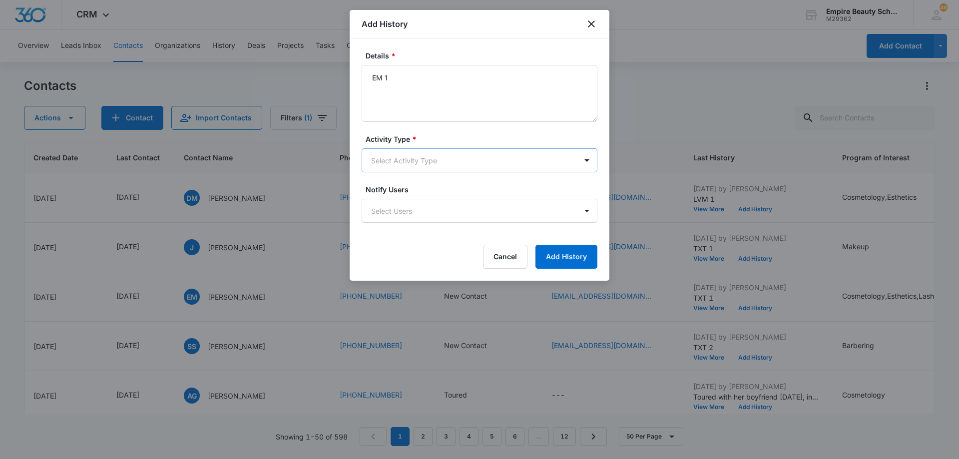
click at [419, 158] on body "CRM Apps Forms CRM Email Shop Payments POS Files Brand Settings Empire Beauty S…" at bounding box center [479, 229] width 959 height 459
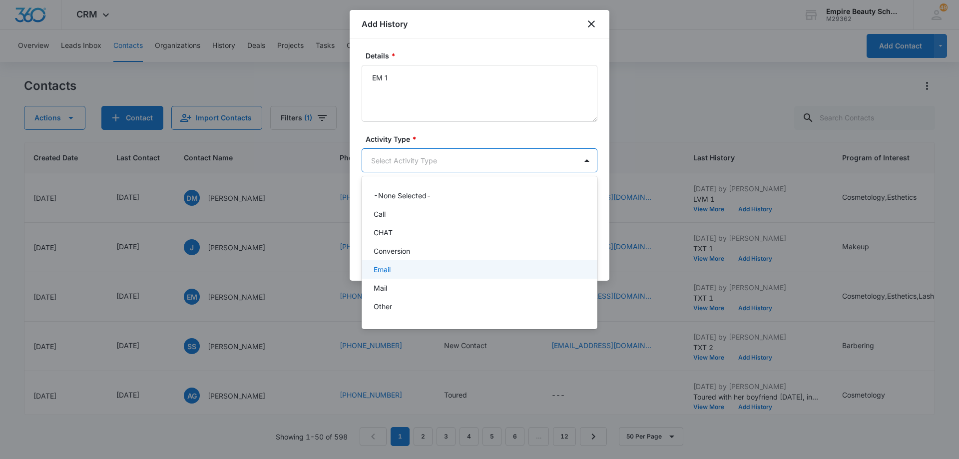
click at [411, 271] on div "Email" at bounding box center [479, 269] width 210 height 10
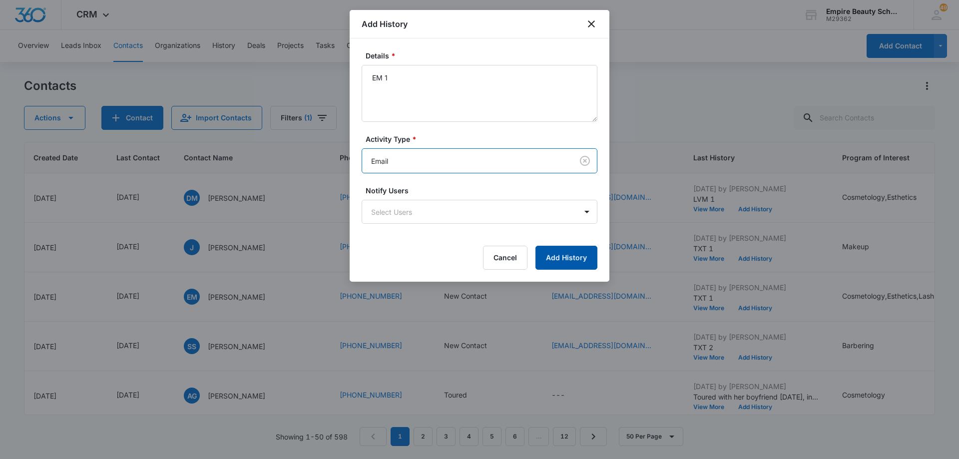
click at [553, 263] on button "Add History" at bounding box center [566, 258] width 62 height 24
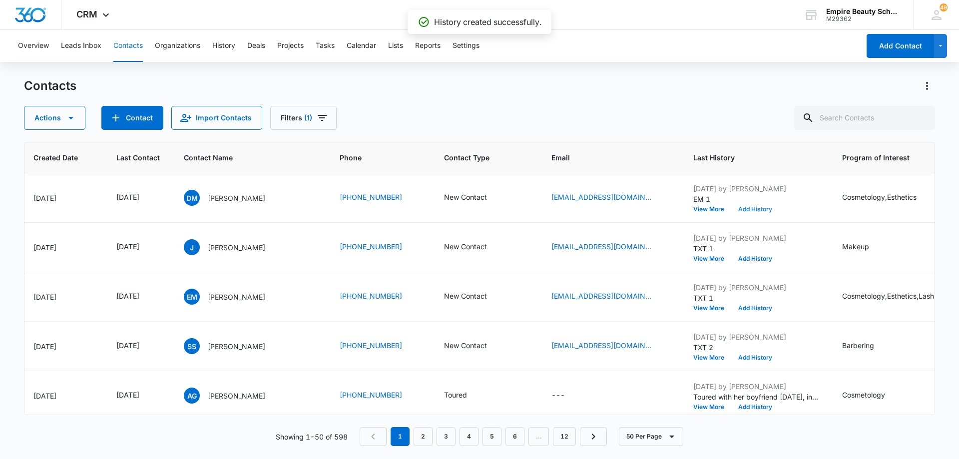
click at [750, 209] on button "Add History" at bounding box center [755, 209] width 48 height 6
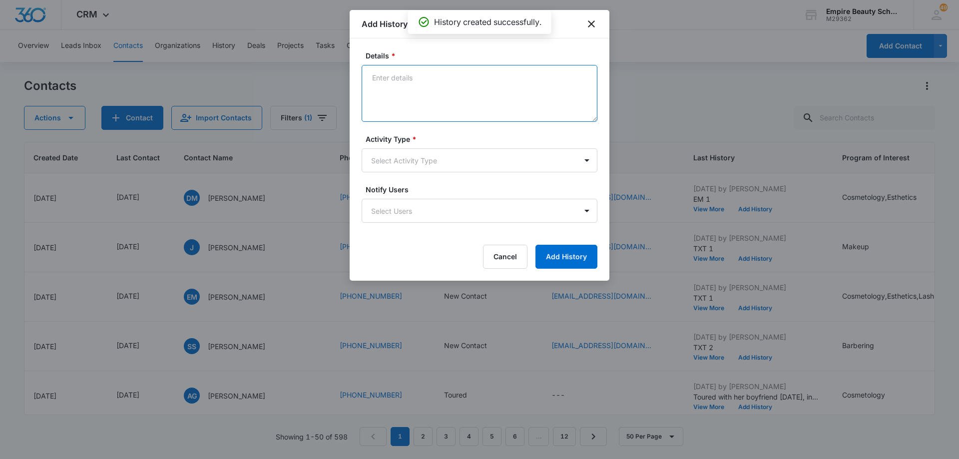
click at [429, 88] on textarea "Details *" at bounding box center [480, 93] width 236 height 57
type textarea "TXT 1"
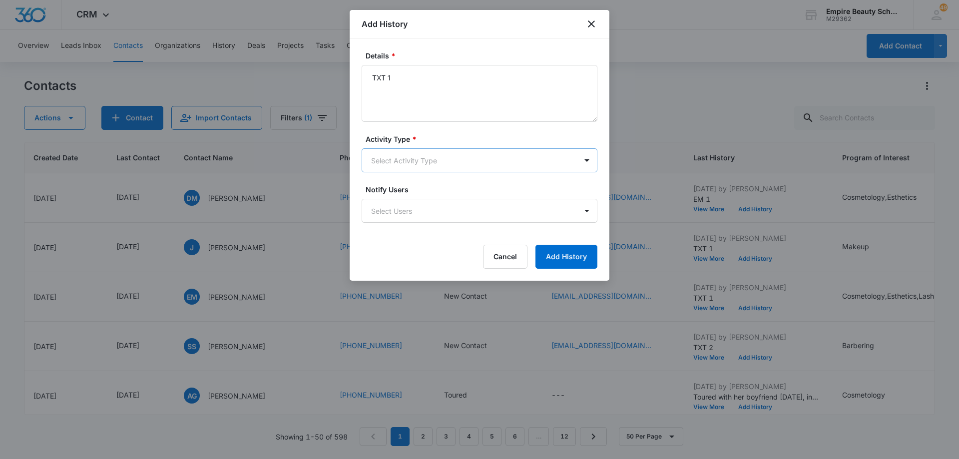
click at [433, 161] on body "CRM Apps Forms CRM Email Shop Payments POS Files Brand Settings Empire Beauty S…" at bounding box center [479, 229] width 959 height 459
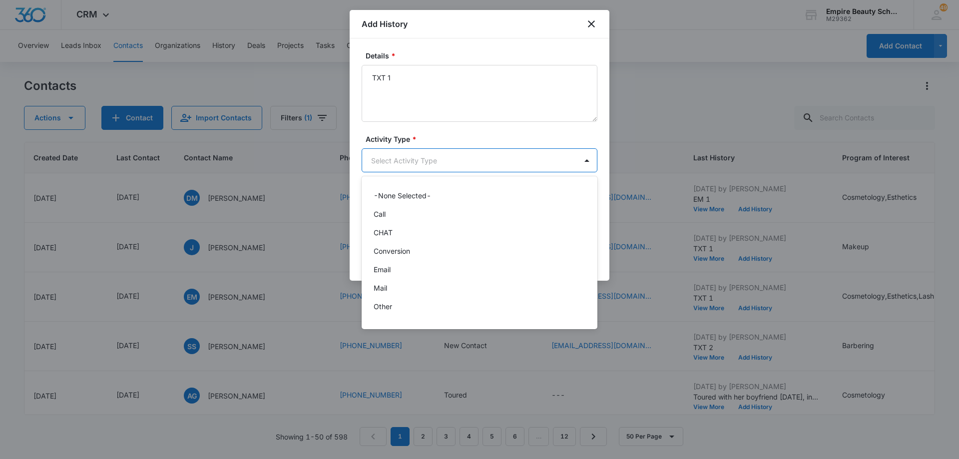
scroll to position [52, 0]
click at [451, 311] on div "Text" at bounding box center [479, 310] width 210 height 10
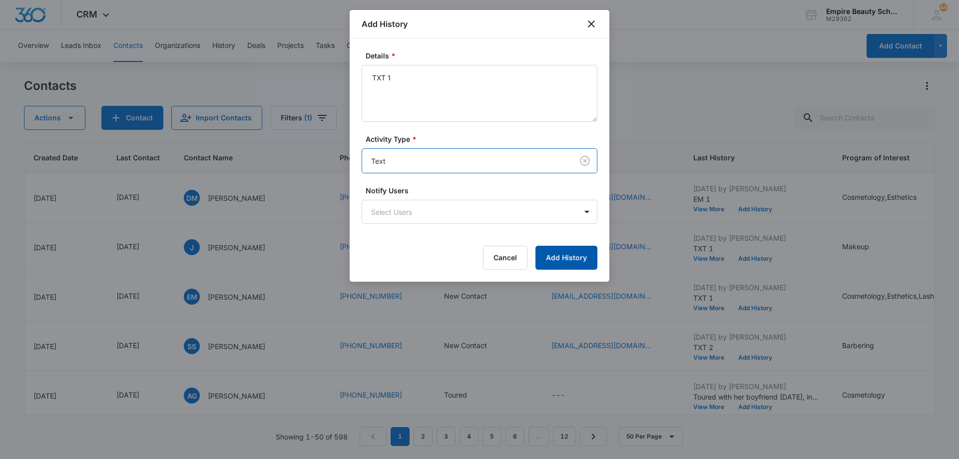
click at [565, 255] on button "Add History" at bounding box center [566, 258] width 62 height 24
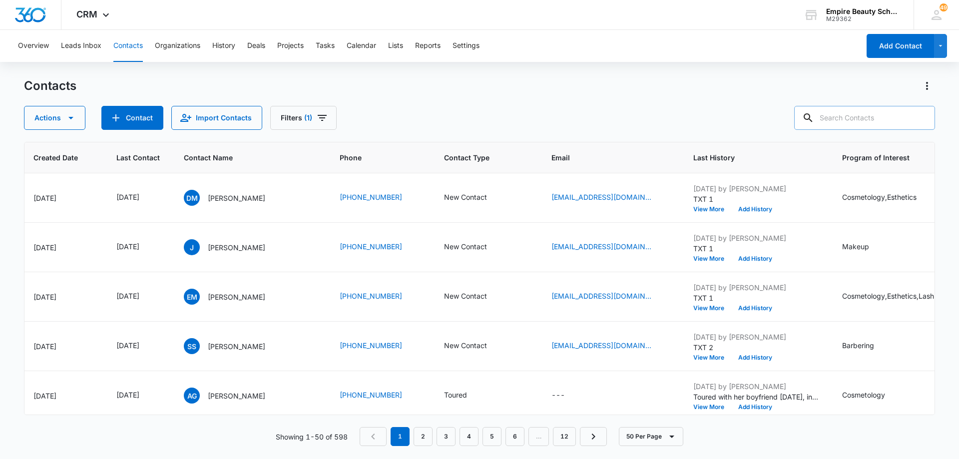
click at [860, 124] on input "text" at bounding box center [864, 118] width 141 height 24
type input "christina"
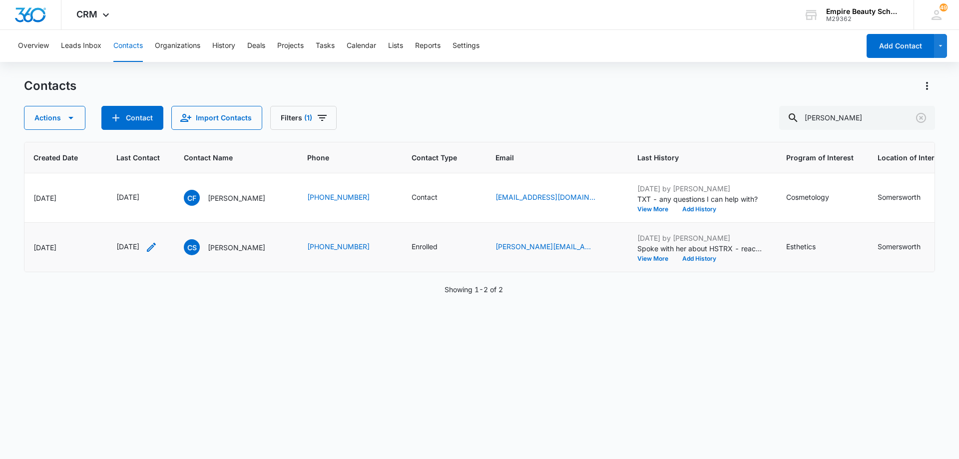
click at [157, 249] on icon "Last Contact - 1755043200 - Select to Edit Field" at bounding box center [151, 247] width 12 height 12
click at [159, 189] on div "[DATE]" at bounding box center [151, 183] width 94 height 24
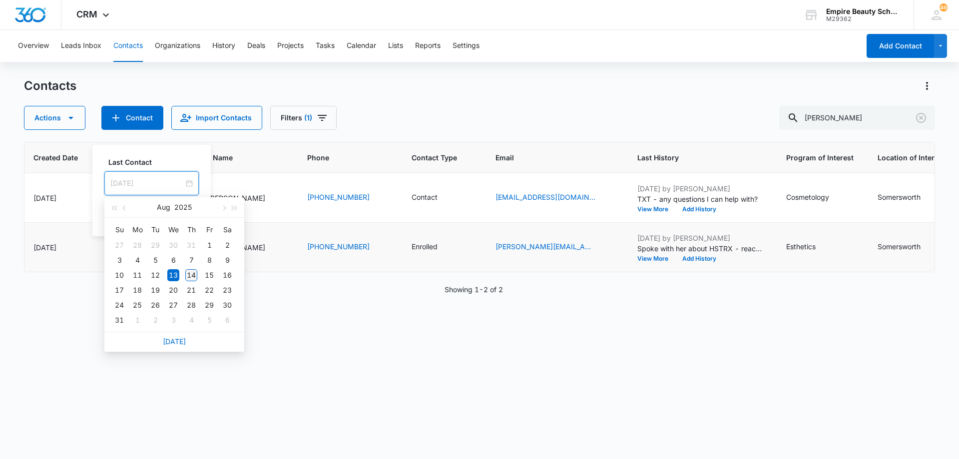
type input "[DATE]"
click at [193, 276] on div "14" at bounding box center [191, 275] width 12 height 12
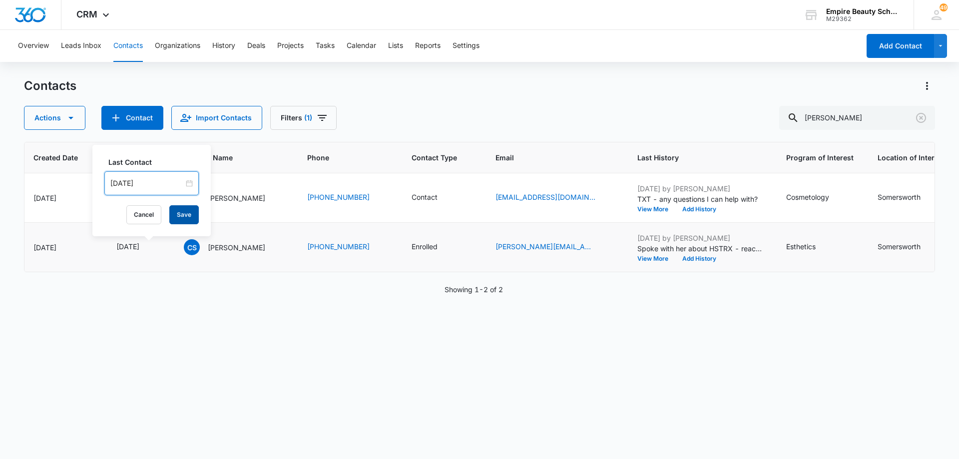
click at [186, 214] on button "Save" at bounding box center [183, 214] width 29 height 19
click at [710, 258] on button "Add History" at bounding box center [699, 259] width 48 height 6
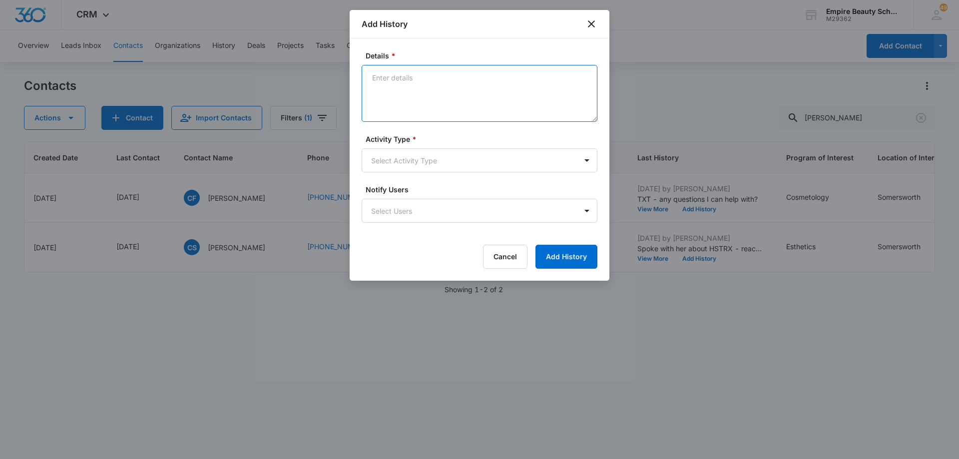
click at [421, 85] on textarea "Details *" at bounding box center [480, 93] width 236 height 57
type textarea "M"
type textarea "Brenda met with TFP completed - FA packaged"
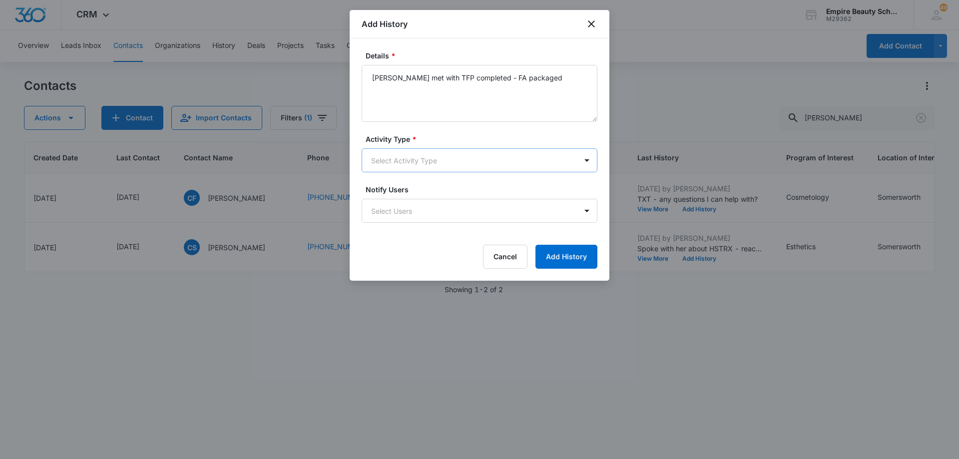
click at [439, 158] on body "CRM Apps Forms CRM Email Shop Payments POS Files Brand Settings Empire Beauty S…" at bounding box center [479, 229] width 959 height 459
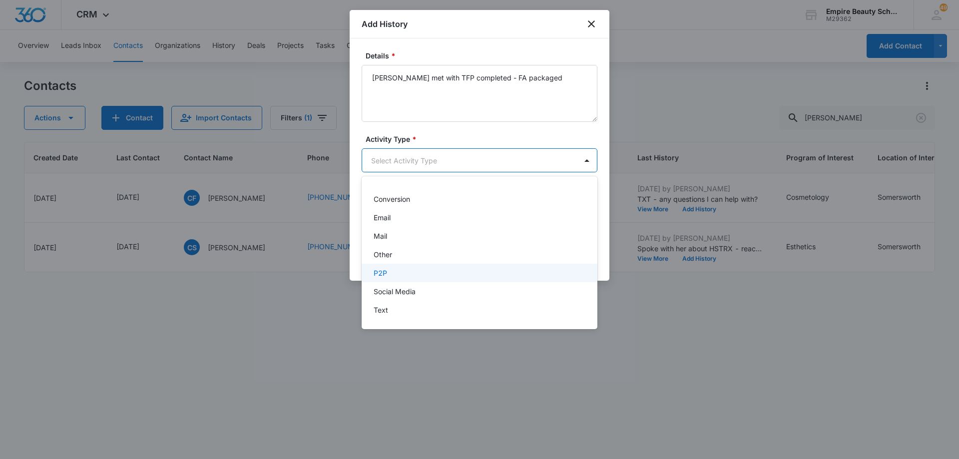
click at [412, 274] on div "P2P" at bounding box center [479, 273] width 210 height 10
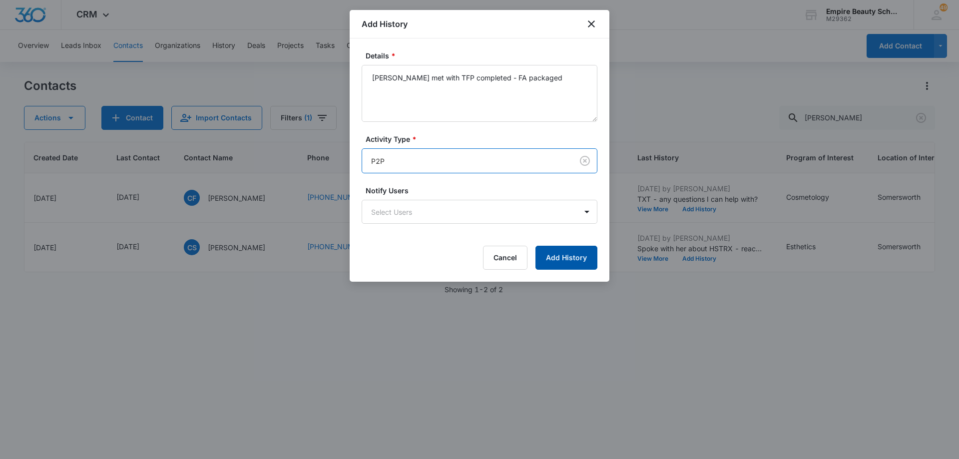
click at [557, 260] on button "Add History" at bounding box center [566, 258] width 62 height 24
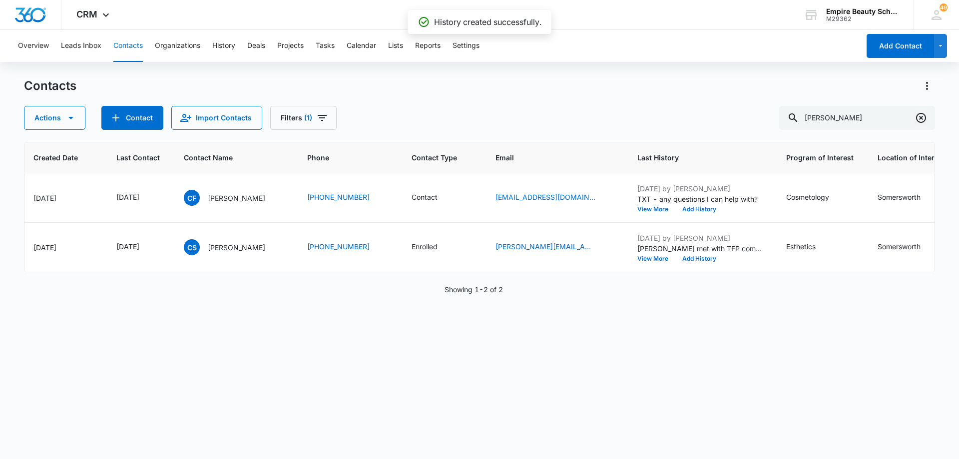
click at [921, 120] on icon "Clear" at bounding box center [921, 118] width 12 height 12
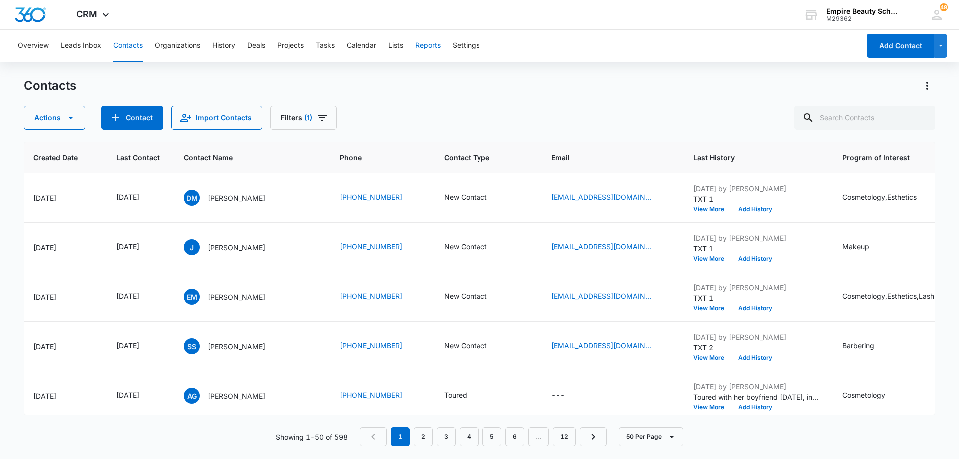
click at [426, 46] on button "Reports" at bounding box center [427, 46] width 25 height 32
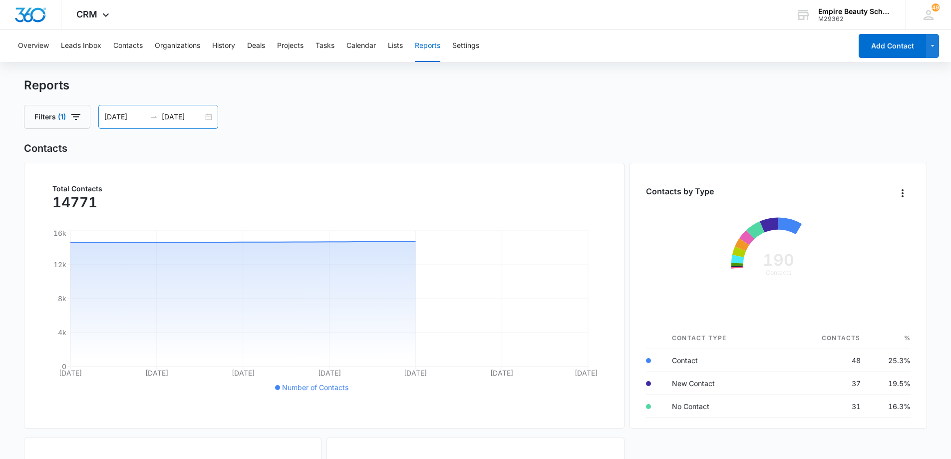
click at [176, 117] on input "08/14/2025" at bounding box center [182, 116] width 41 height 11
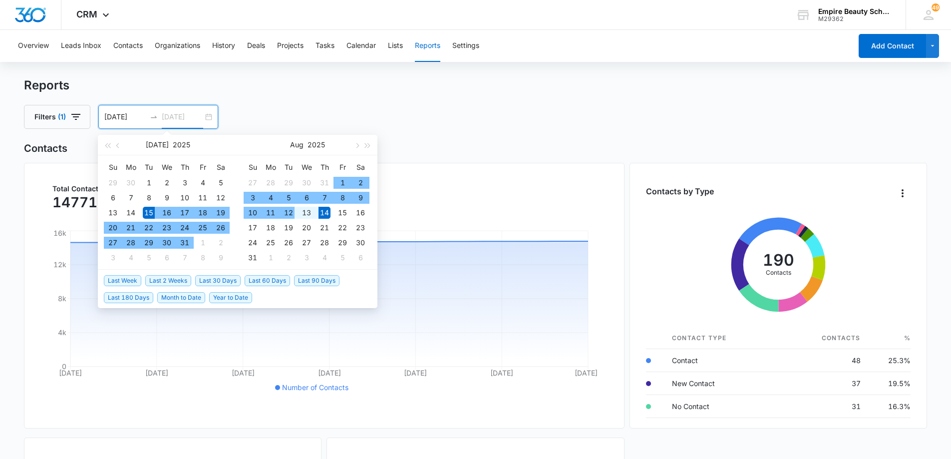
type input "08/14/2025"
click at [327, 212] on div "14" at bounding box center [325, 213] width 12 height 12
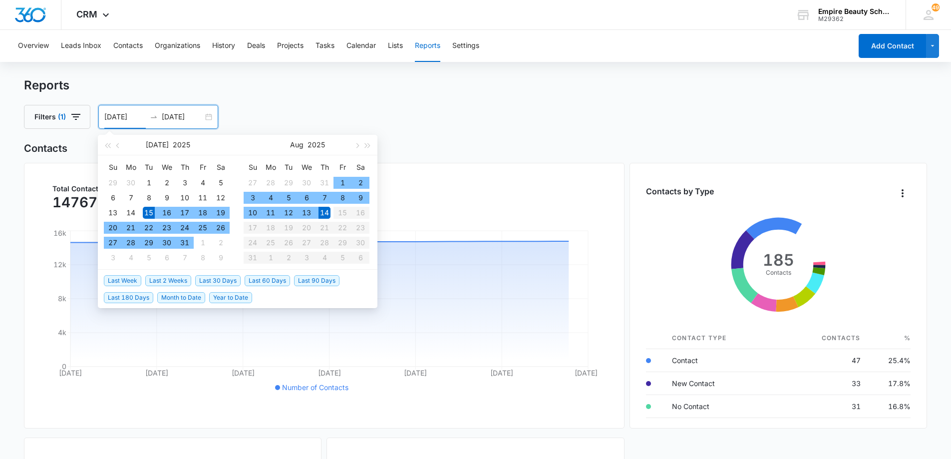
click at [327, 212] on div "14" at bounding box center [325, 213] width 12 height 12
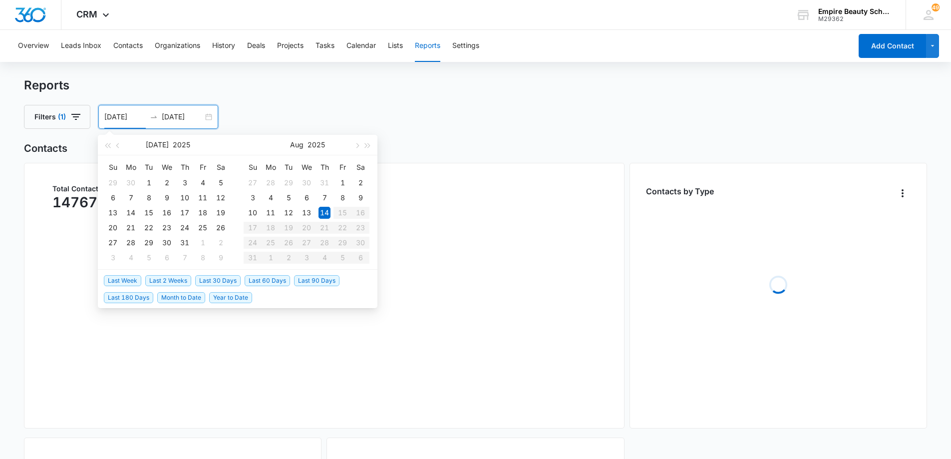
type input "08/14/2025"
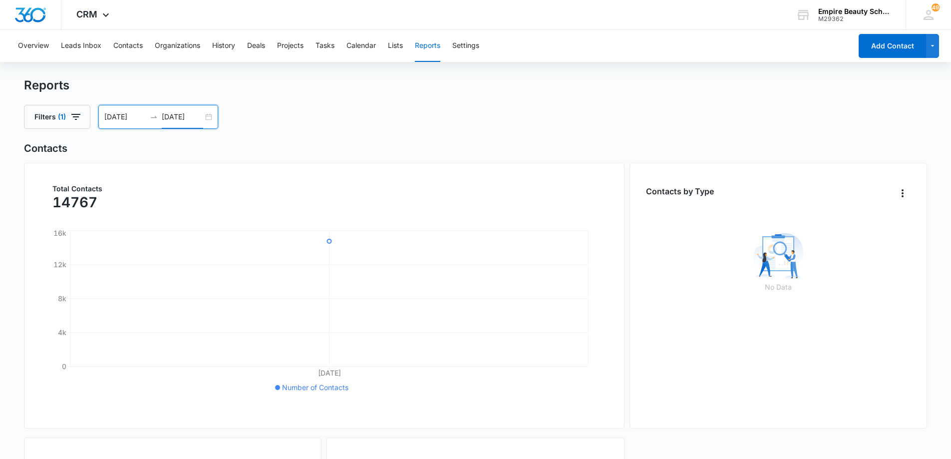
click at [179, 116] on input "08/14/2025" at bounding box center [182, 116] width 41 height 11
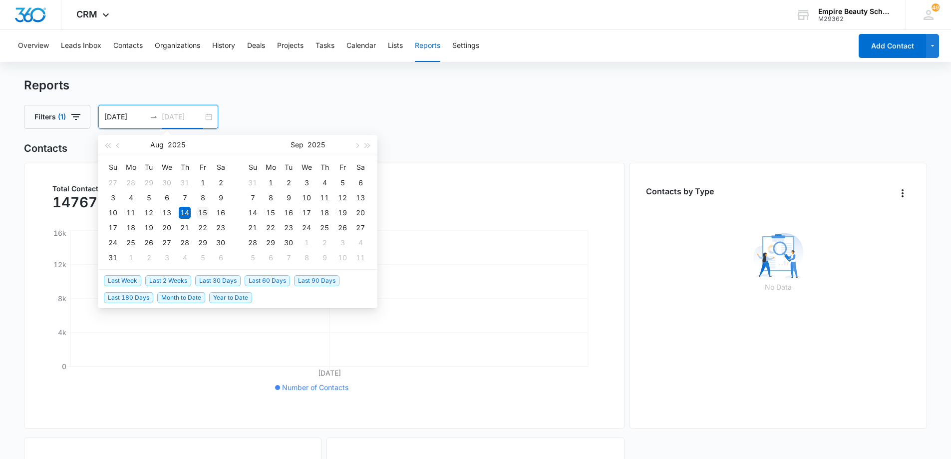
type input "08/15/2025"
click at [203, 211] on div "15" at bounding box center [203, 213] width 12 height 12
type input "08/14/2025"
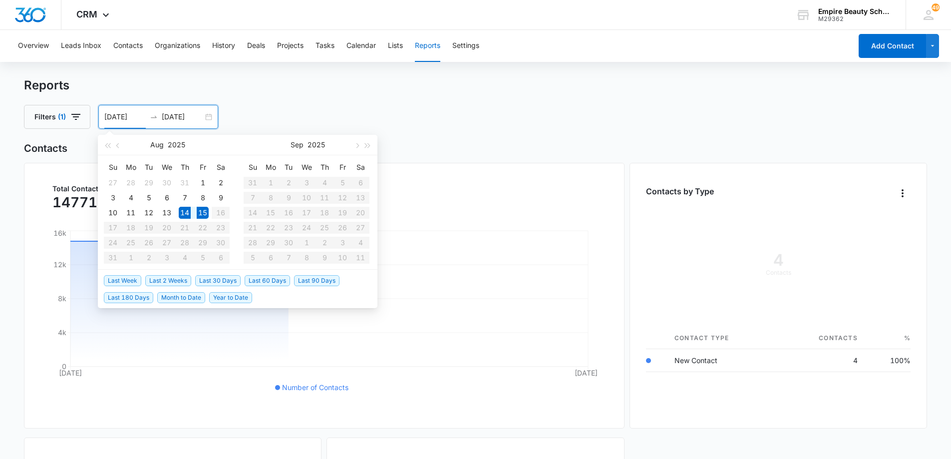
click at [102, 90] on div "Reports" at bounding box center [476, 85] width 904 height 15
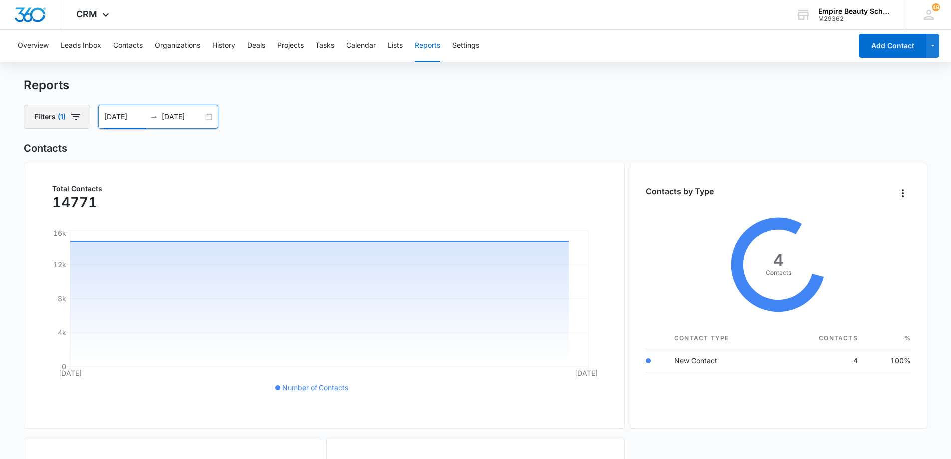
click at [78, 115] on icon "button" at bounding box center [75, 117] width 9 height 6
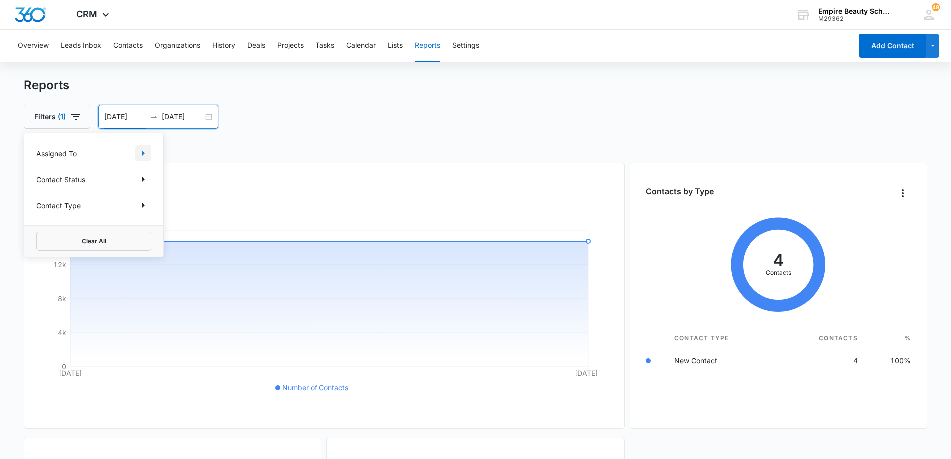
click at [139, 157] on icon "Show Assigned To filters" at bounding box center [143, 153] width 12 height 12
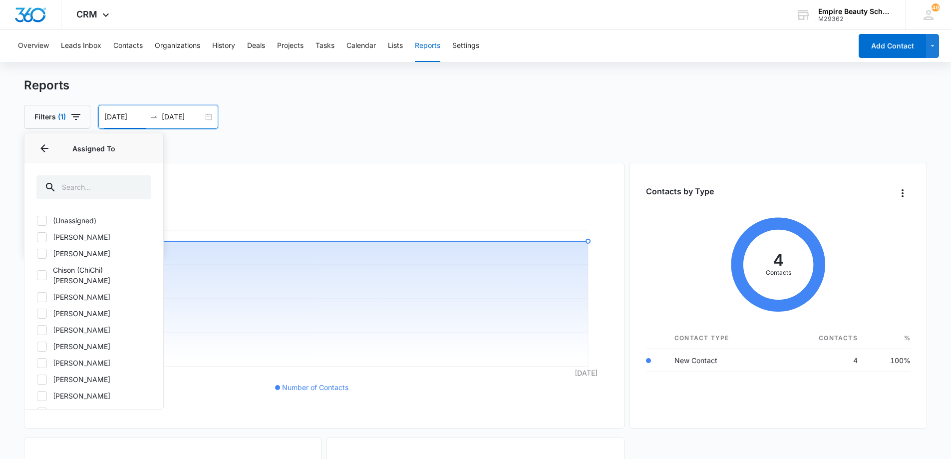
click at [42, 238] on icon at bounding box center [42, 237] width 6 height 4
click at [37, 237] on input "[PERSON_NAME]" at bounding box center [36, 237] width 0 height 0
checkbox input "true"
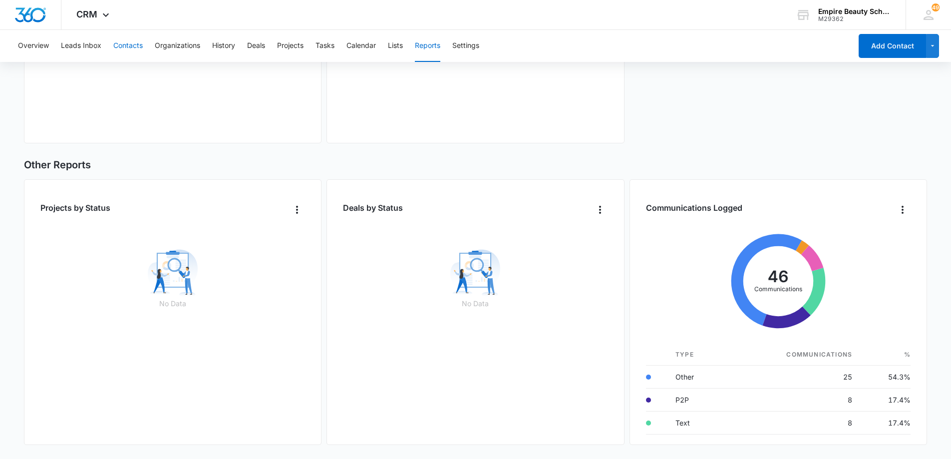
click at [130, 44] on button "Contacts" at bounding box center [127, 46] width 29 height 32
